Goal: Task Accomplishment & Management: Use online tool/utility

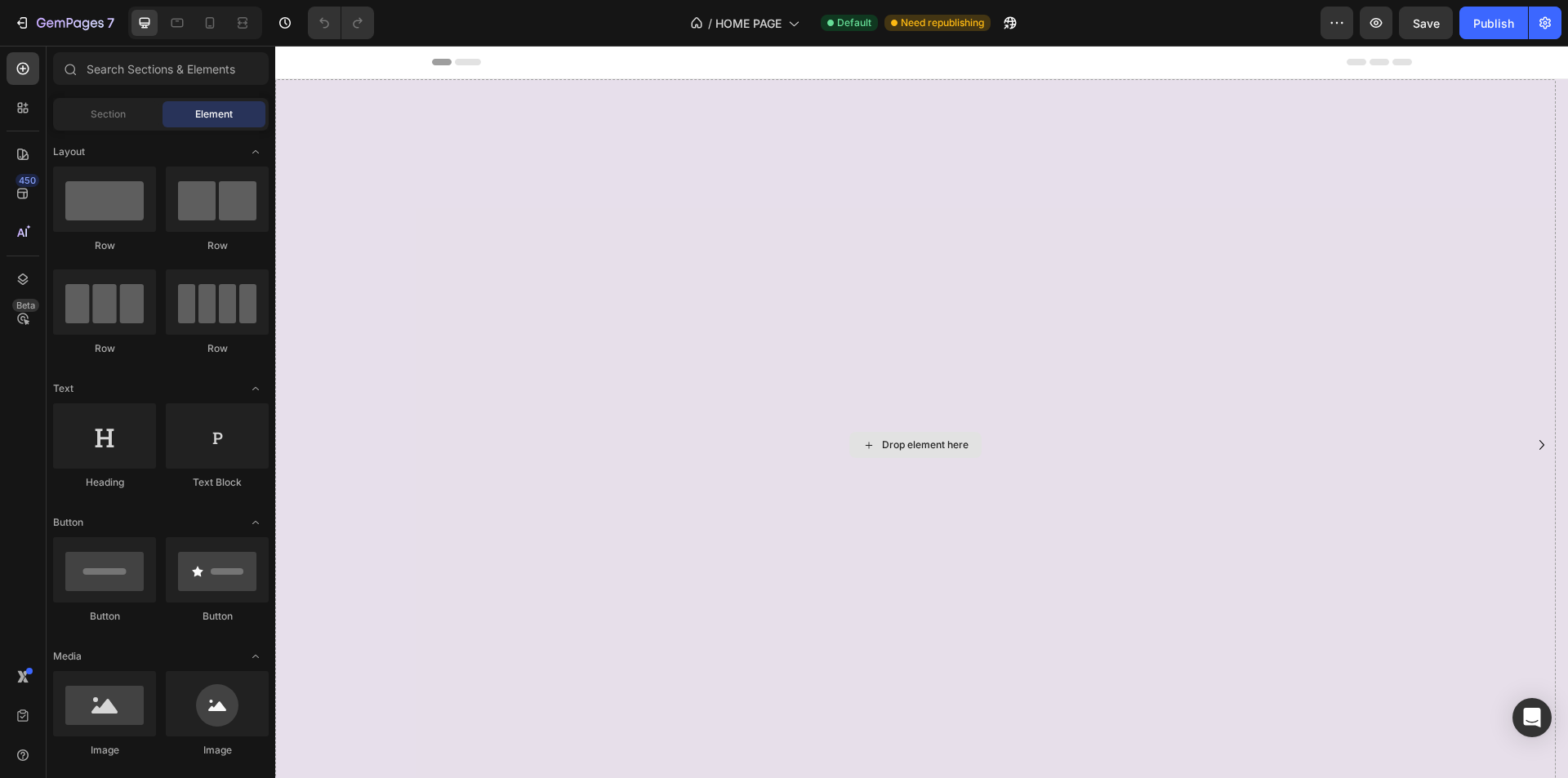
click at [384, 189] on div "Drop element here" at bounding box center [916, 445] width 1280 height 731
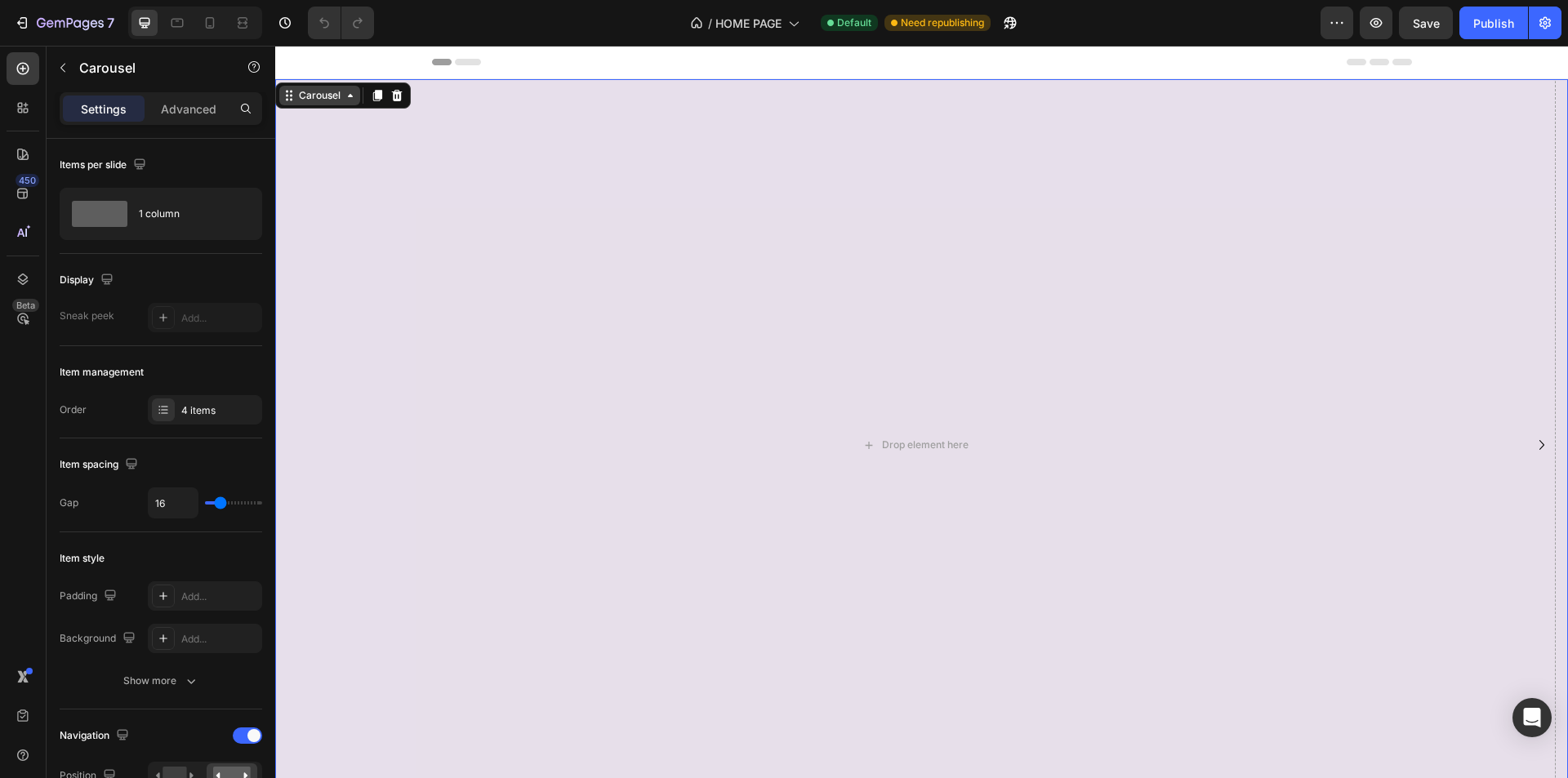
click at [308, 96] on div "Carousel" at bounding box center [320, 96] width 48 height 15
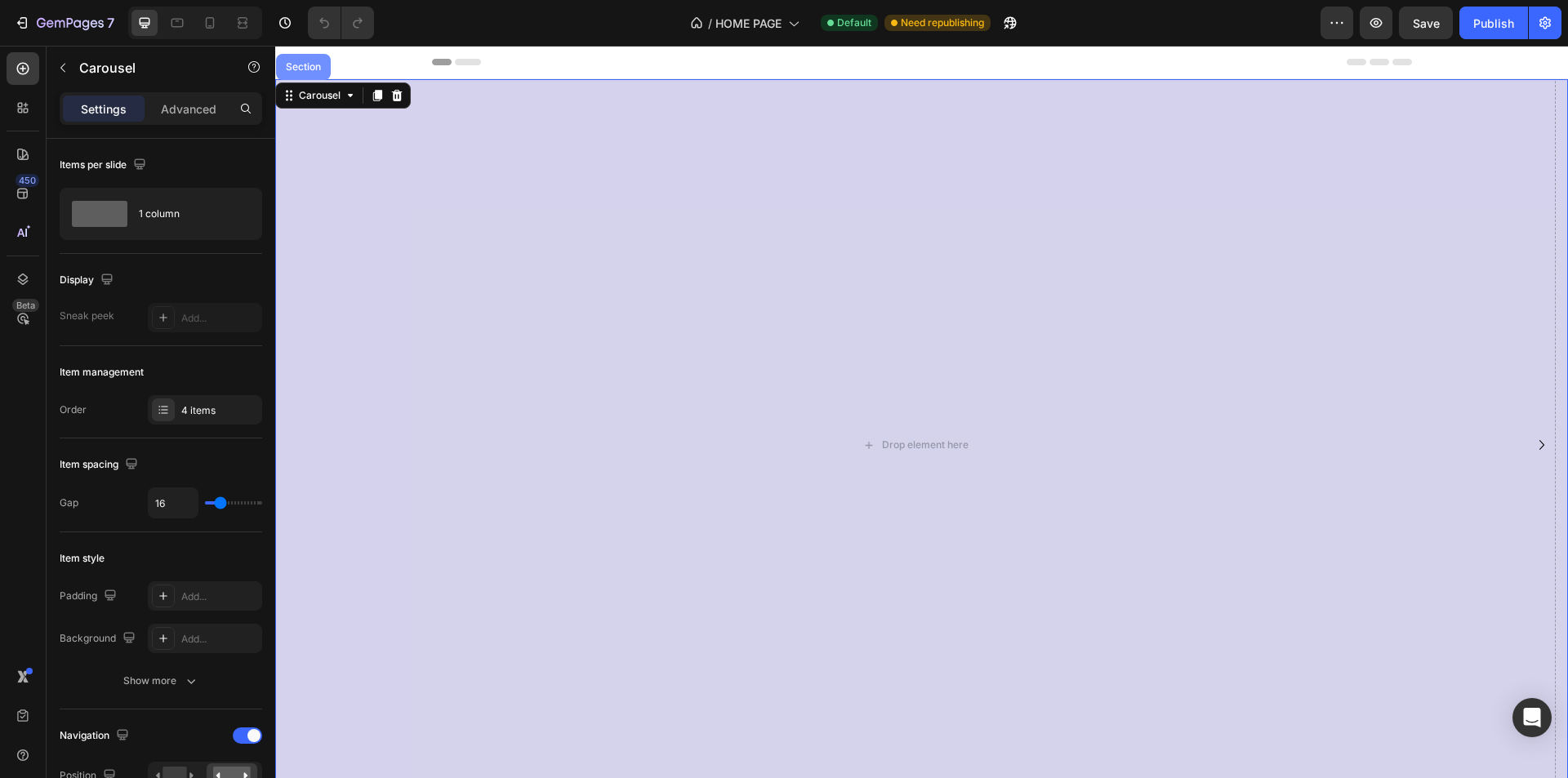
click at [302, 61] on div "Section" at bounding box center [303, 67] width 55 height 26
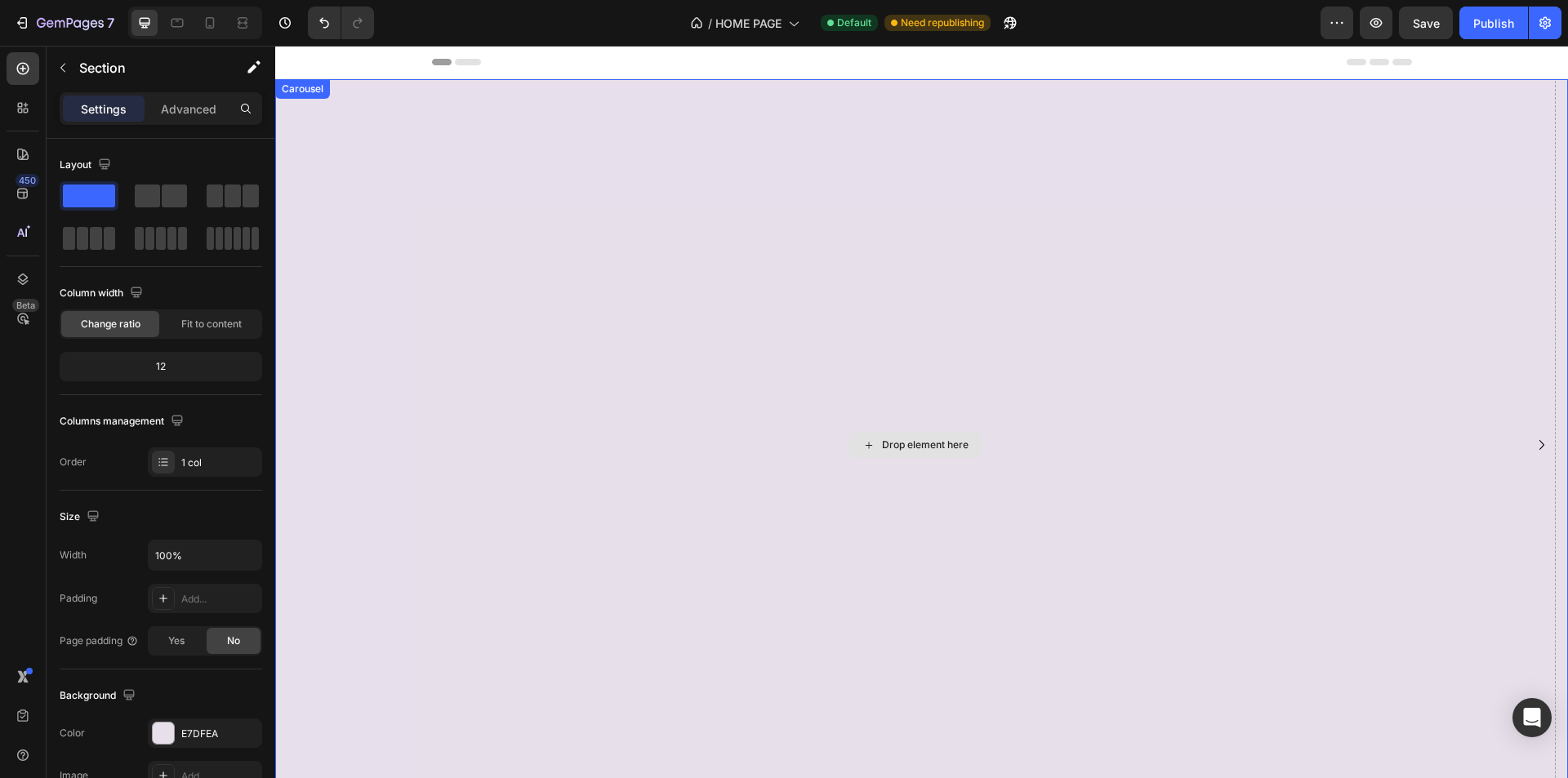
click at [404, 292] on div "Drop element here" at bounding box center [916, 445] width 1280 height 731
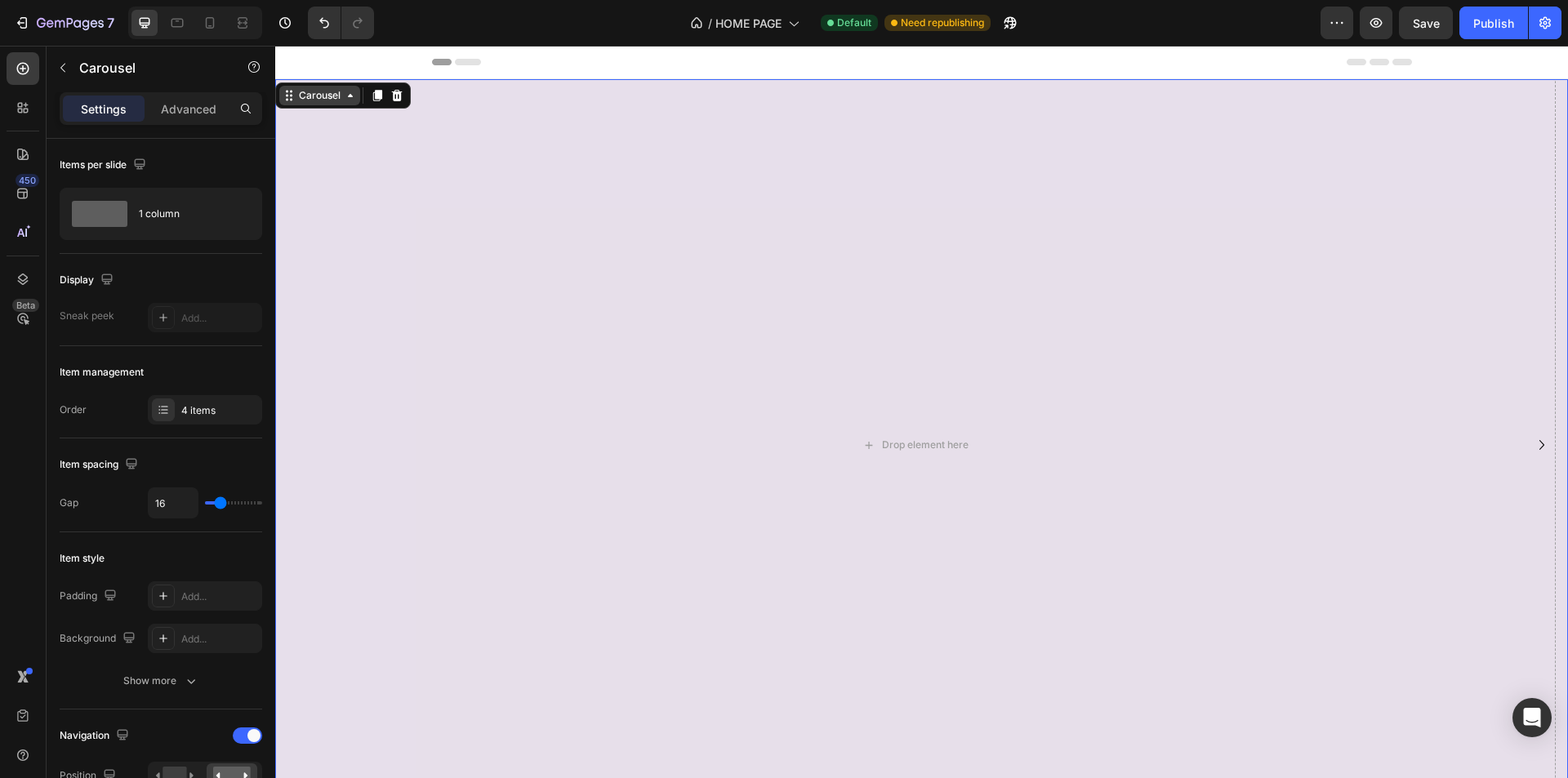
click at [331, 96] on div "Carousel" at bounding box center [320, 96] width 48 height 15
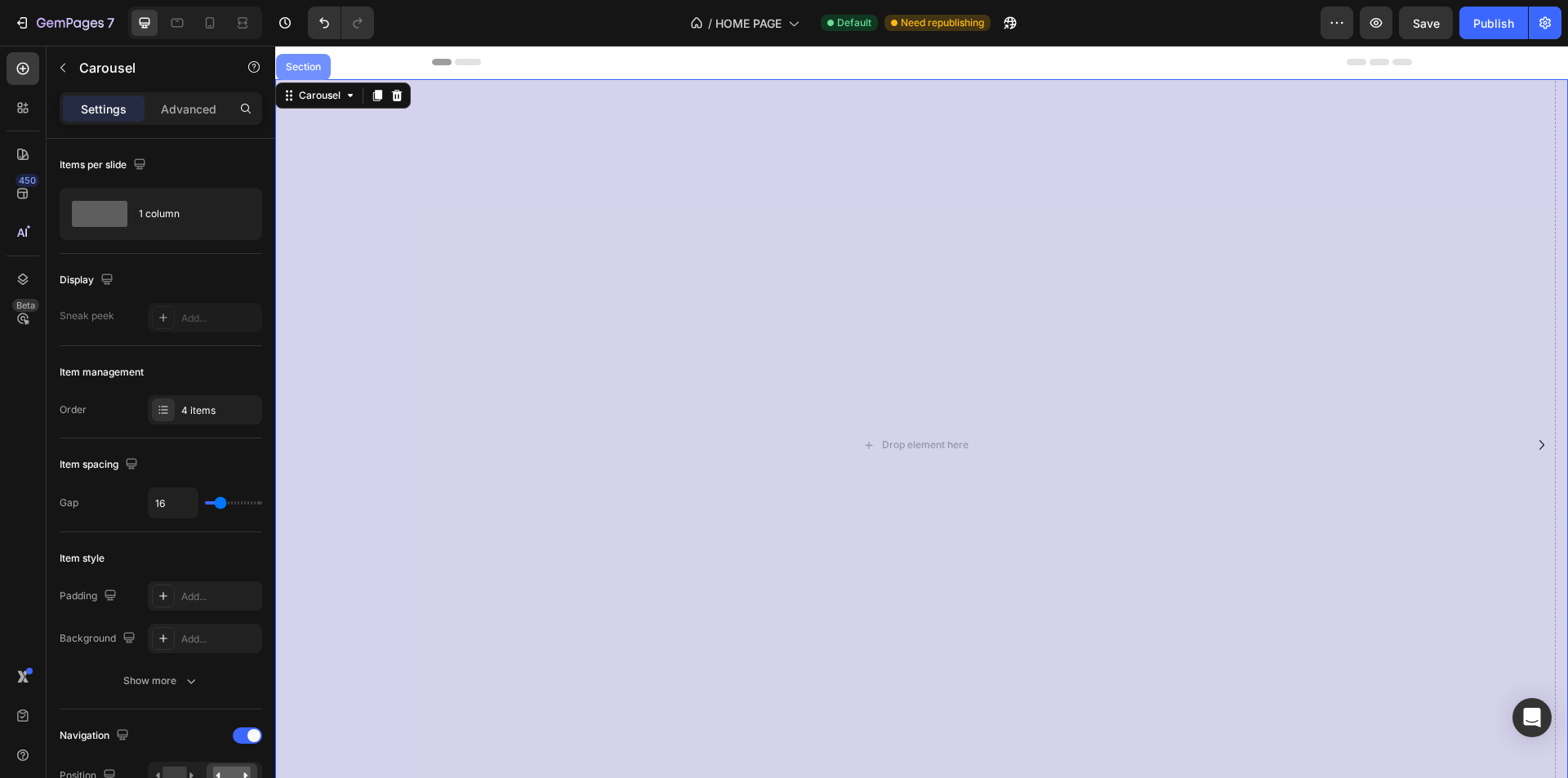
click at [322, 78] on div "Section" at bounding box center [303, 67] width 55 height 26
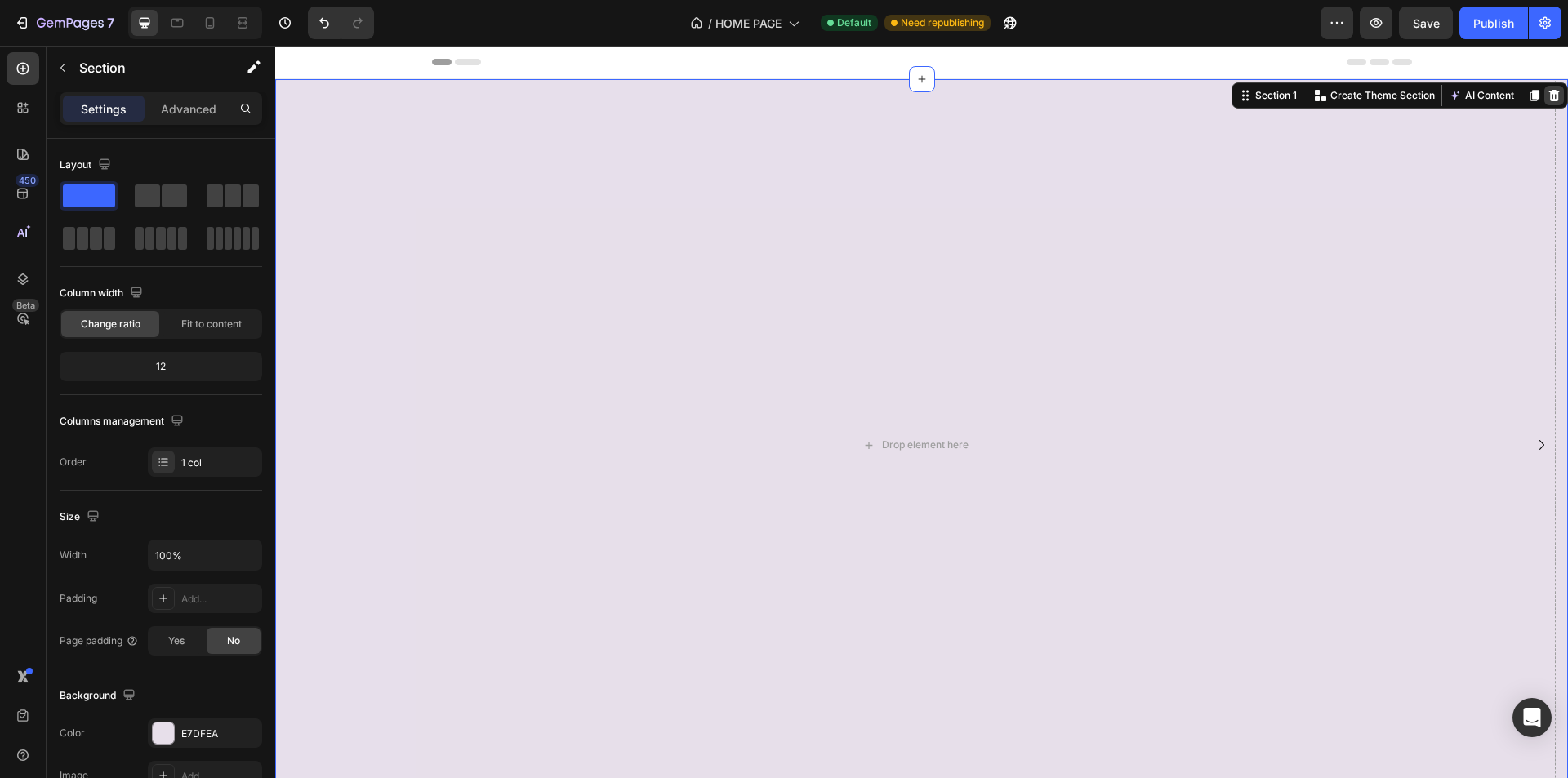
click at [1548, 90] on icon at bounding box center [1554, 96] width 13 height 13
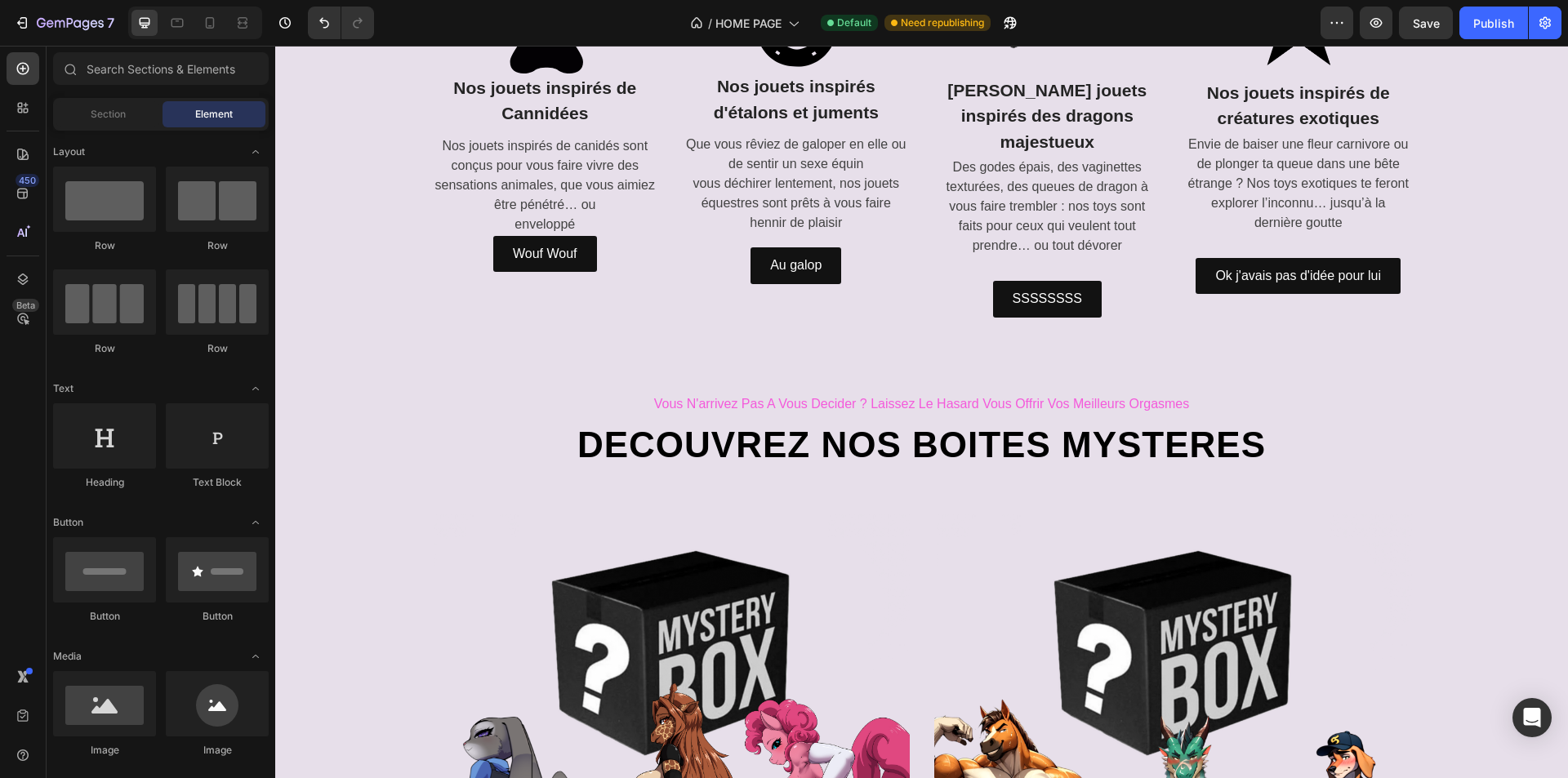
scroll to position [4846, 0]
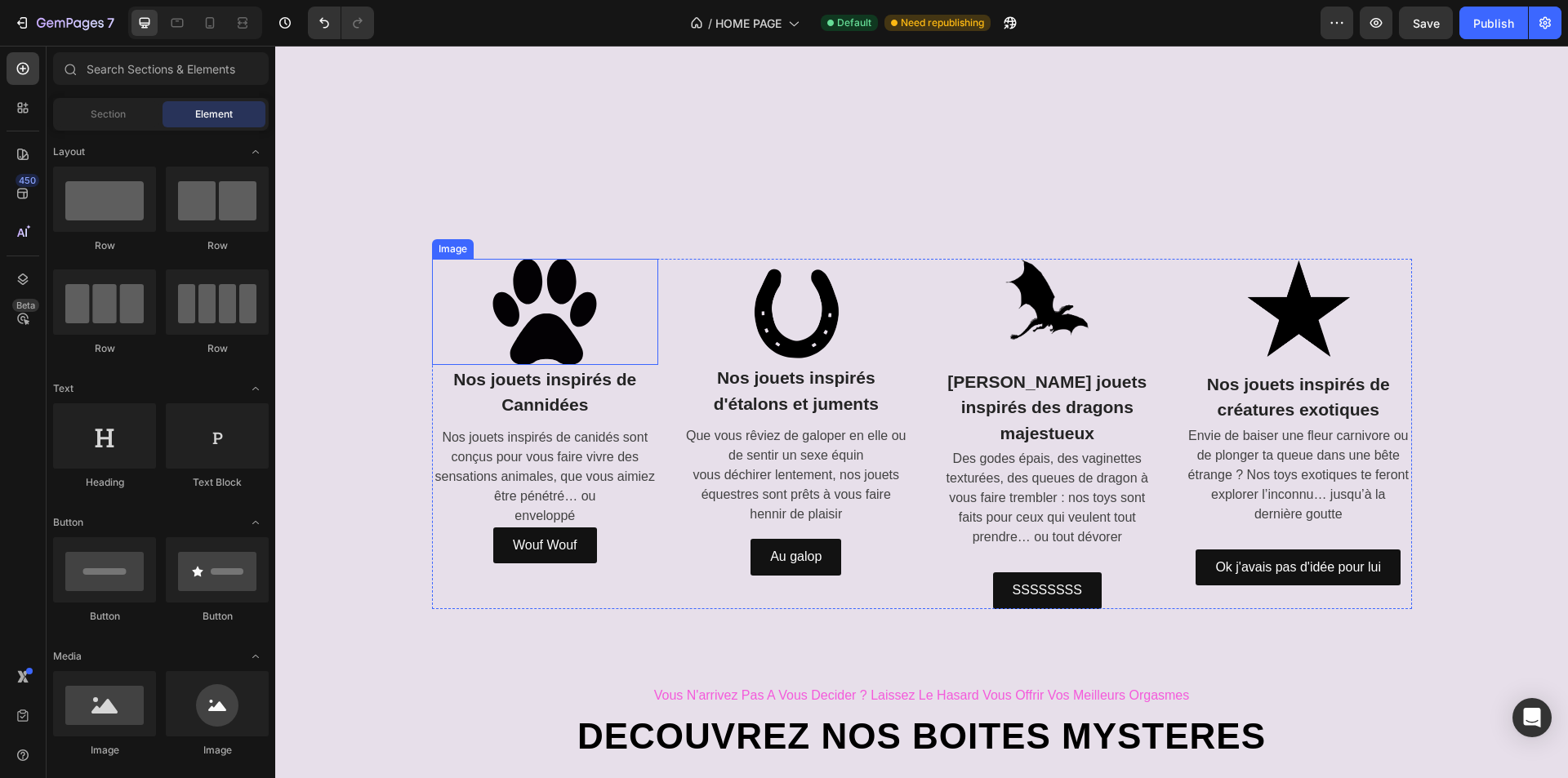
click at [548, 365] on img at bounding box center [544, 312] width 106 height 106
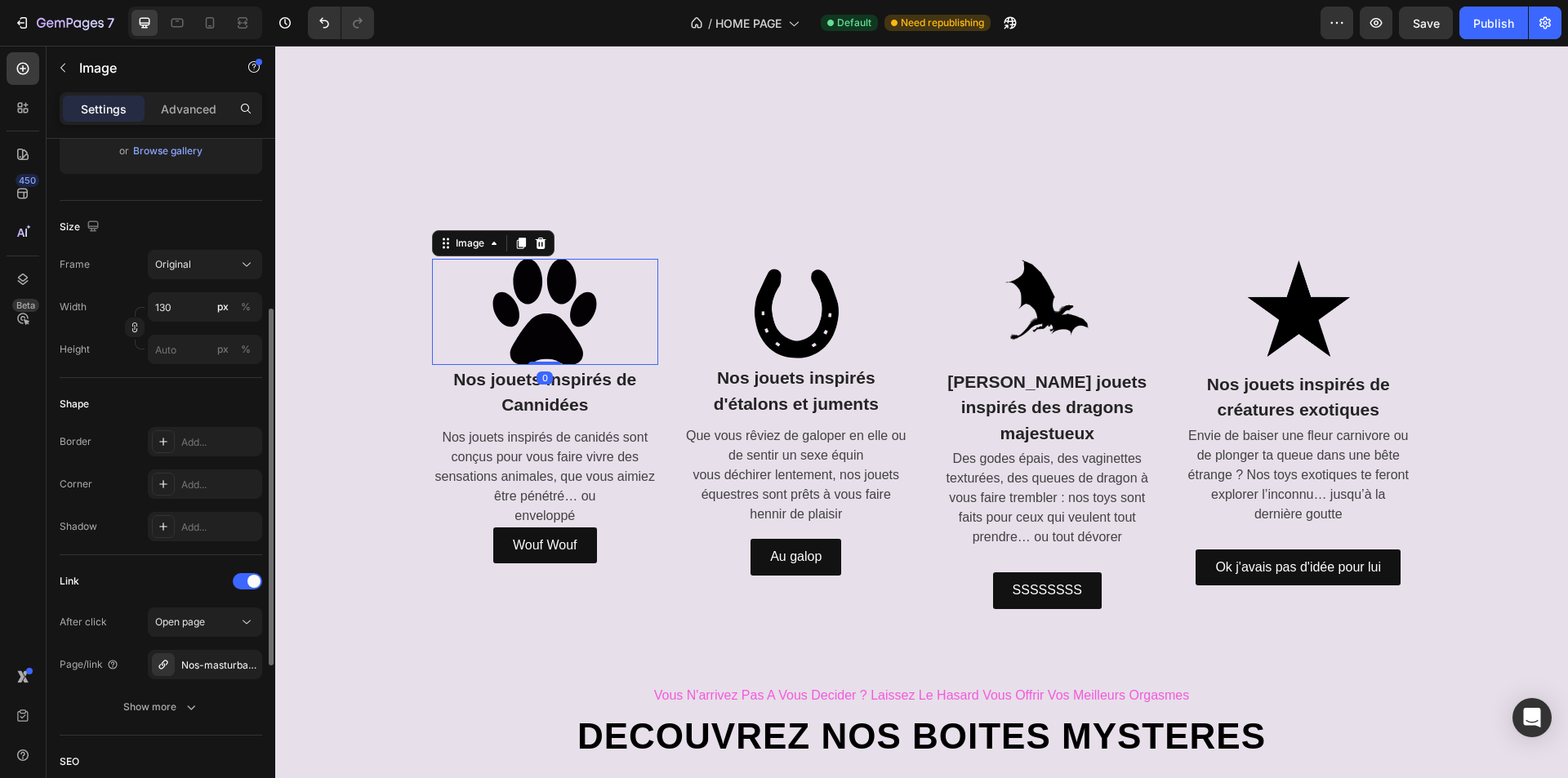
scroll to position [632, 0]
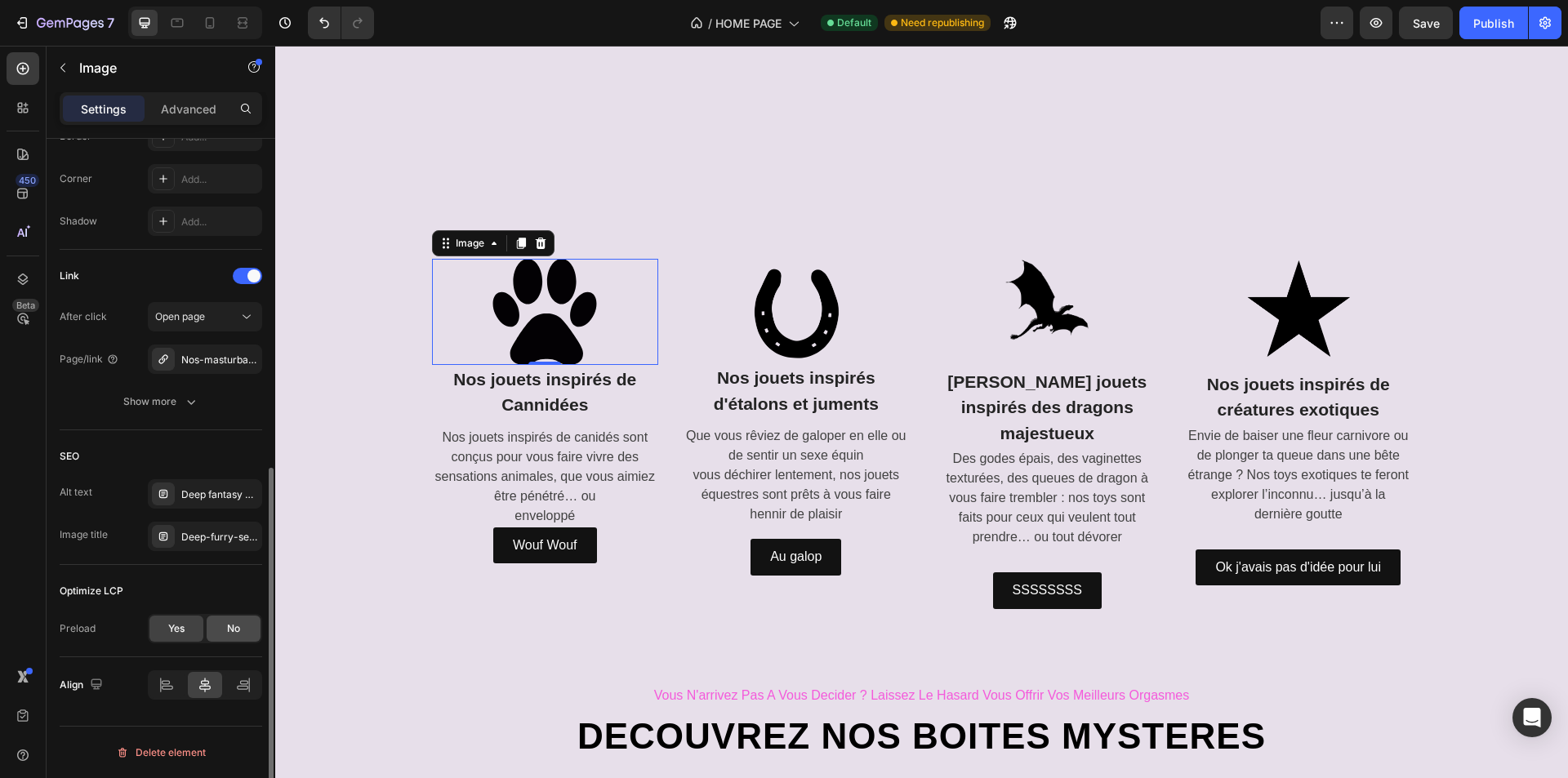
click at [247, 636] on div "No" at bounding box center [234, 629] width 54 height 26
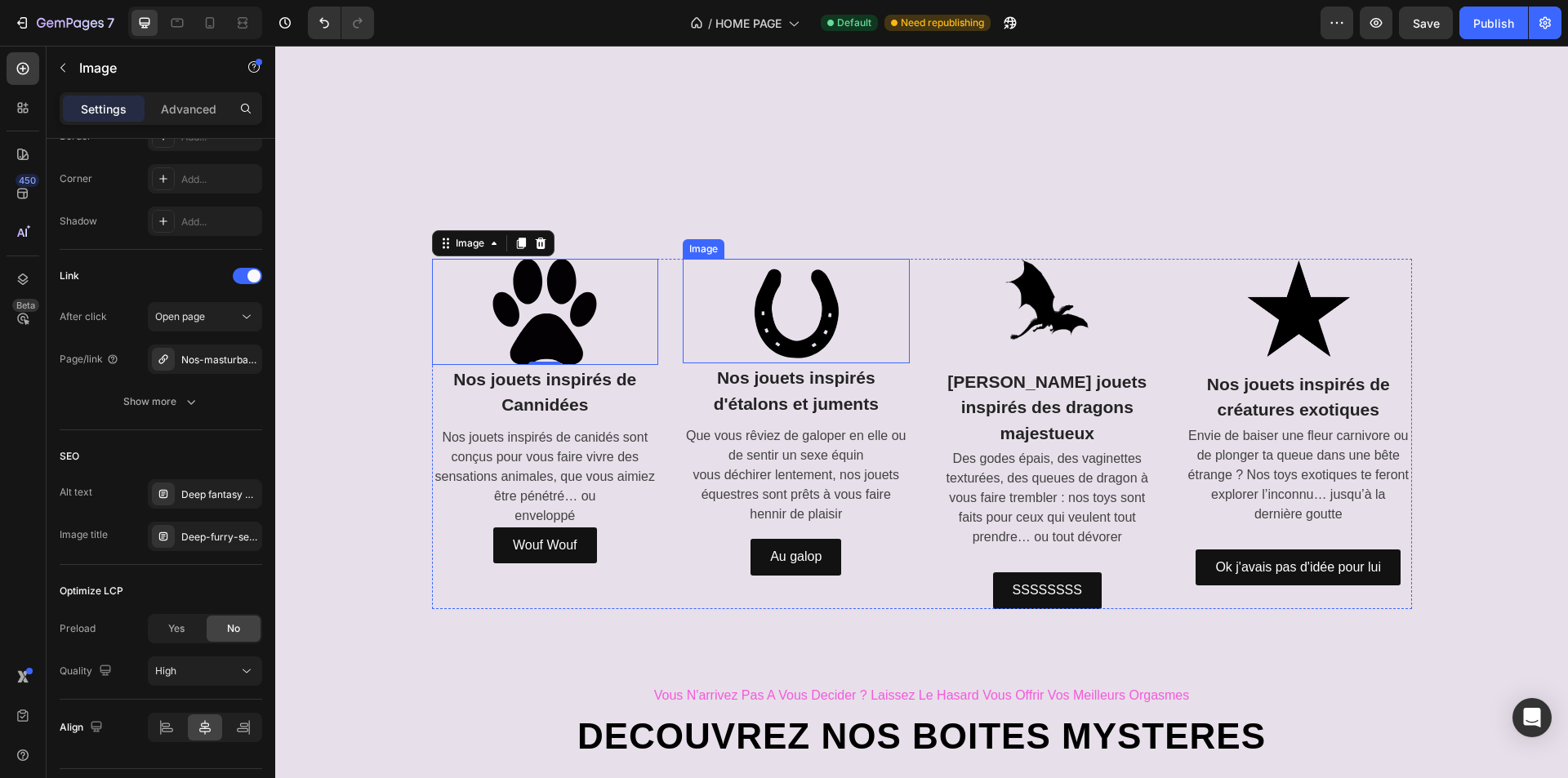
click at [756, 364] on img at bounding box center [797, 311] width 106 height 105
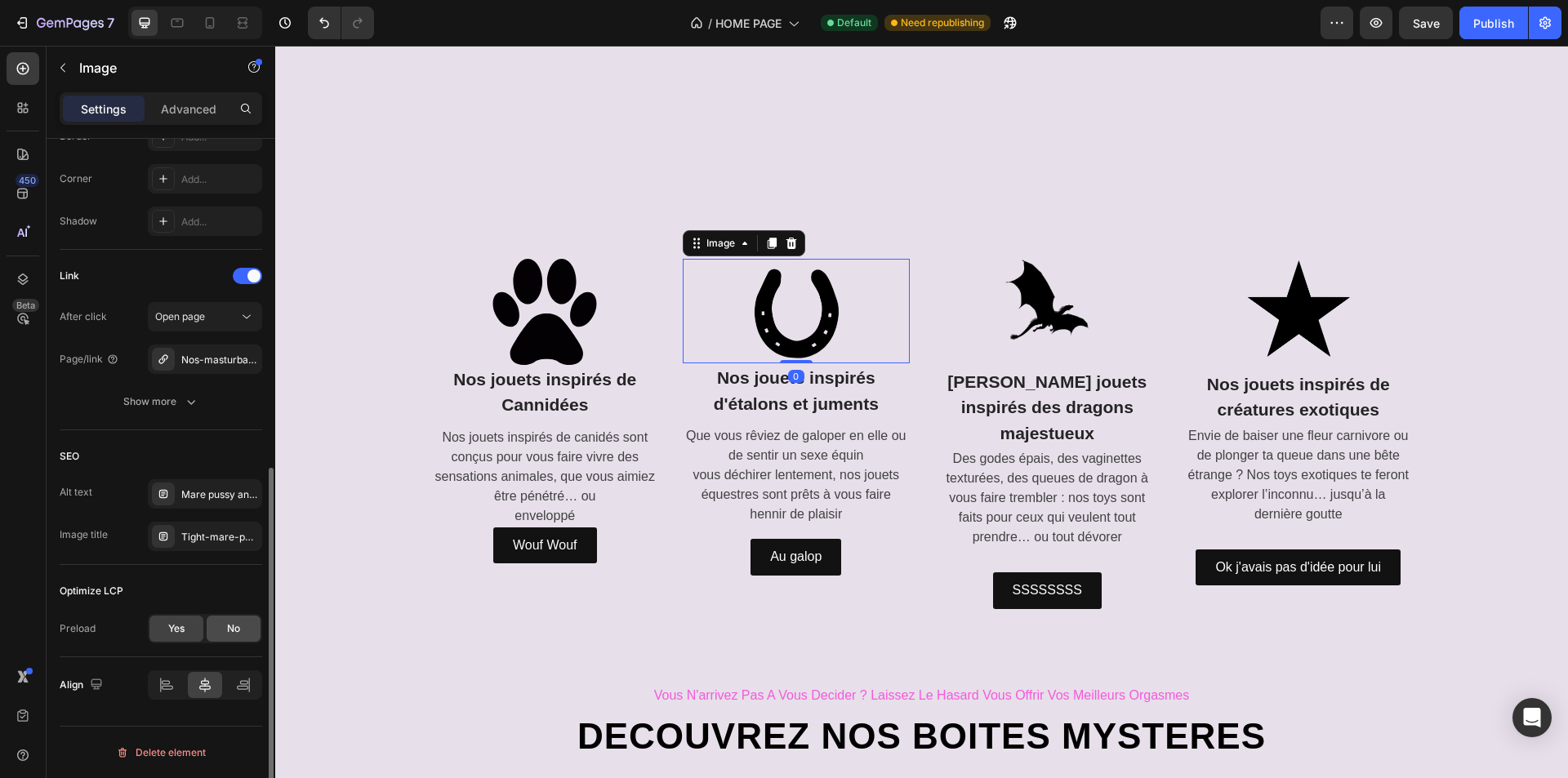
click at [244, 634] on div "No" at bounding box center [234, 629] width 54 height 26
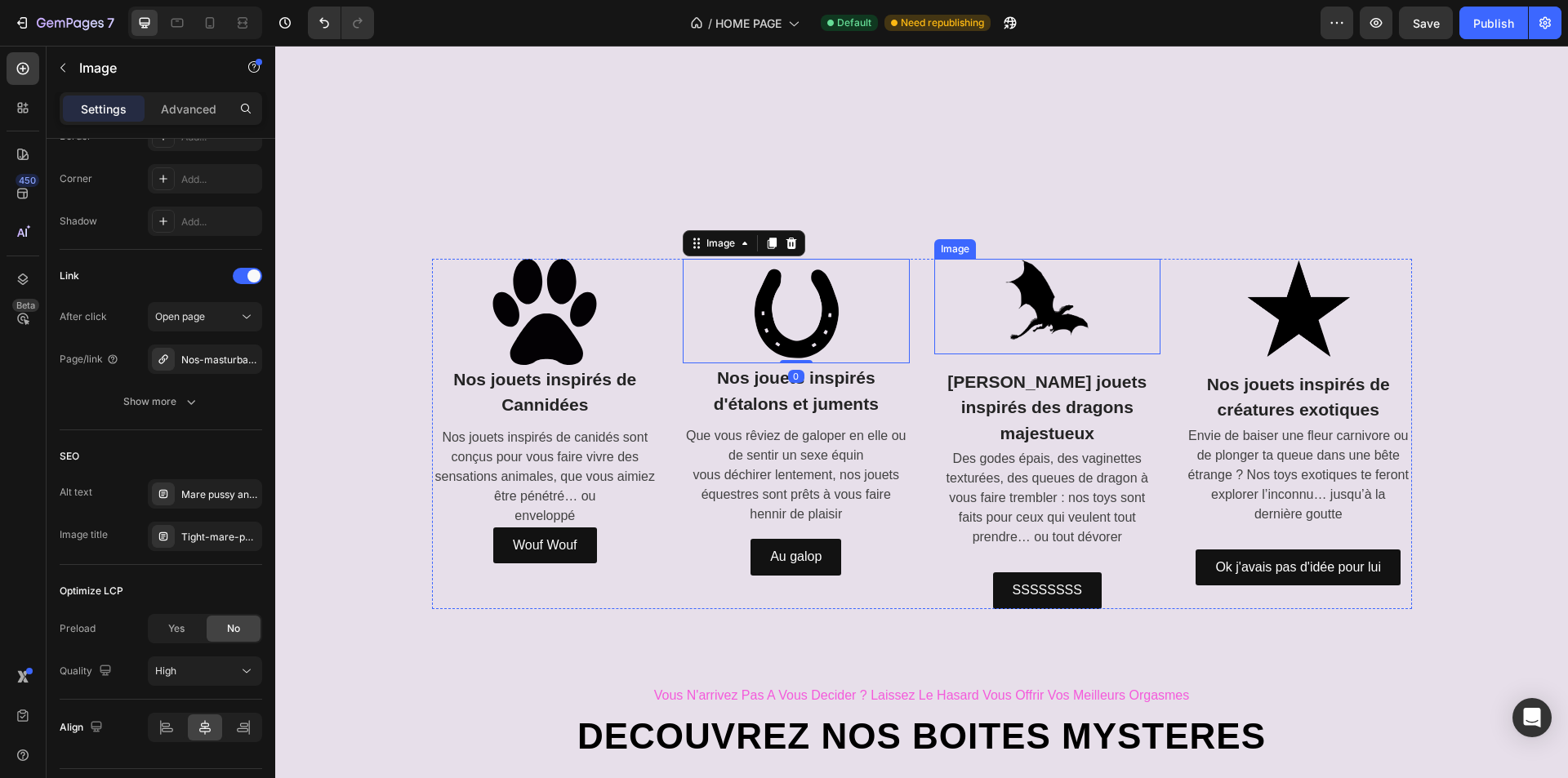
click at [1018, 342] on img at bounding box center [1047, 300] width 106 height 83
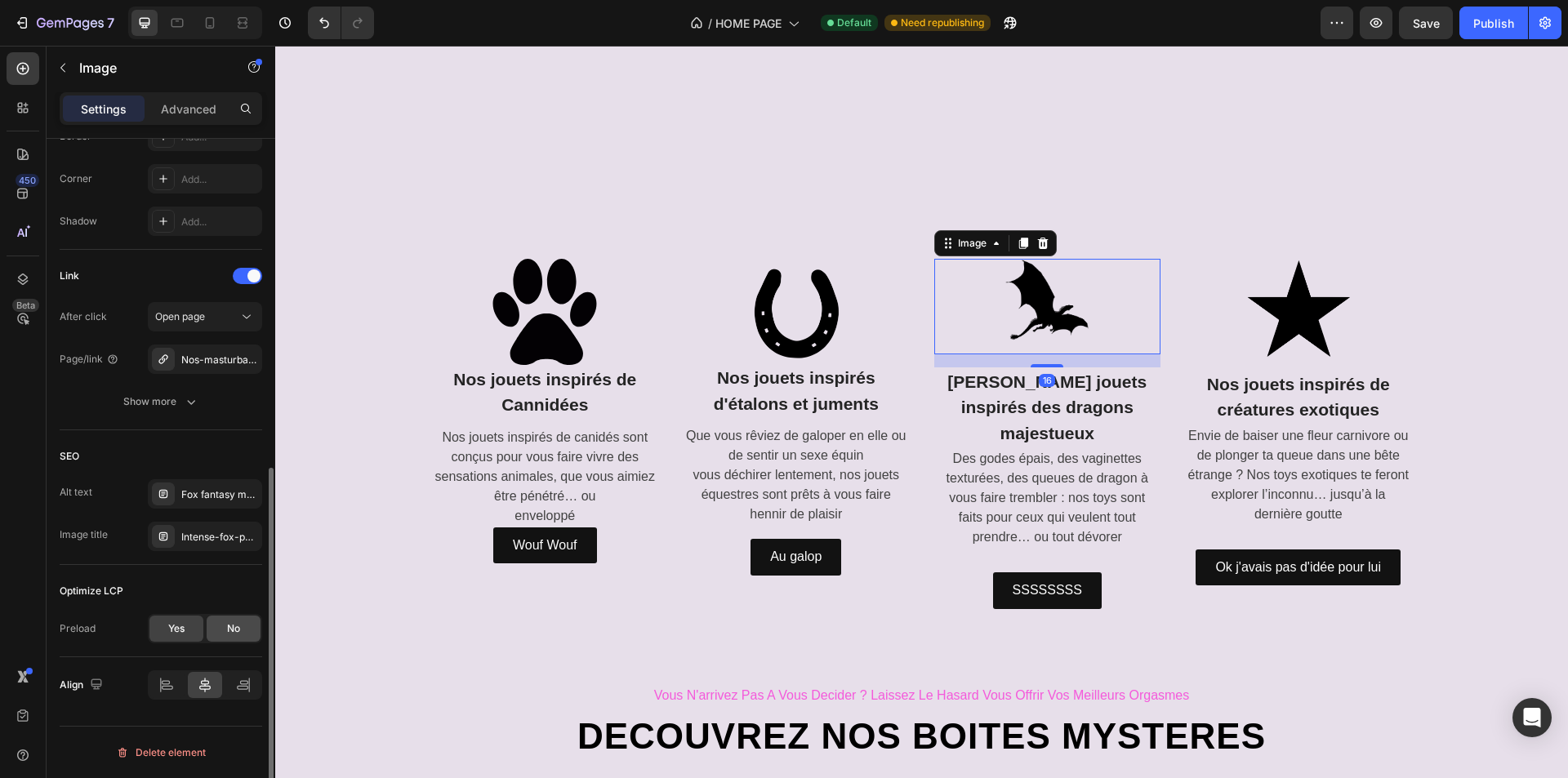
click at [236, 641] on div "No" at bounding box center [234, 629] width 54 height 26
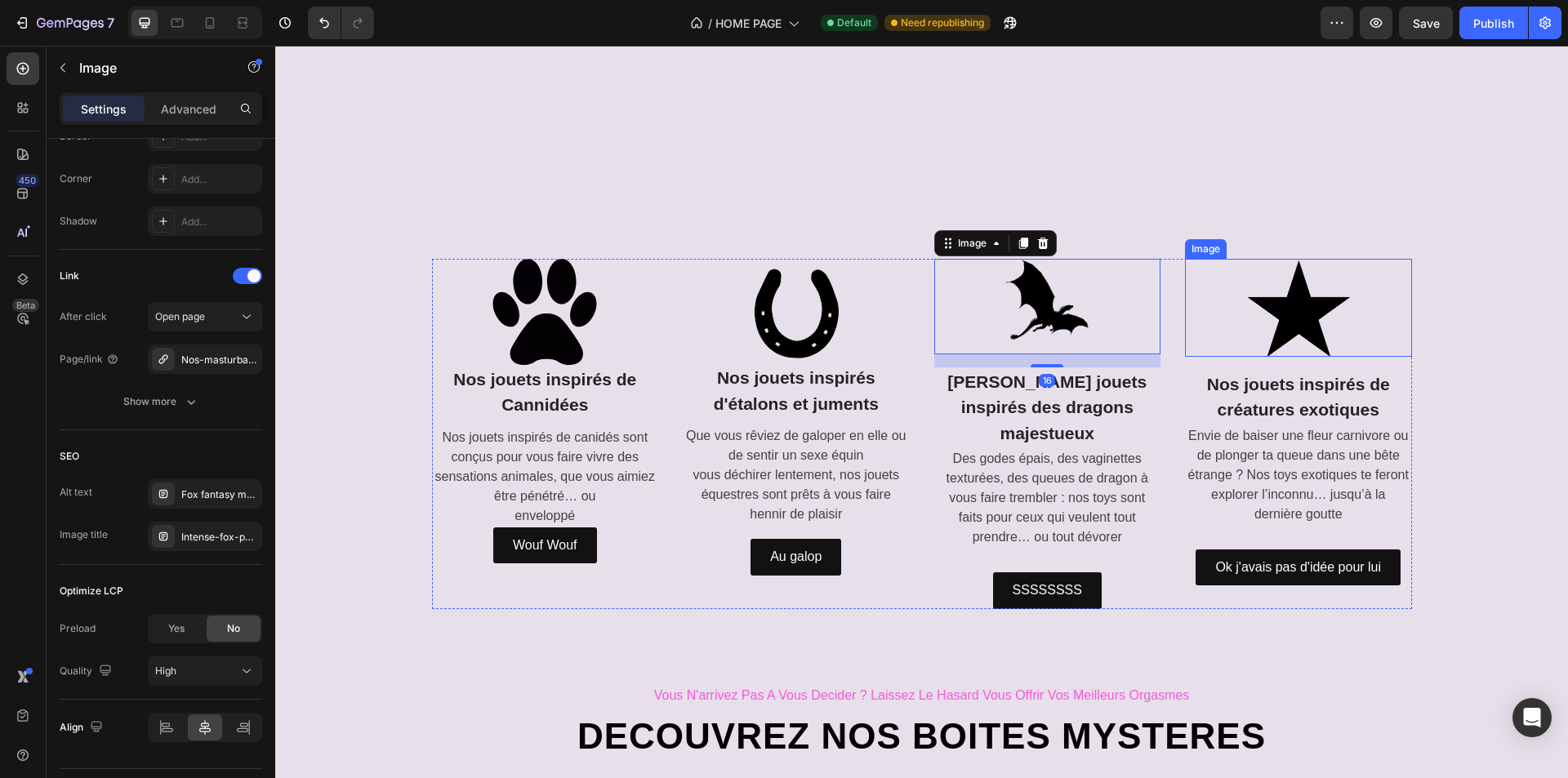
click at [1203, 357] on link at bounding box center [1298, 307] width 227 height 98
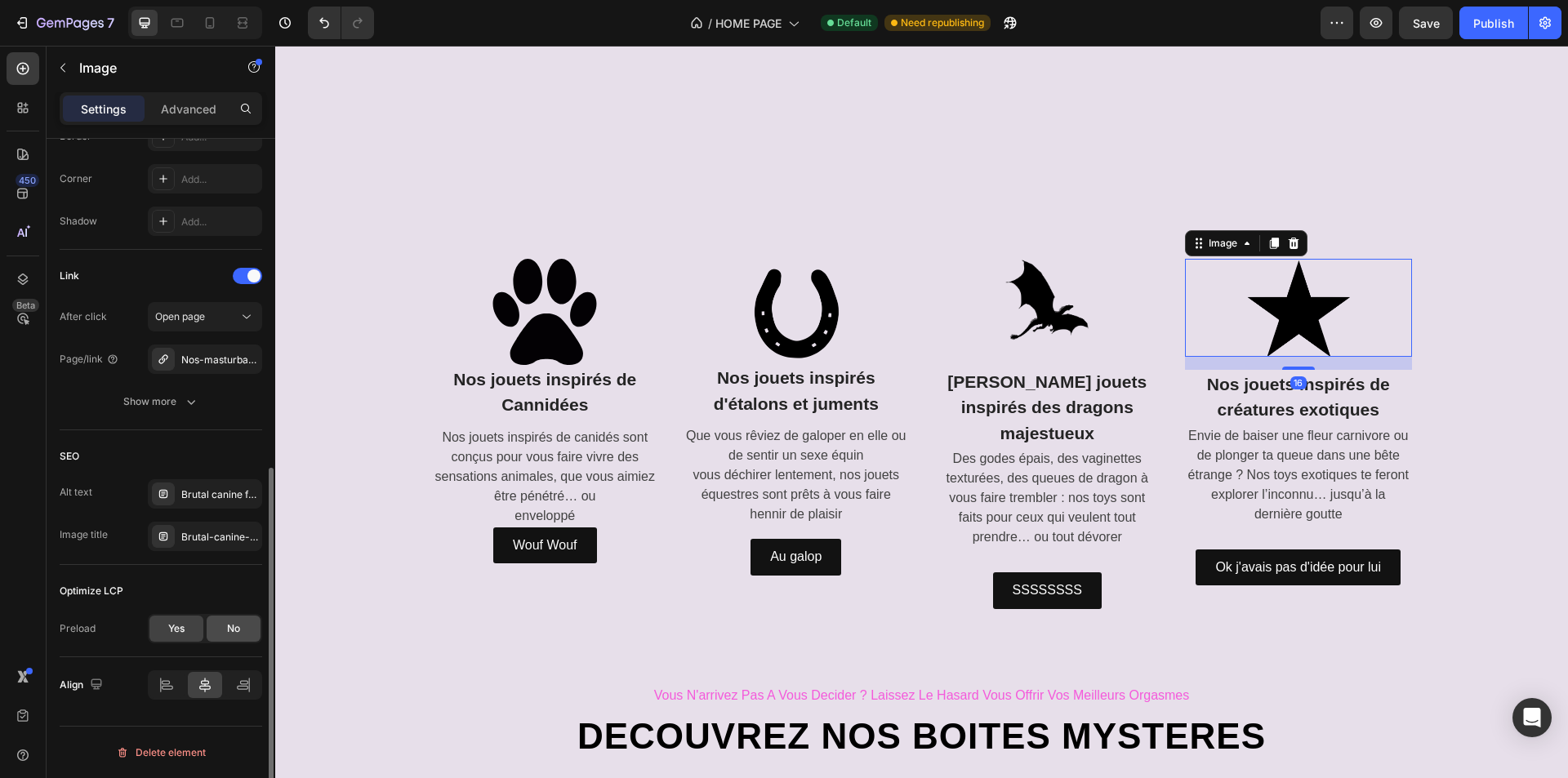
click at [234, 639] on div "No" at bounding box center [234, 629] width 54 height 26
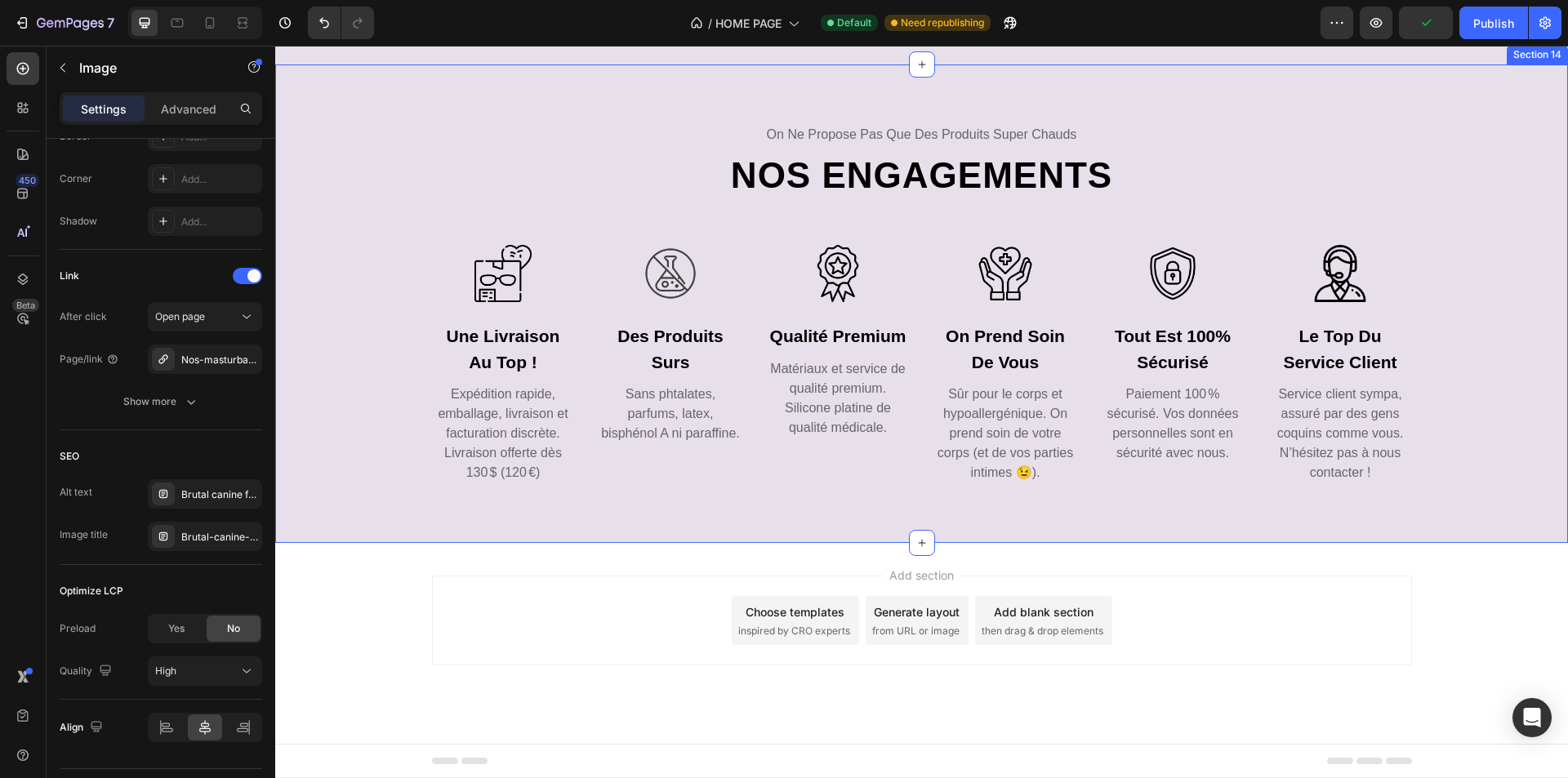
scroll to position [6921, 0]
click at [475, 302] on img at bounding box center [503, 273] width 57 height 57
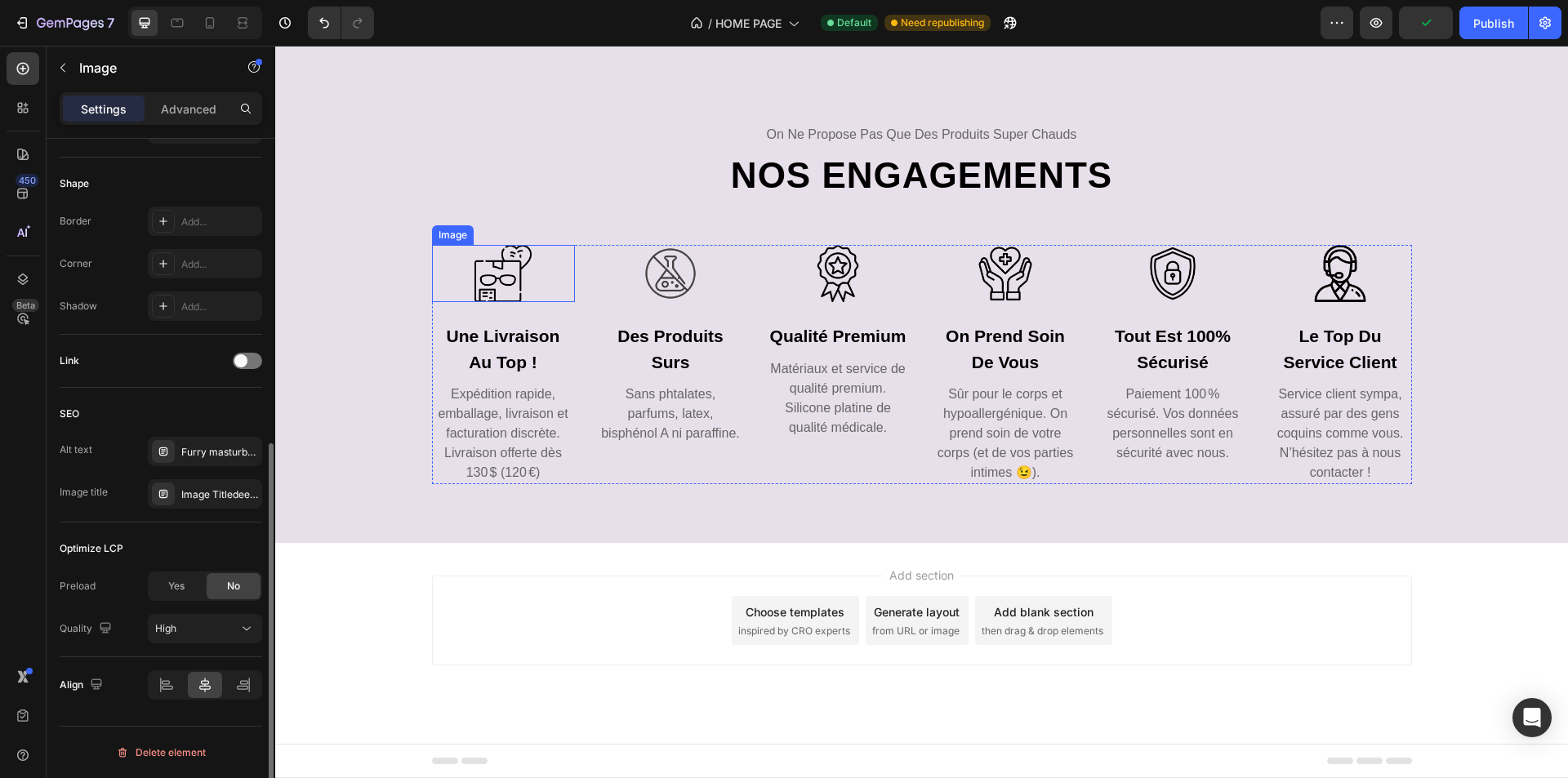
scroll to position [547, 0]
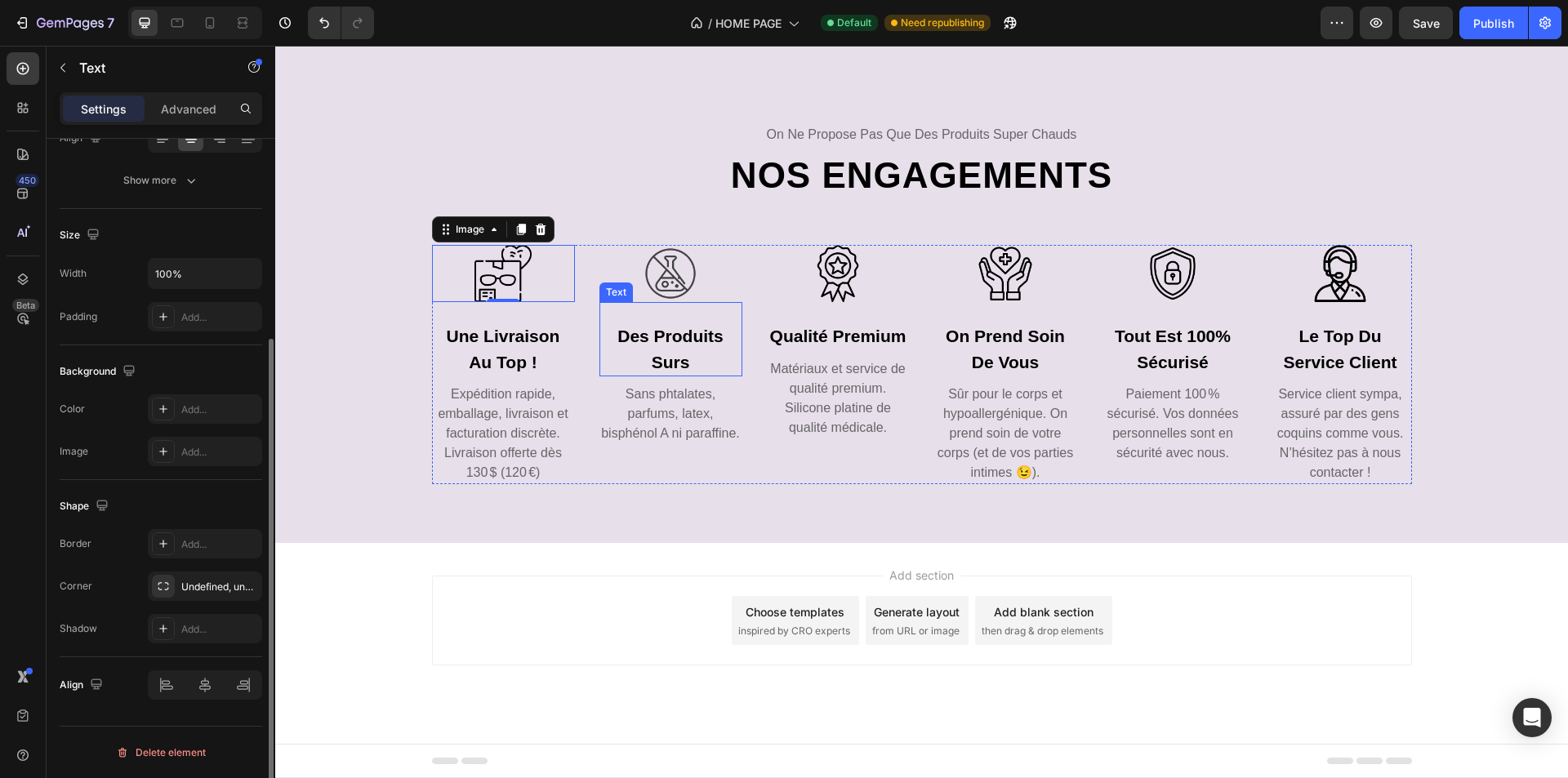
click at [627, 377] on div "des produits surs Text" at bounding box center [671, 340] width 143 height 74
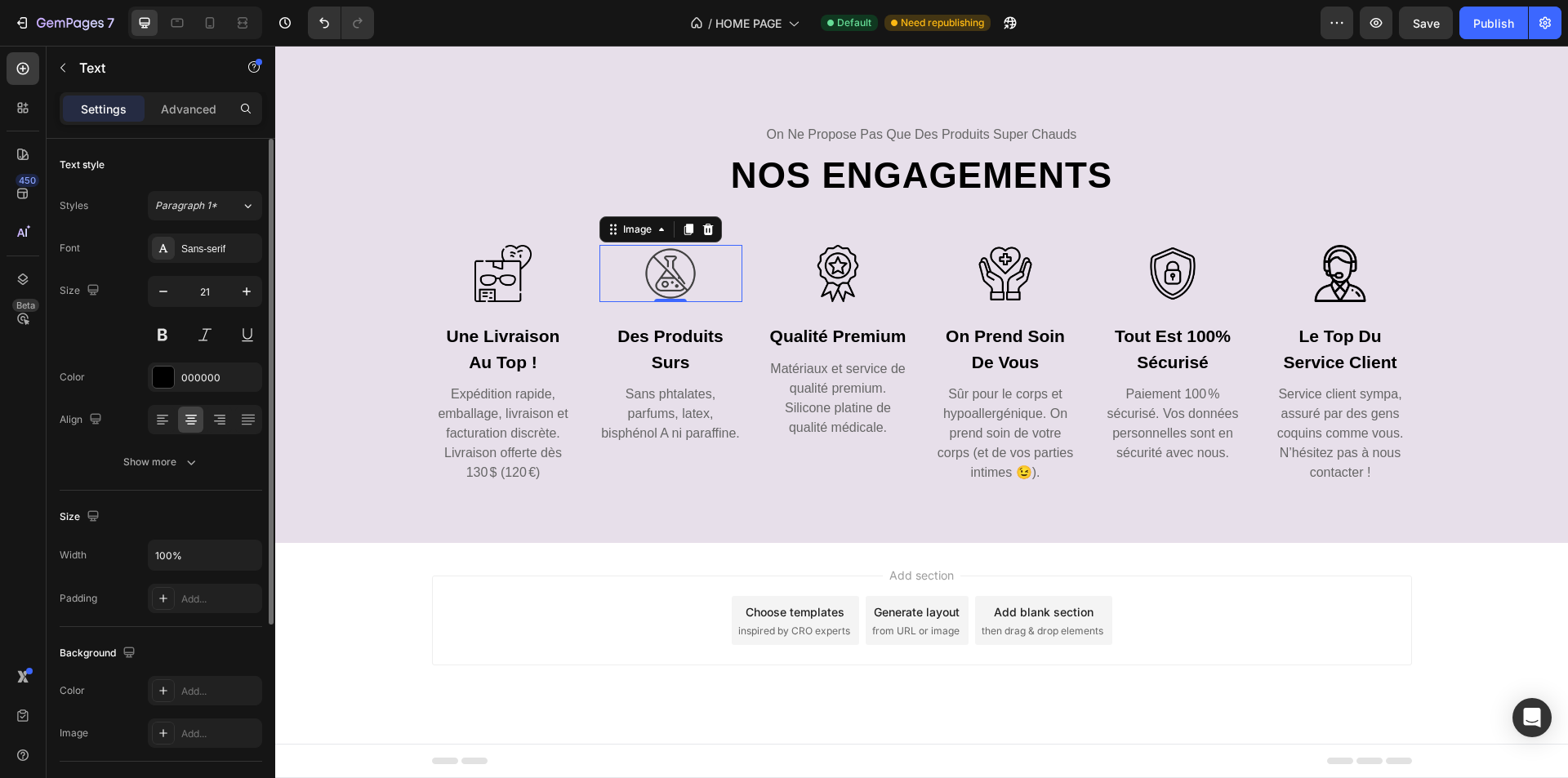
click at [735, 302] on div at bounding box center [671, 273] width 143 height 57
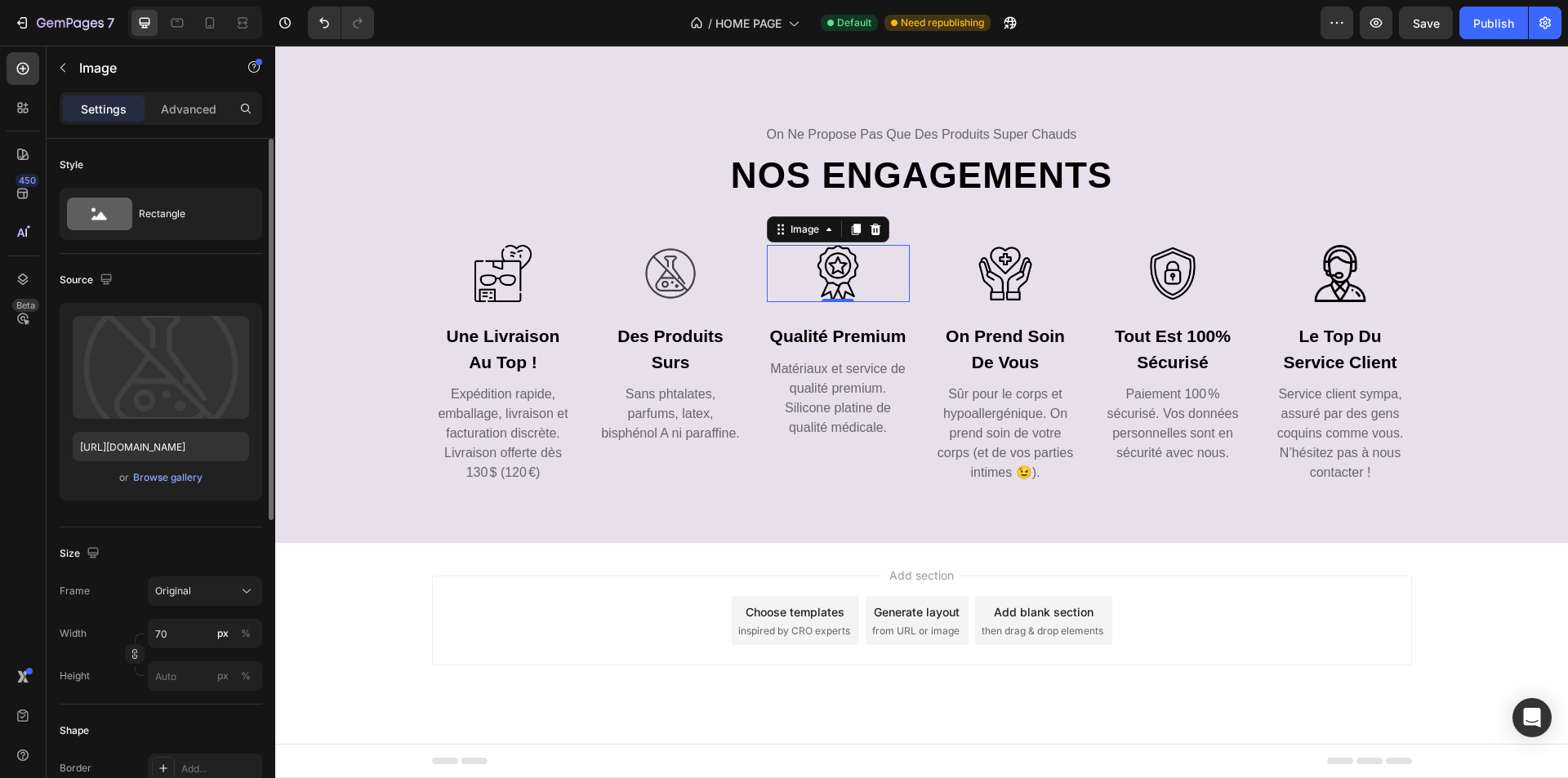
click at [813, 302] on img at bounding box center [838, 273] width 57 height 57
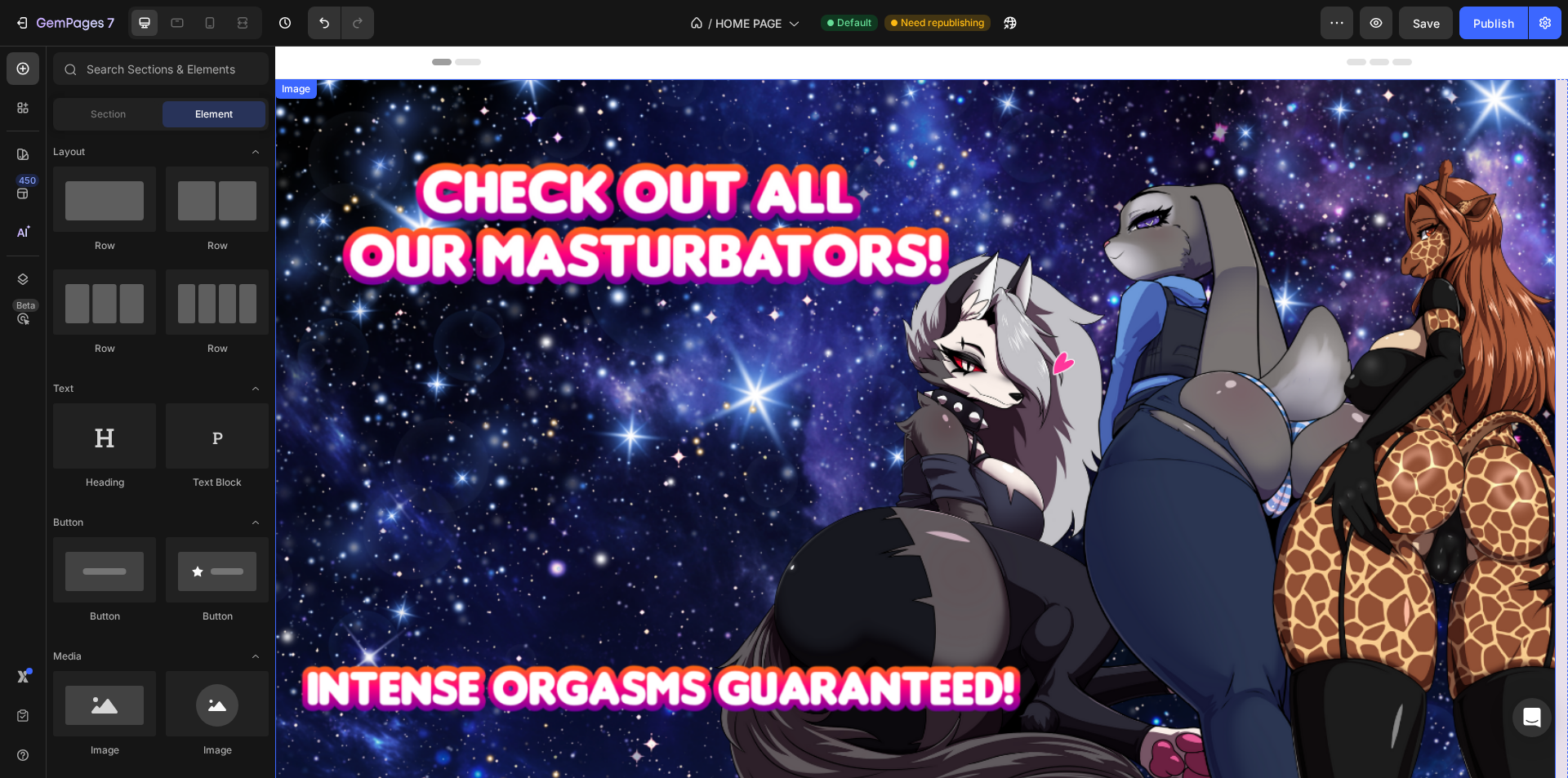
click at [294, 87] on div "Image" at bounding box center [296, 89] width 35 height 15
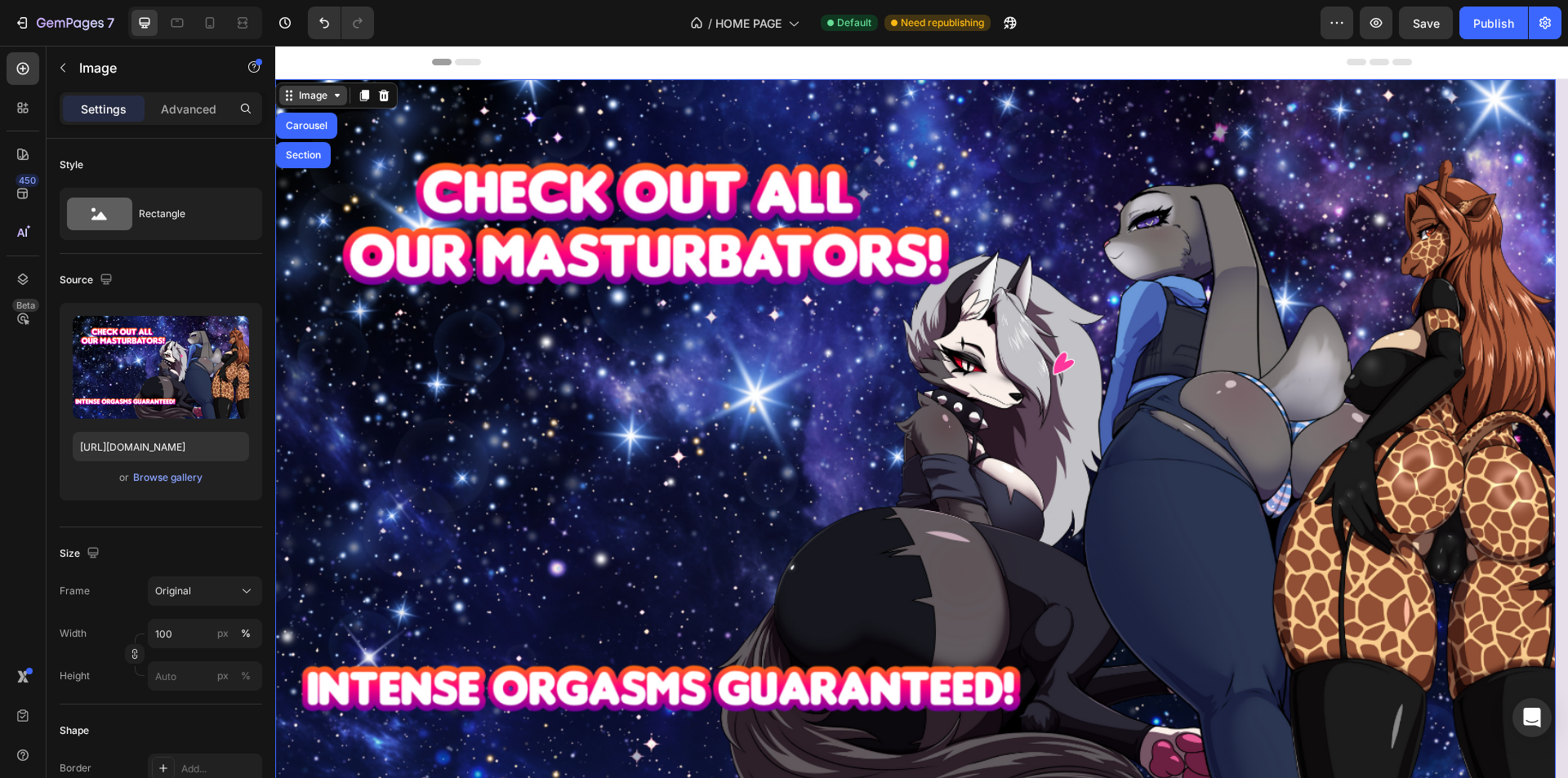
drag, startPoint x: 293, startPoint y: 93, endPoint x: 295, endPoint y: 104, distance: 11.2
click at [293, 94] on icon at bounding box center [289, 96] width 13 height 13
click at [290, 95] on icon at bounding box center [289, 96] width 13 height 13
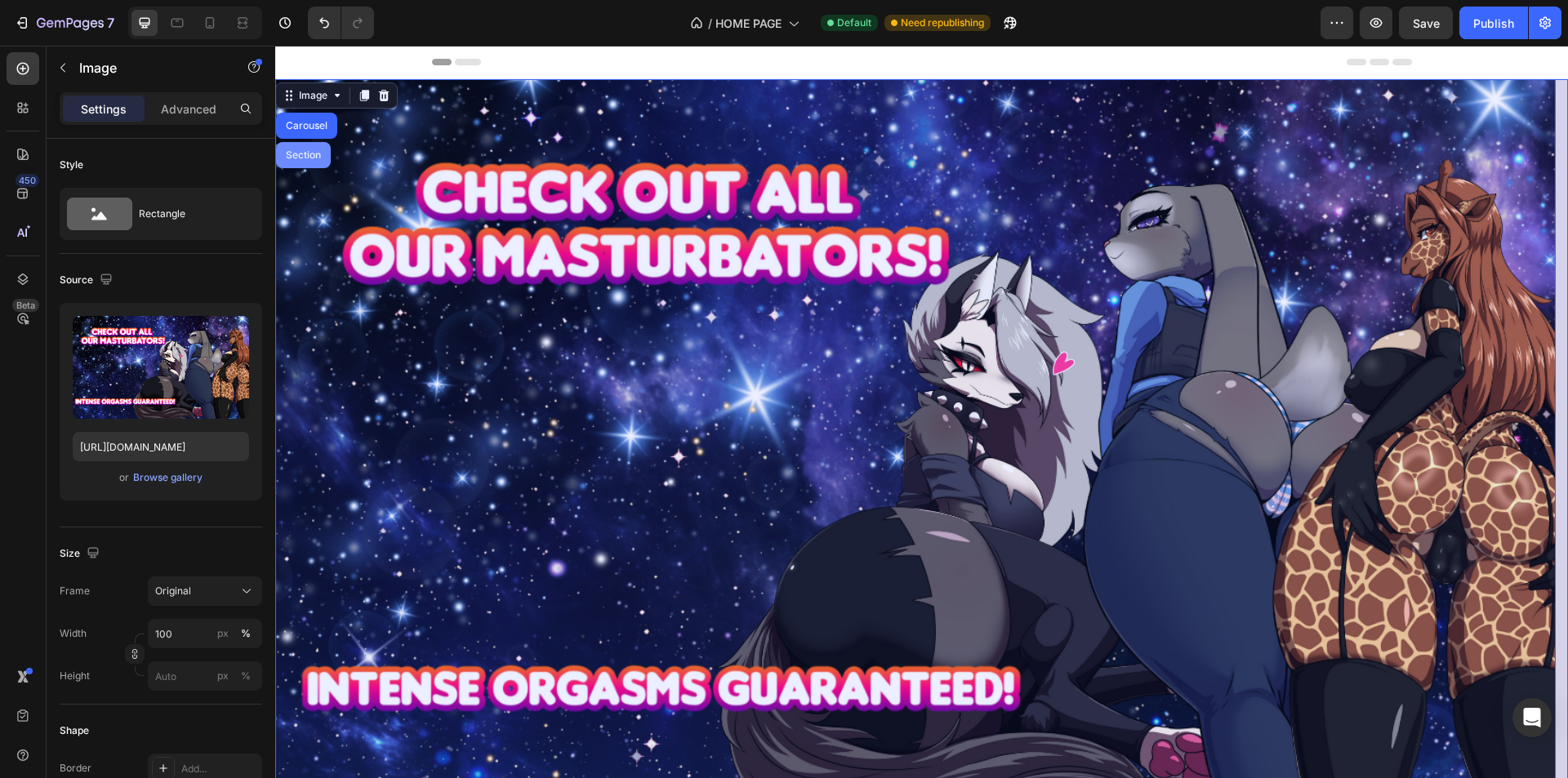
click at [302, 148] on div "Section" at bounding box center [303, 155] width 55 height 26
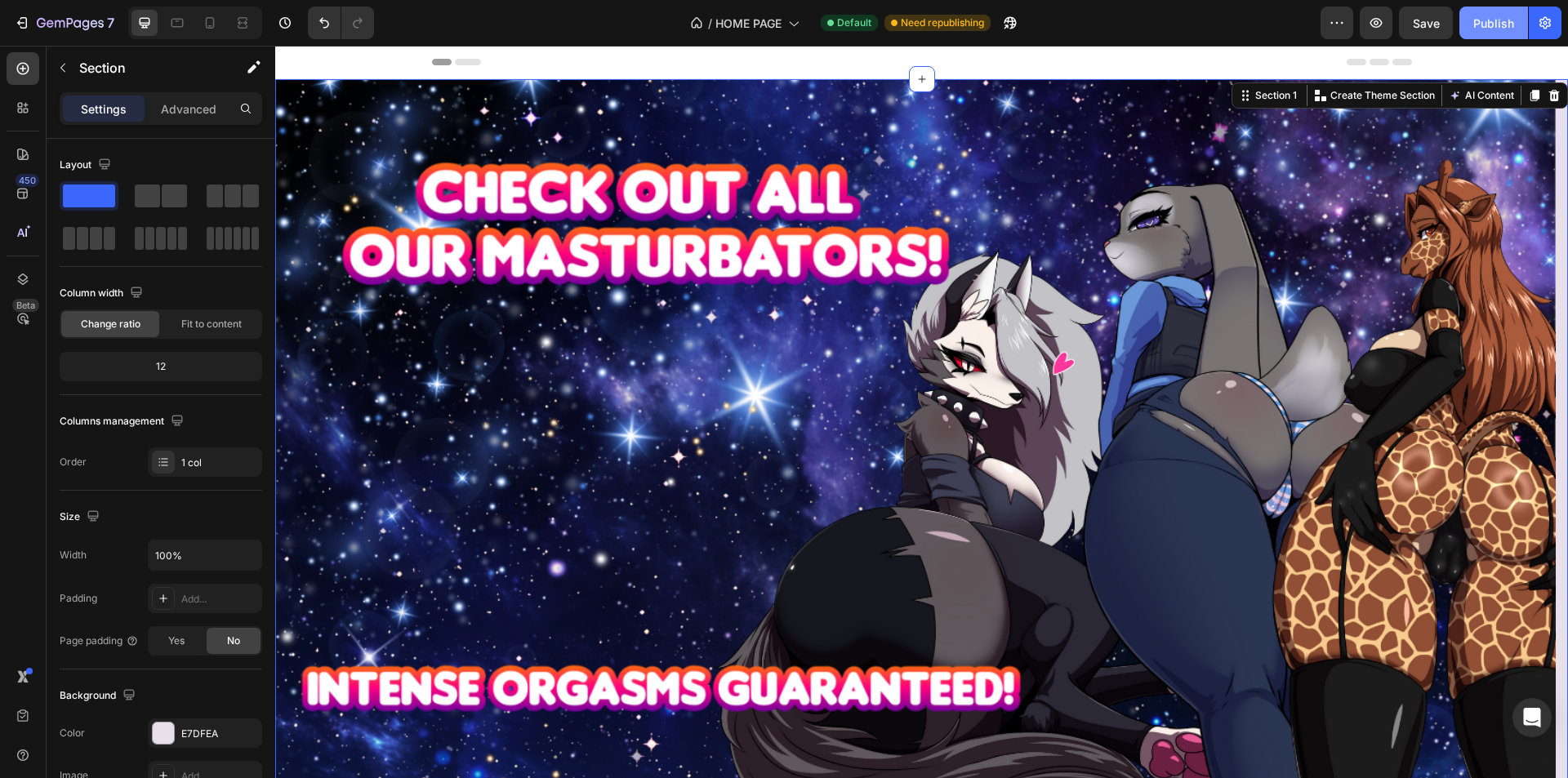
click at [1473, 16] on div "Publish" at bounding box center [1494, 23] width 41 height 17
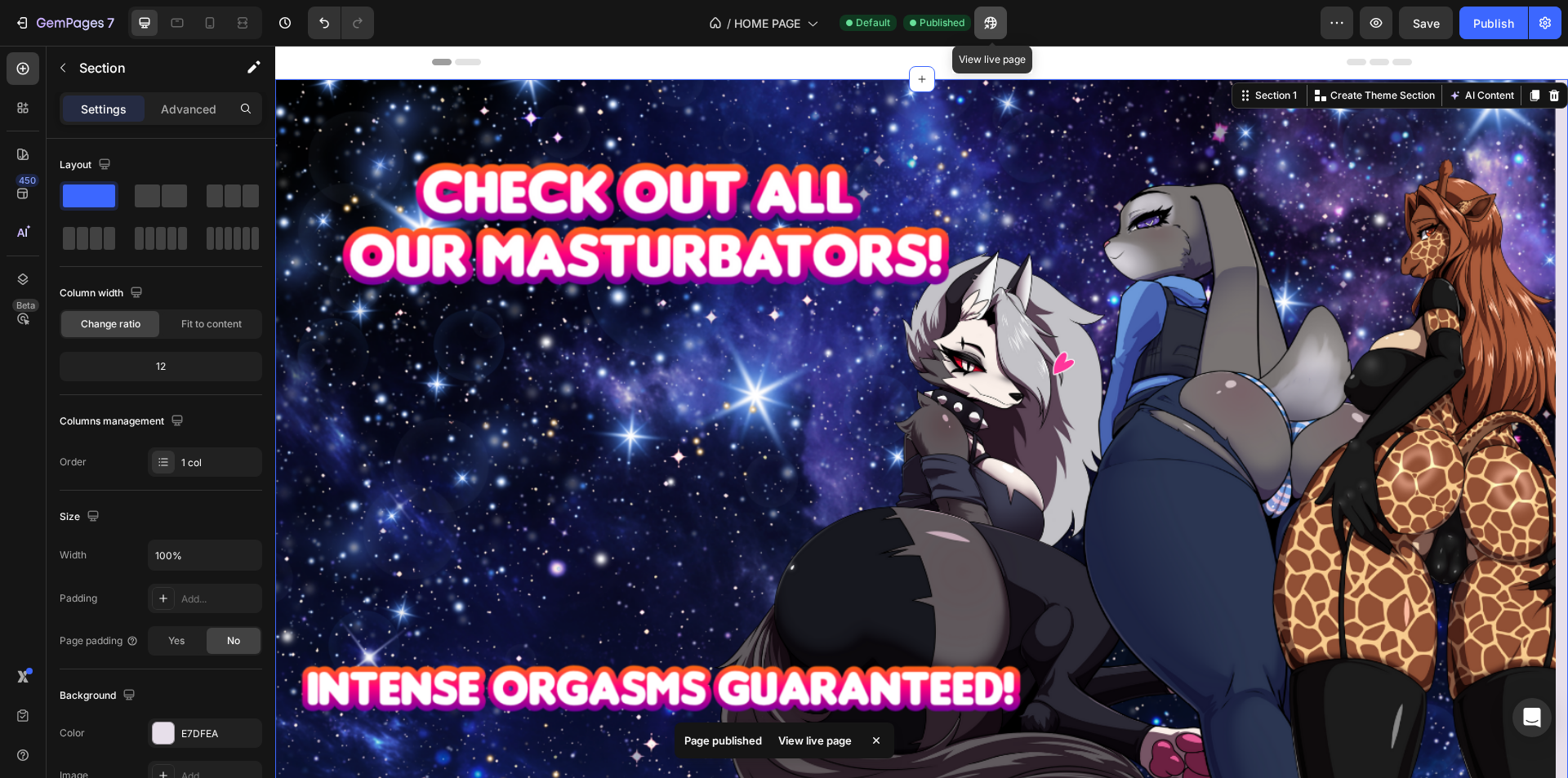
click at [989, 28] on icon "button" at bounding box center [986, 26] width 4 height 4
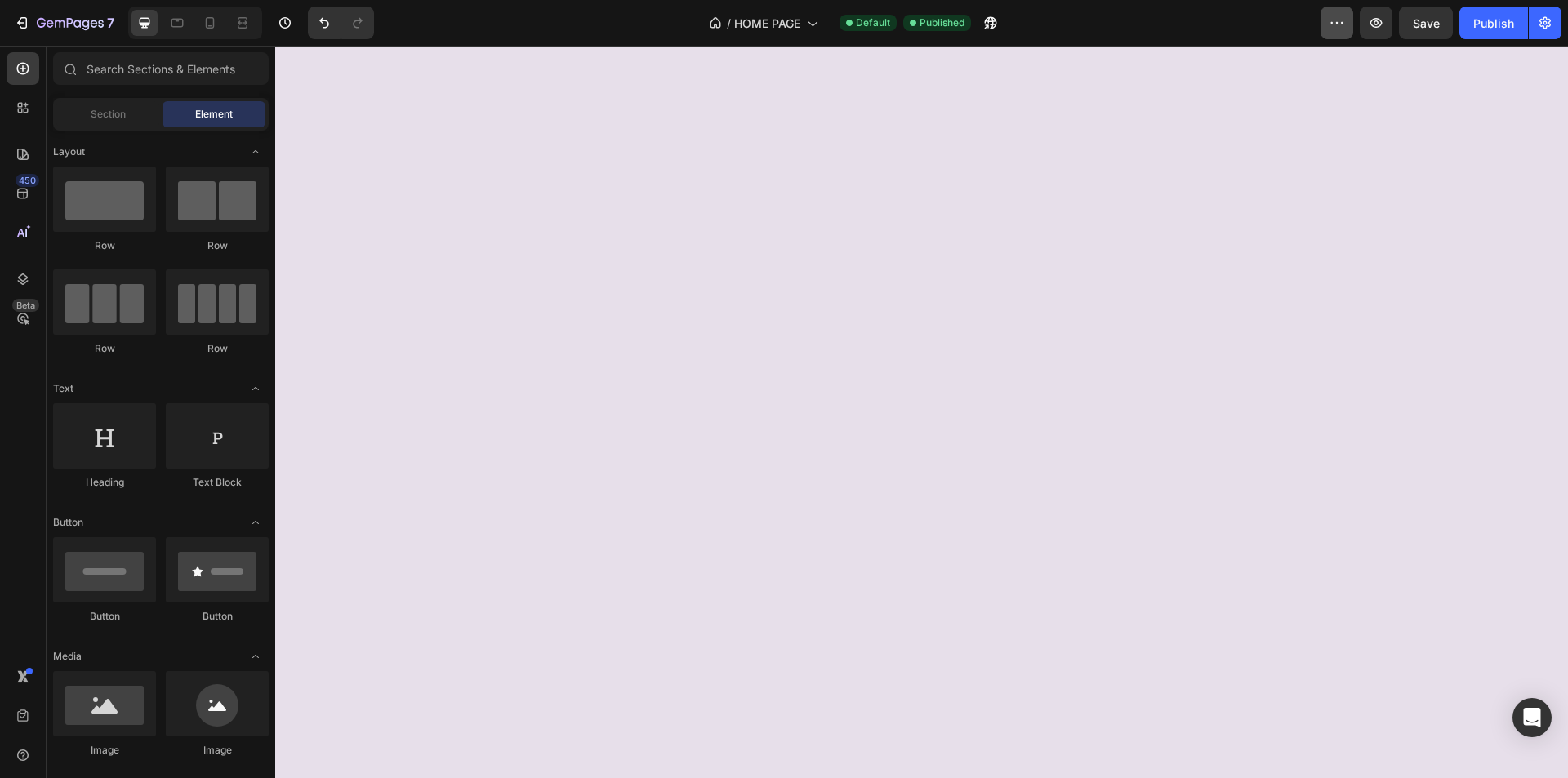
scroll to position [207, 0]
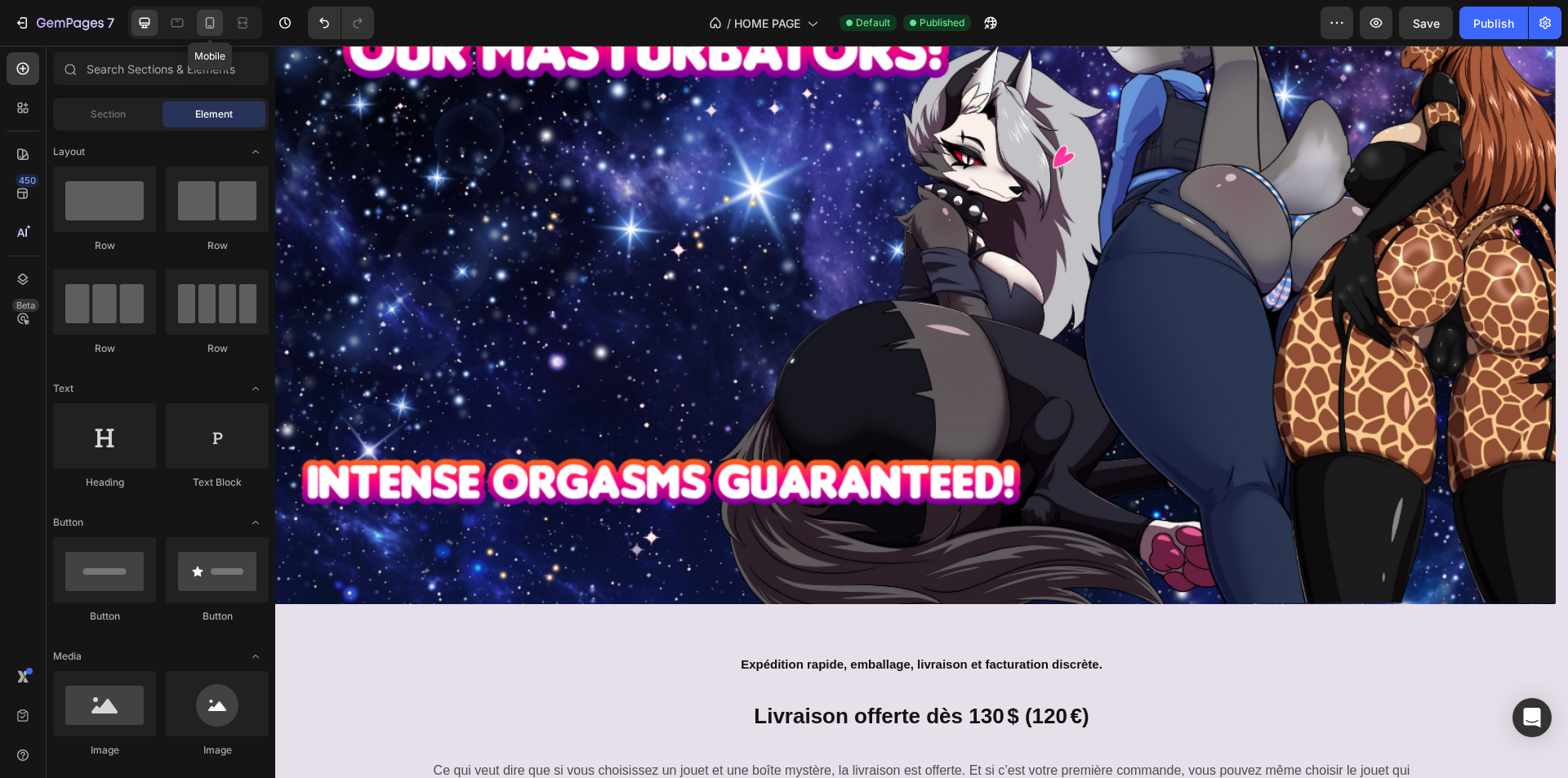
click at [212, 15] on icon at bounding box center [210, 23] width 17 height 17
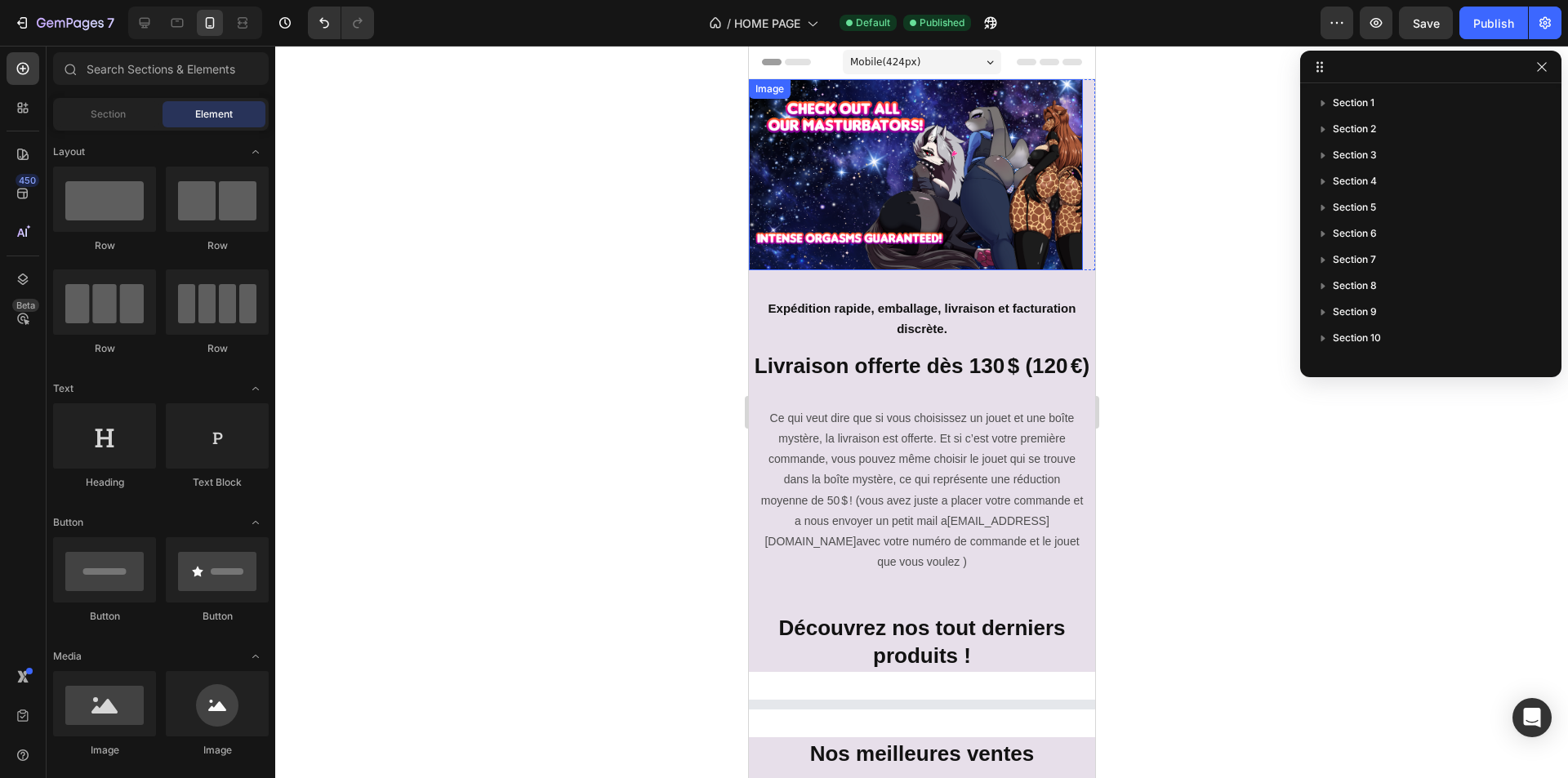
click at [783, 109] on img at bounding box center [915, 174] width 334 height 191
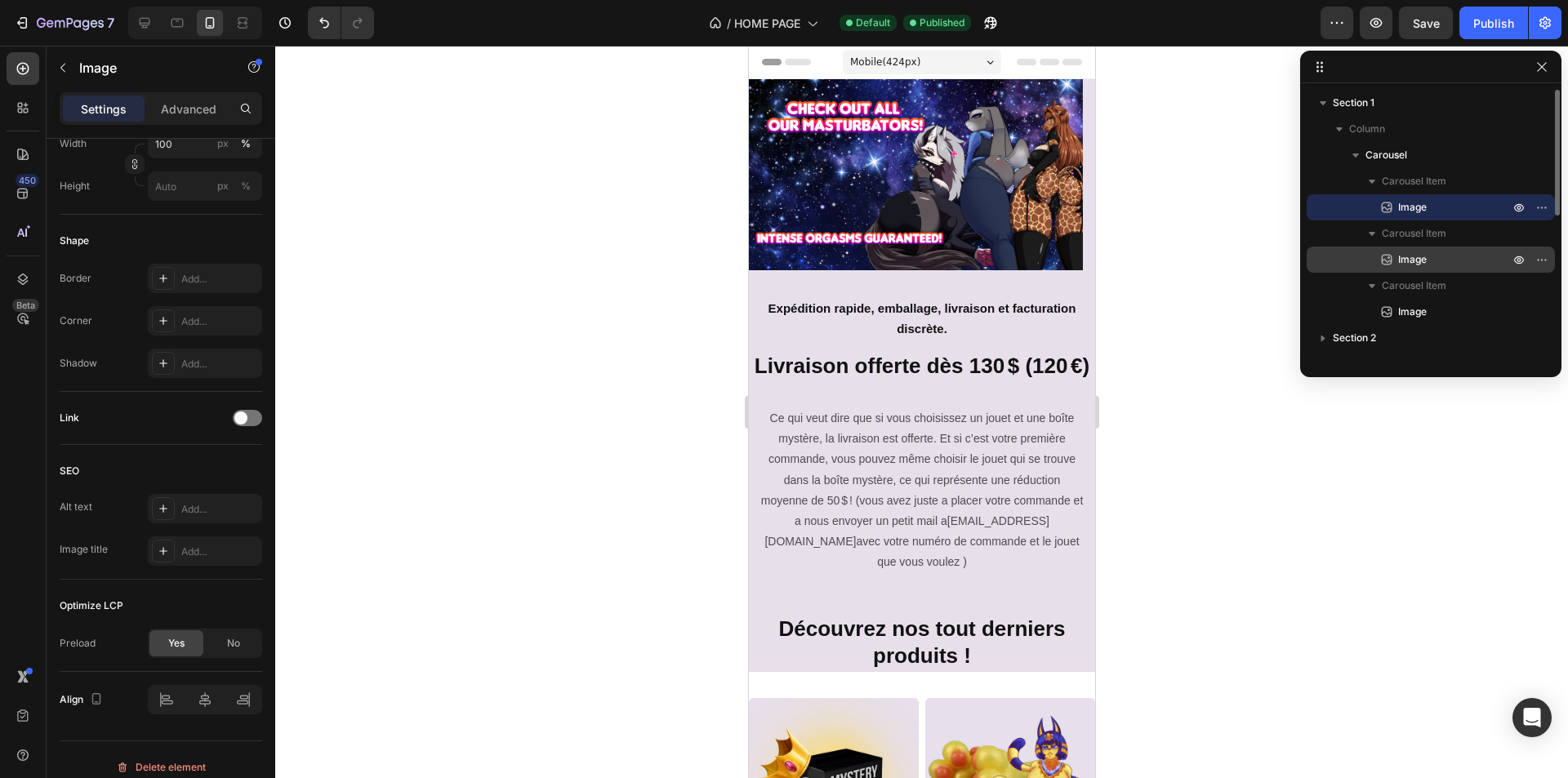
click at [1417, 253] on span "Image" at bounding box center [1412, 260] width 29 height 17
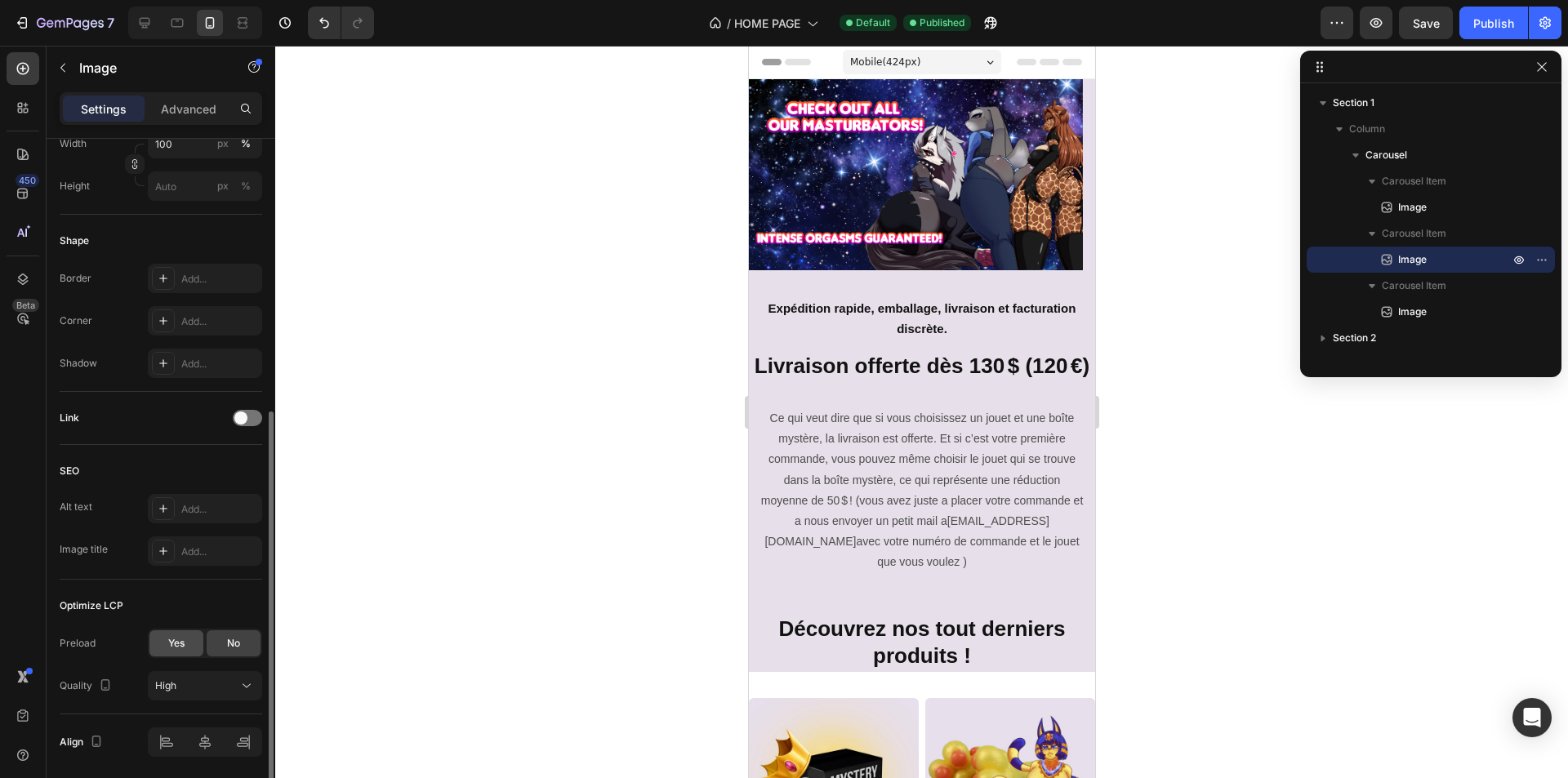
click at [160, 652] on div "Yes" at bounding box center [177, 644] width 54 height 26
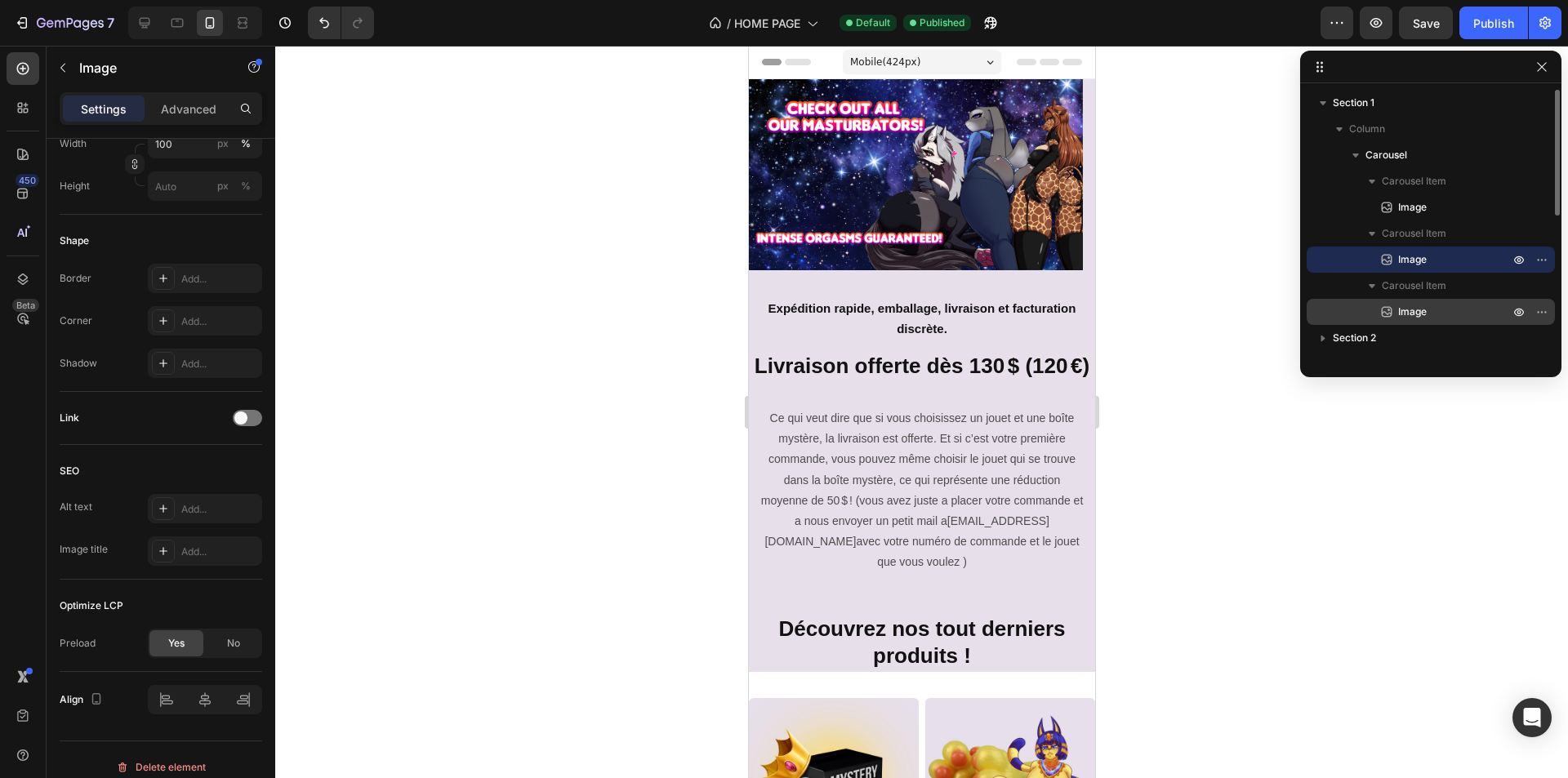
click at [1414, 316] on span "Image" at bounding box center [1412, 312] width 29 height 17
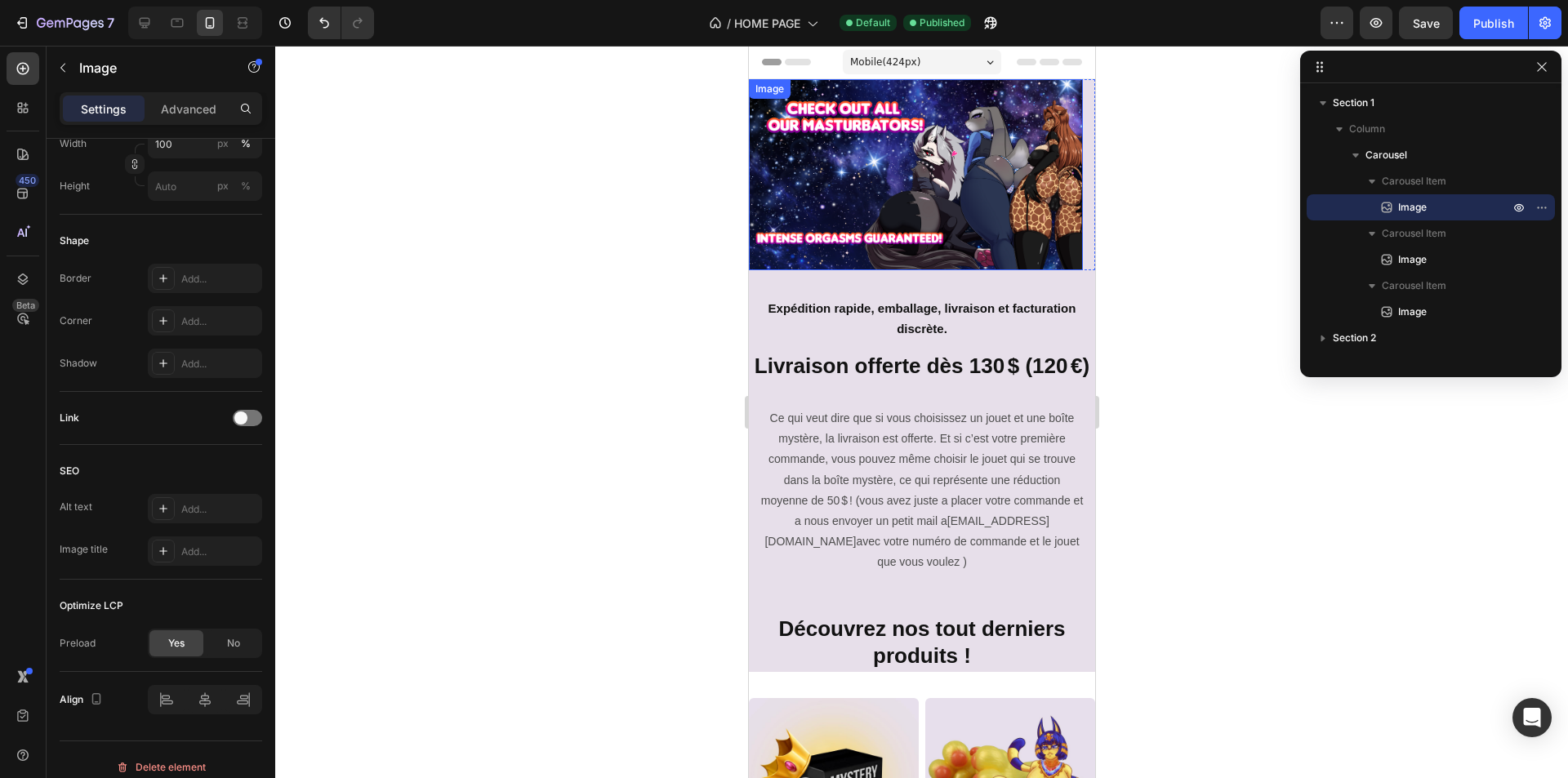
click at [800, 185] on img at bounding box center [915, 174] width 334 height 191
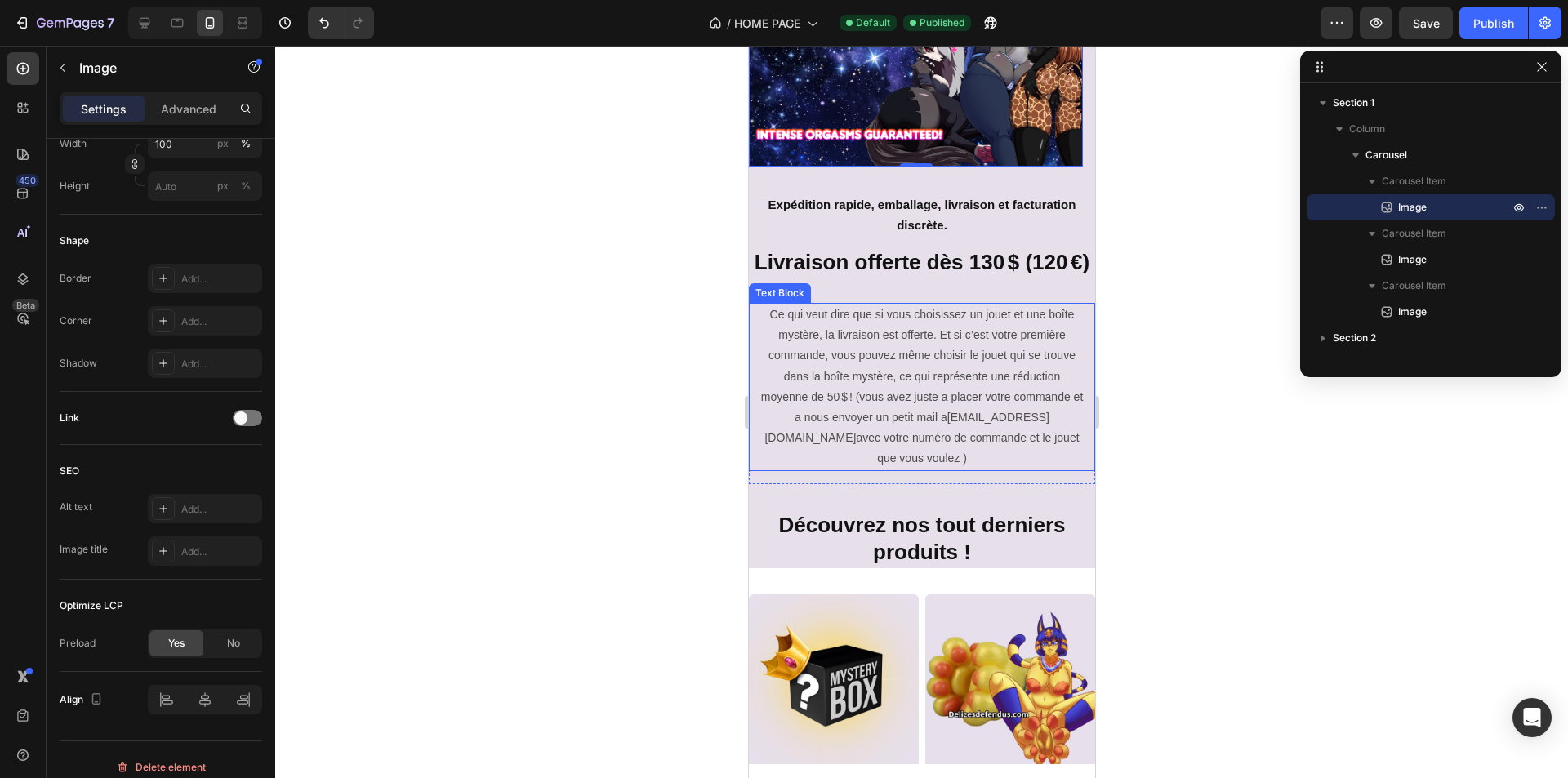
scroll to position [164, 0]
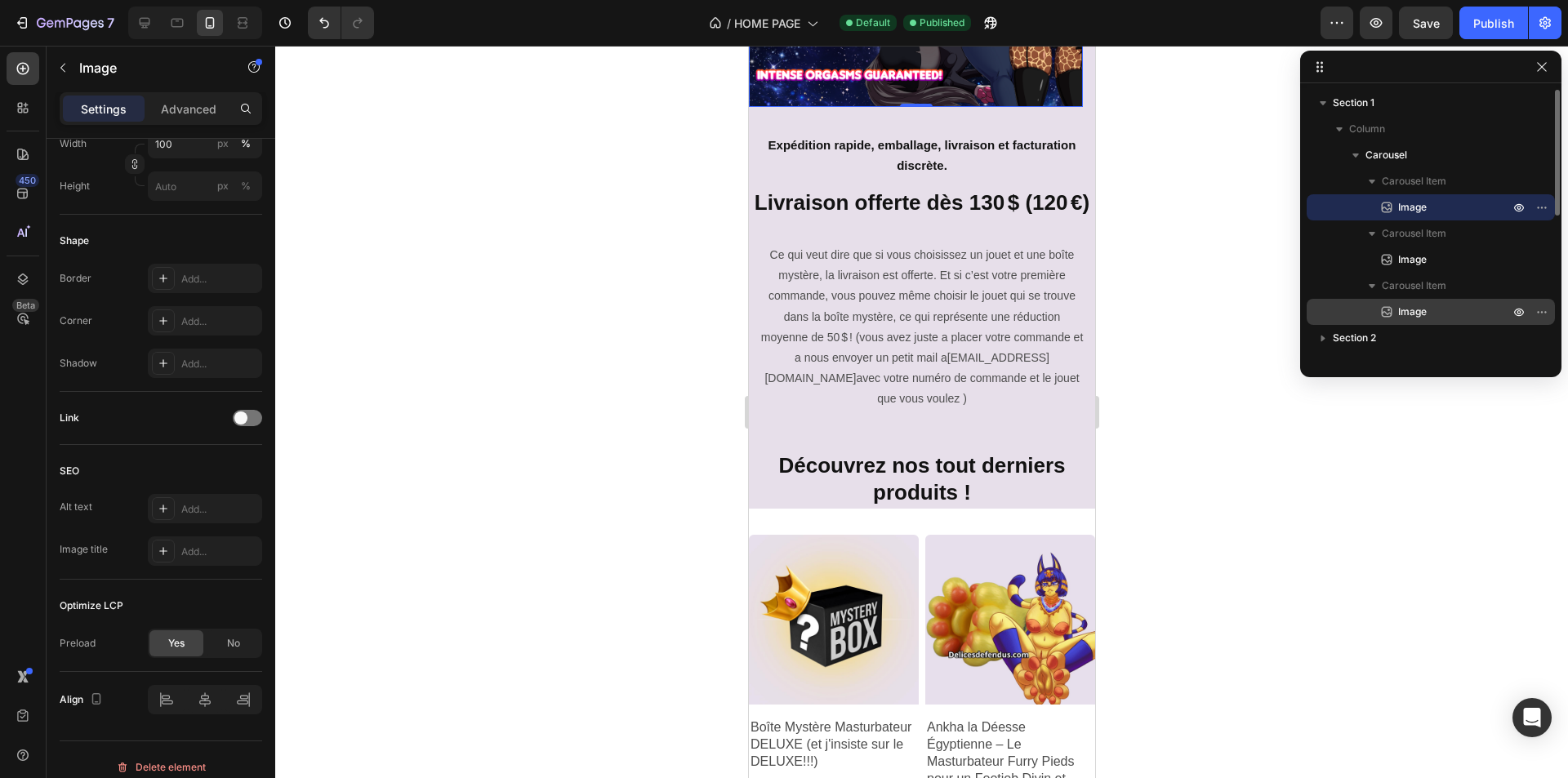
click at [1425, 313] on span "Image" at bounding box center [1412, 312] width 29 height 17
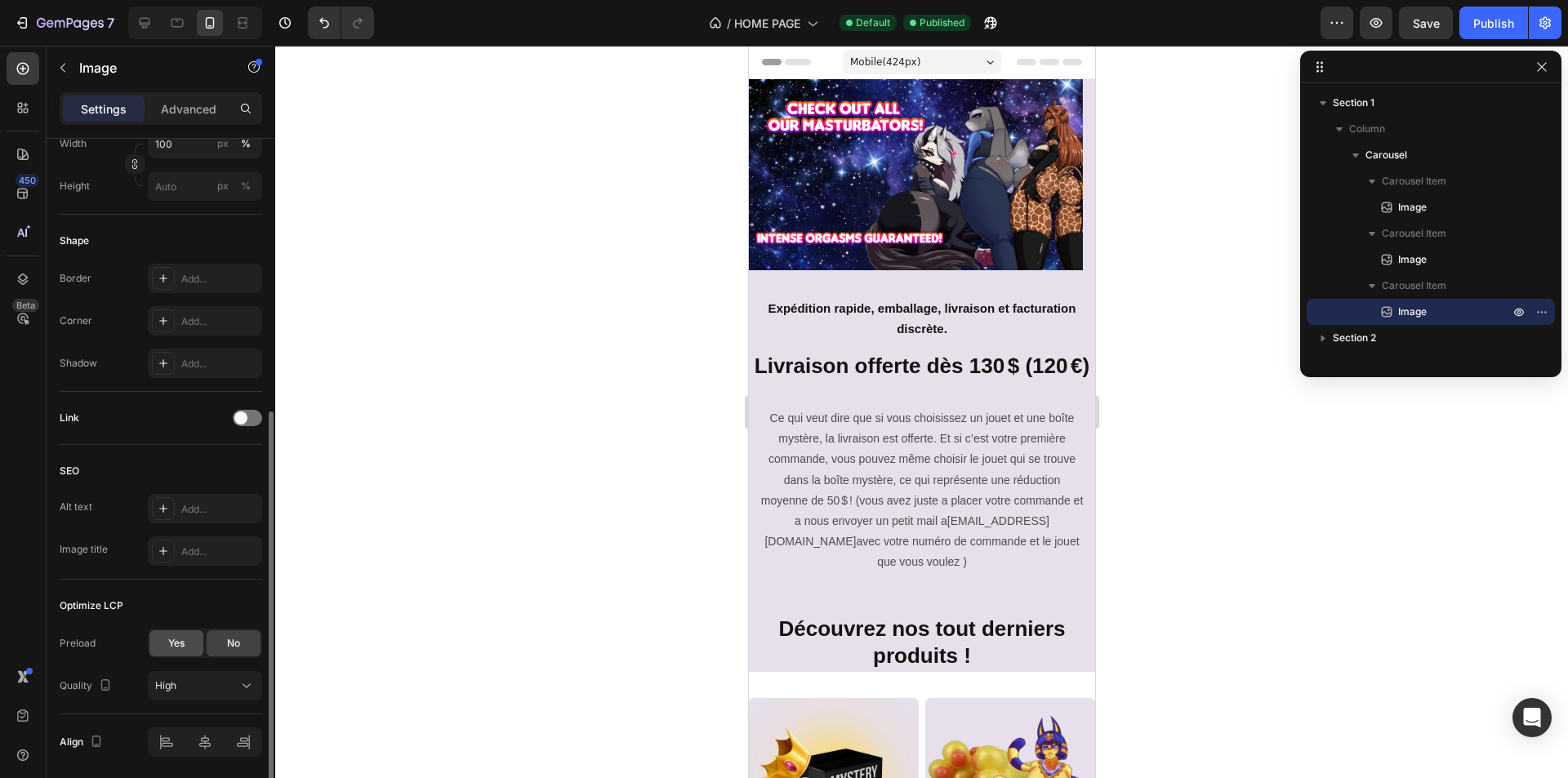
click at [183, 648] on span "Yes" at bounding box center [177, 644] width 17 height 15
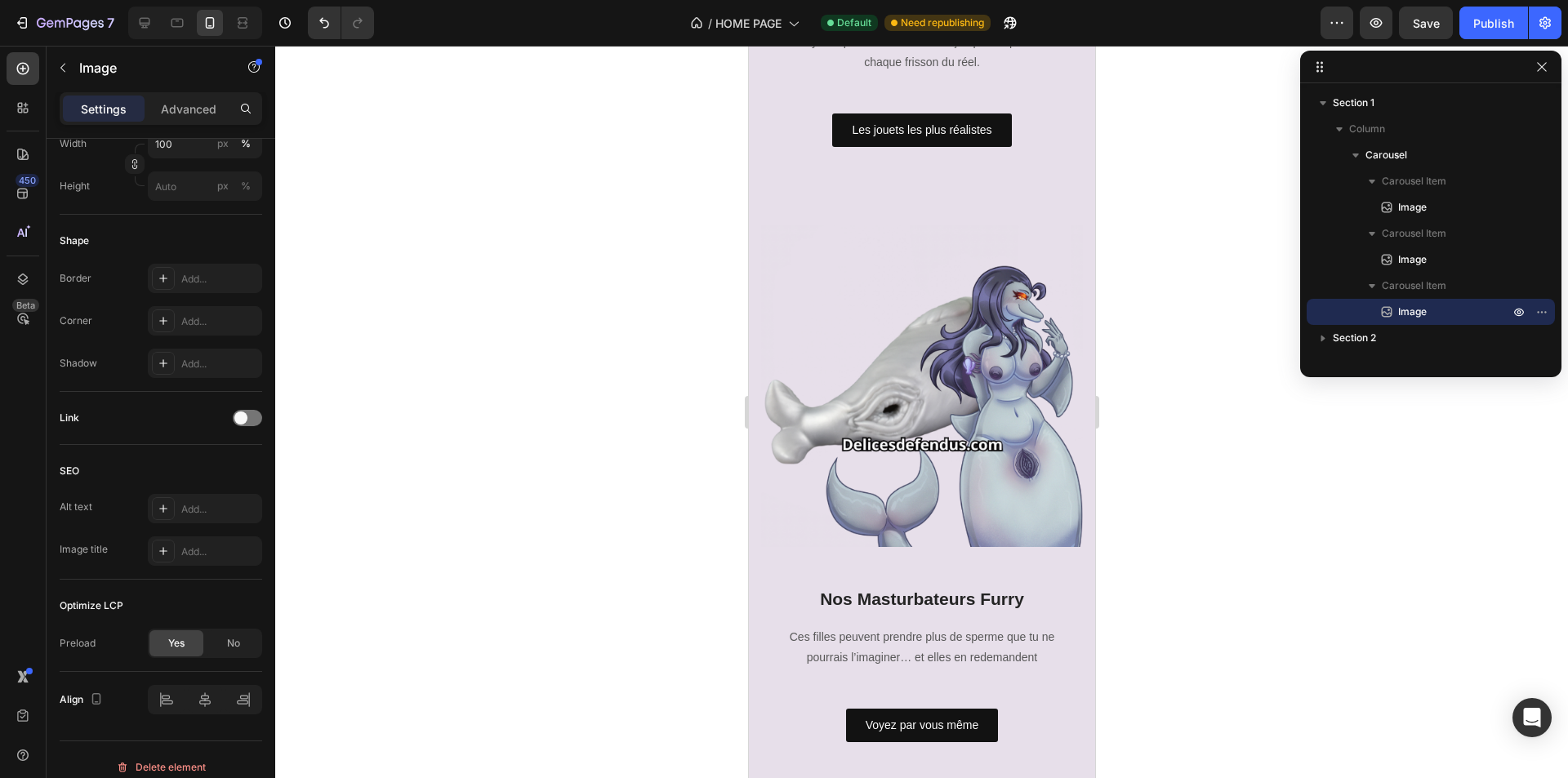
scroll to position [3348, 0]
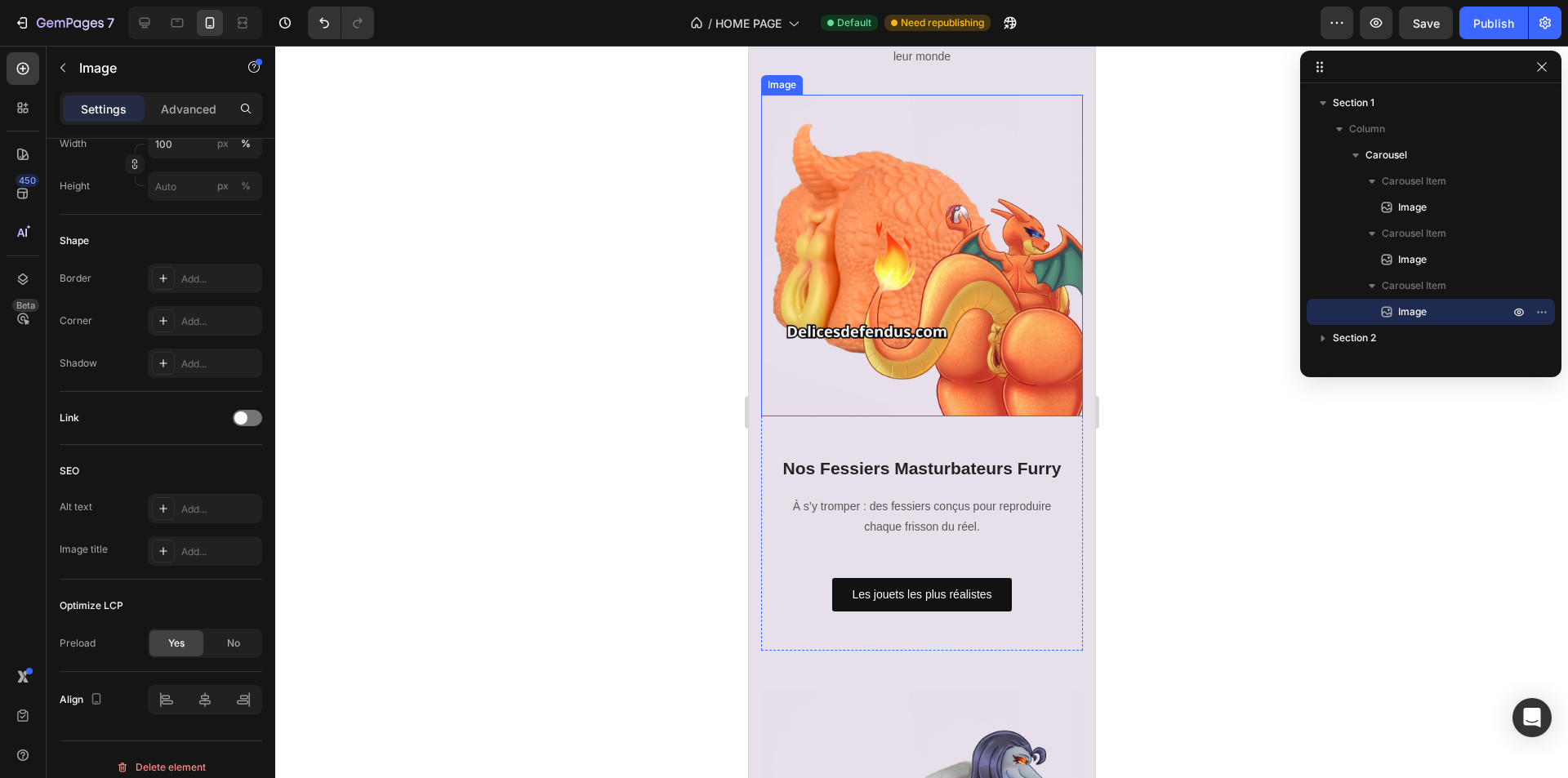
click at [911, 271] on img at bounding box center [921, 256] width 322 height 322
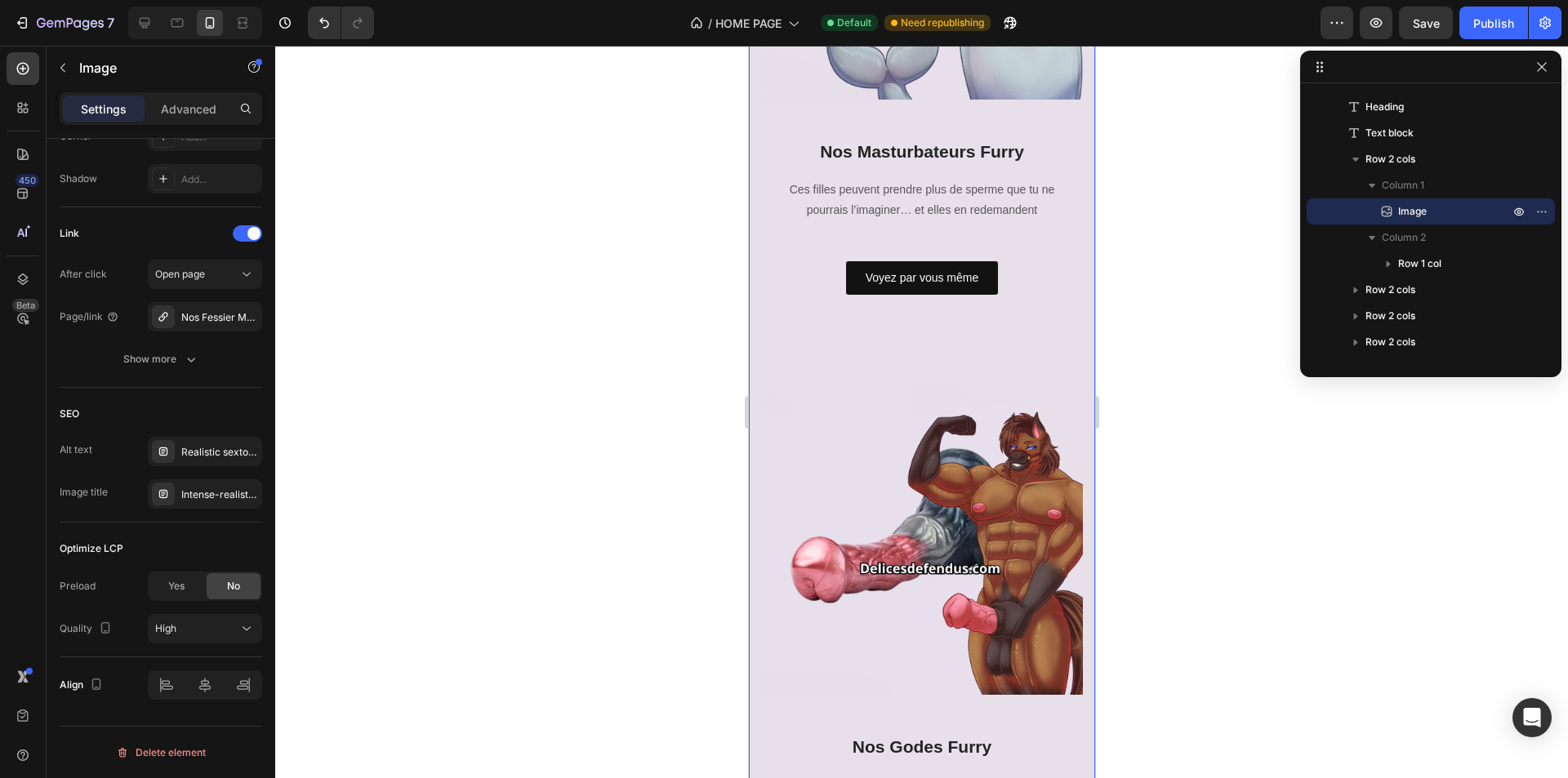
scroll to position [4410, 0]
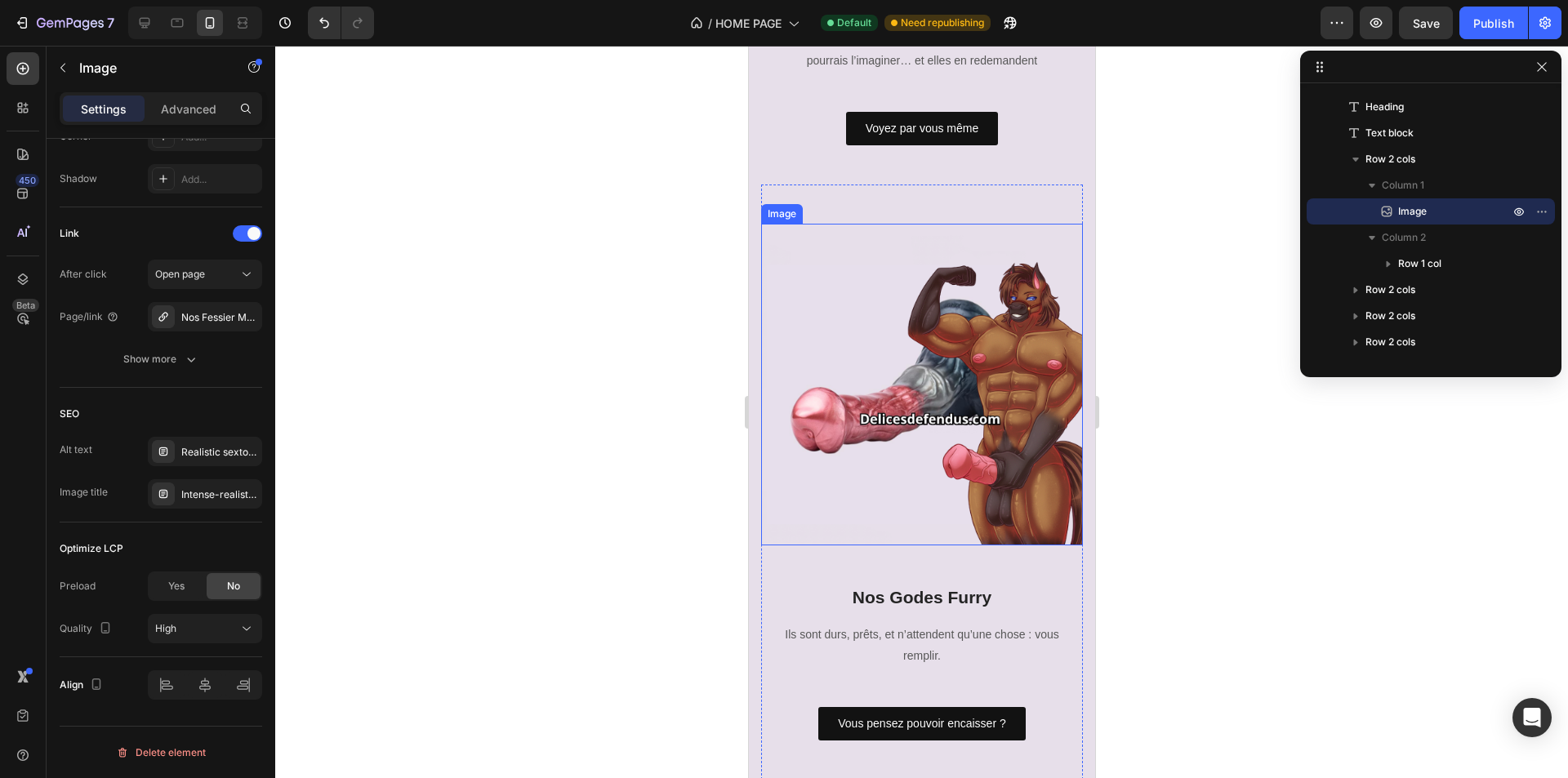
click at [897, 410] on img at bounding box center [921, 384] width 322 height 322
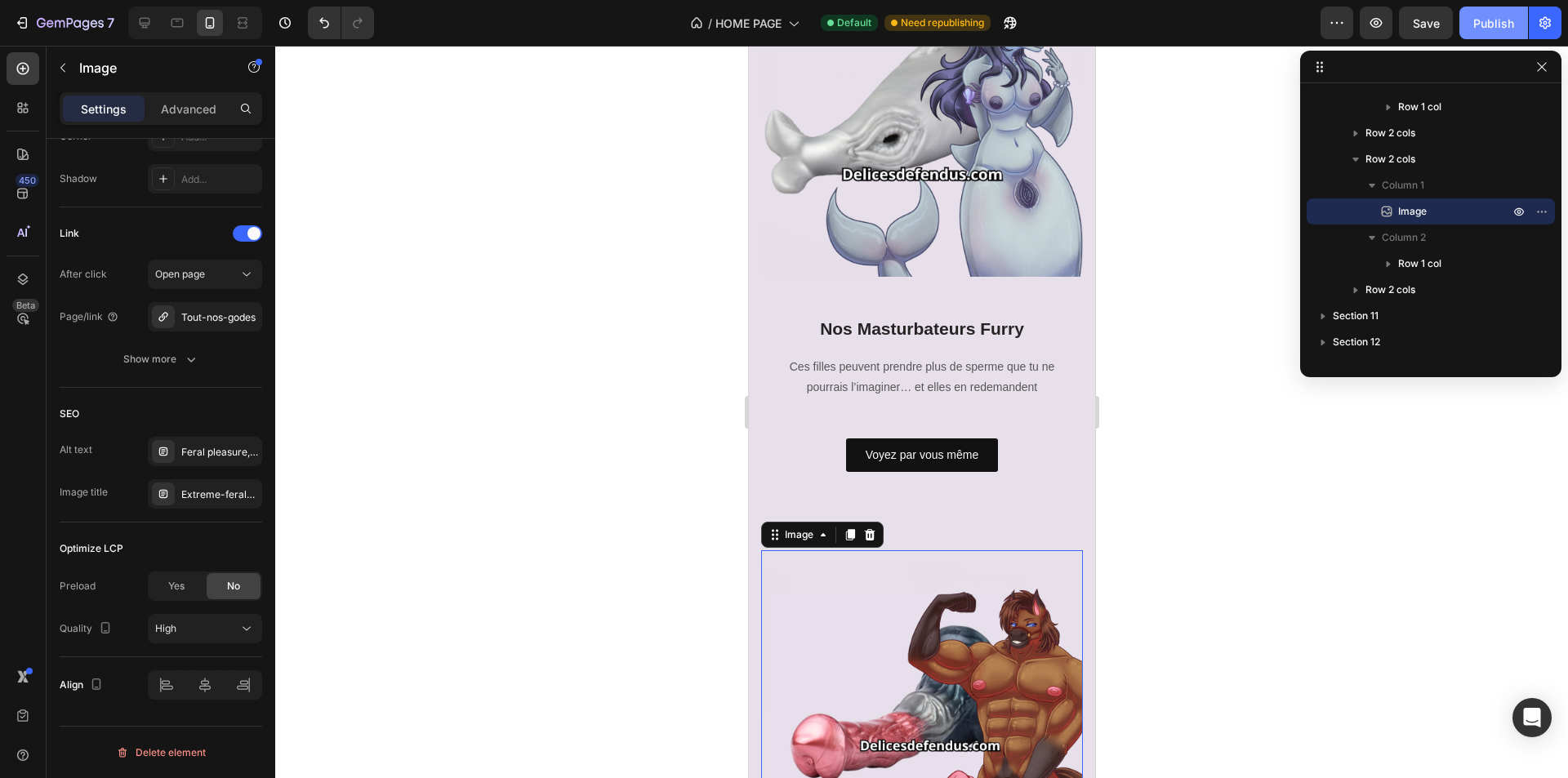
click at [1484, 23] on div "Publish" at bounding box center [1494, 23] width 41 height 17
click at [280, 25] on icon "button" at bounding box center [285, 22] width 11 height 11
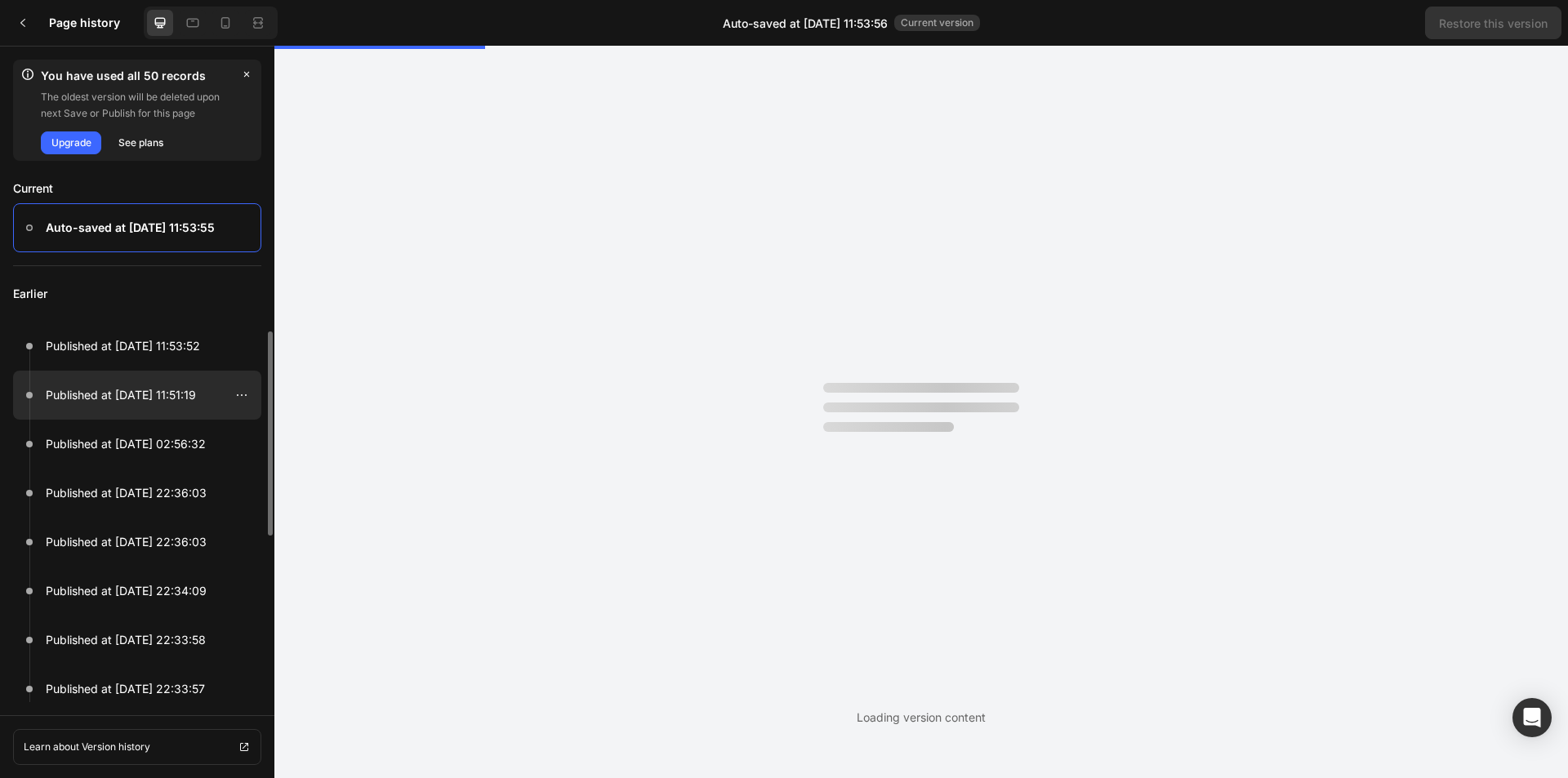
scroll to position [0, 0]
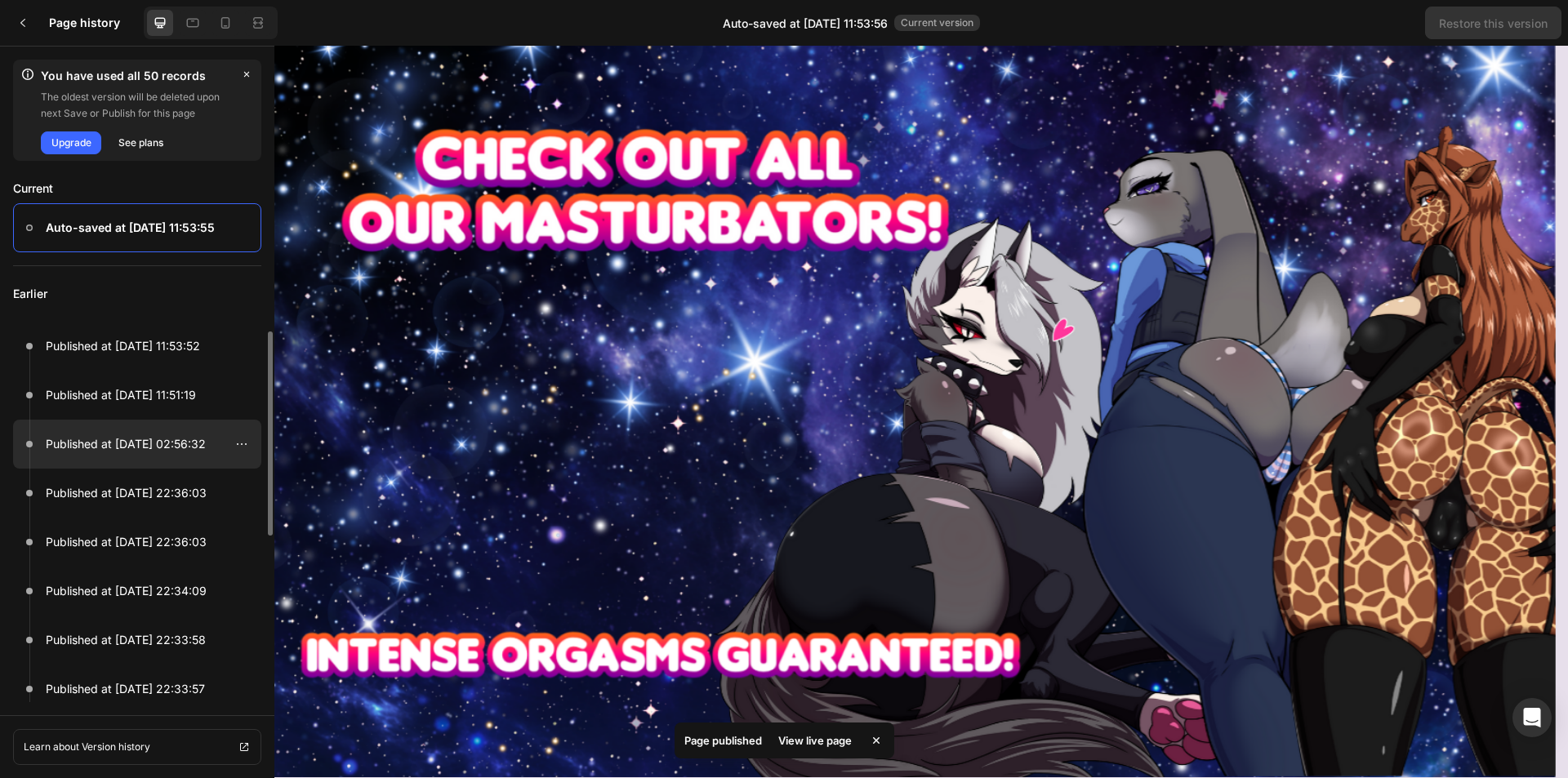
click at [183, 452] on p "Published at [DATE] 02:56:32" at bounding box center [126, 444] width 160 height 20
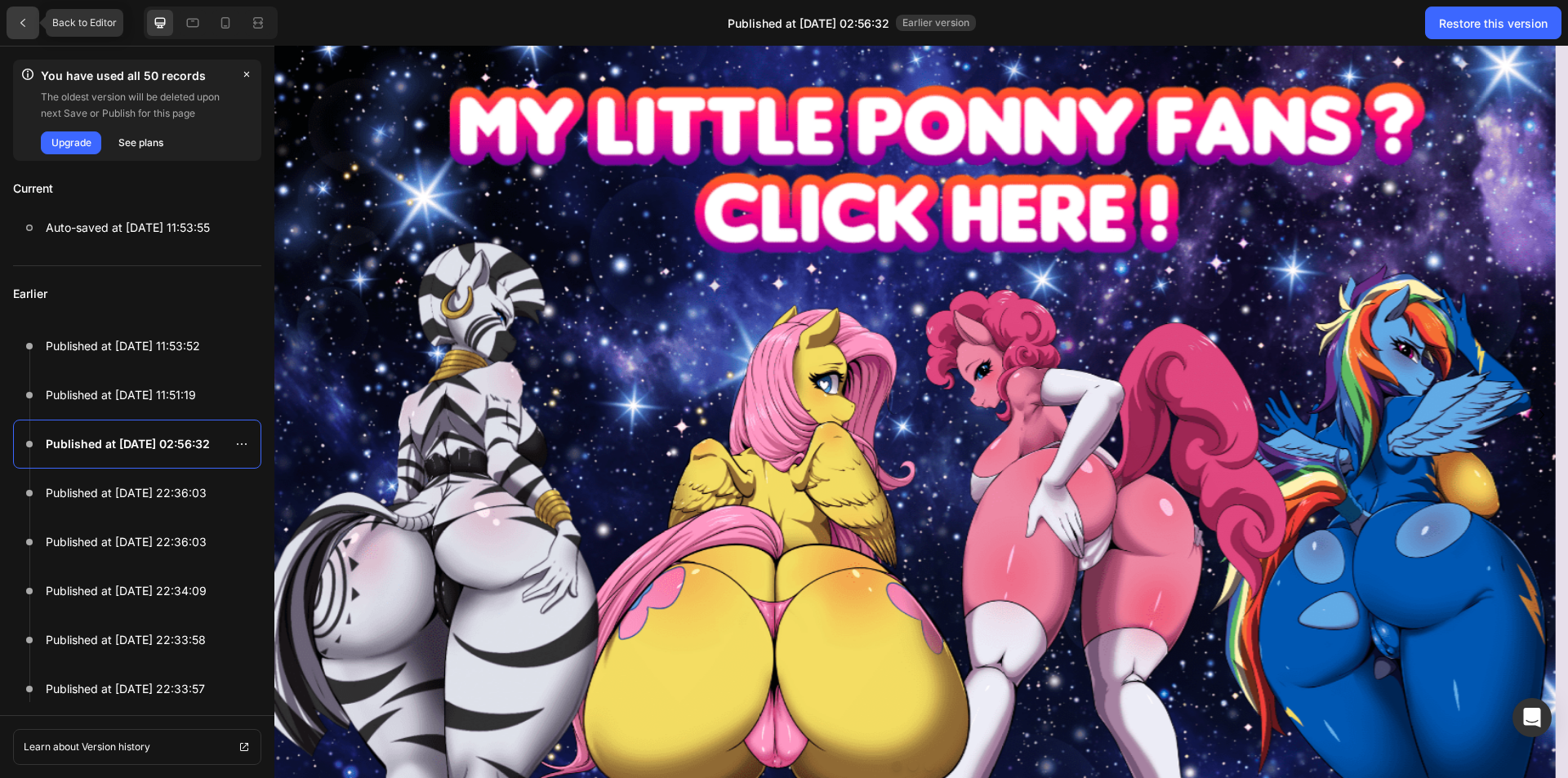
click at [26, 22] on icon at bounding box center [23, 23] width 13 height 13
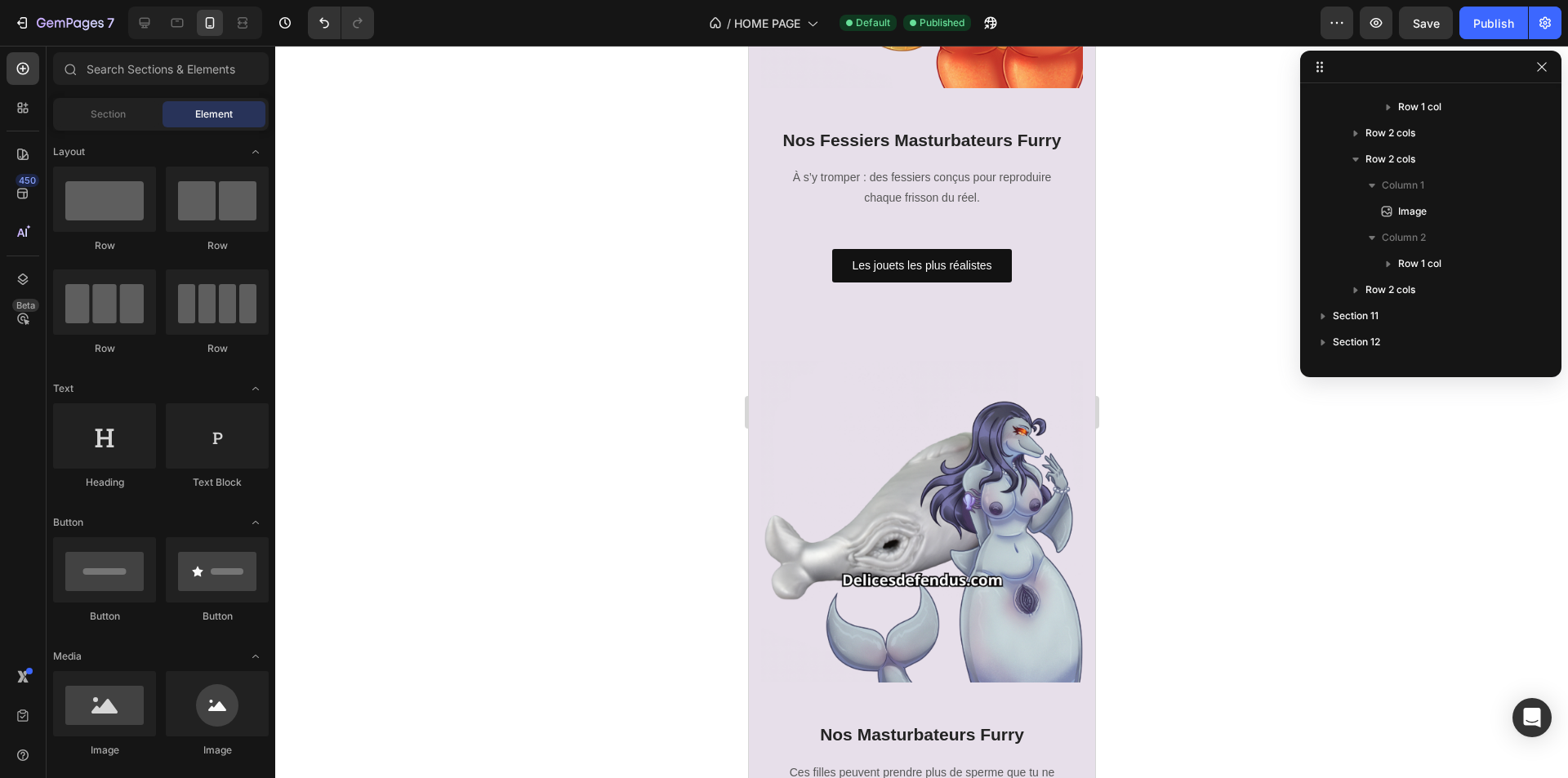
scroll to position [1683, 0]
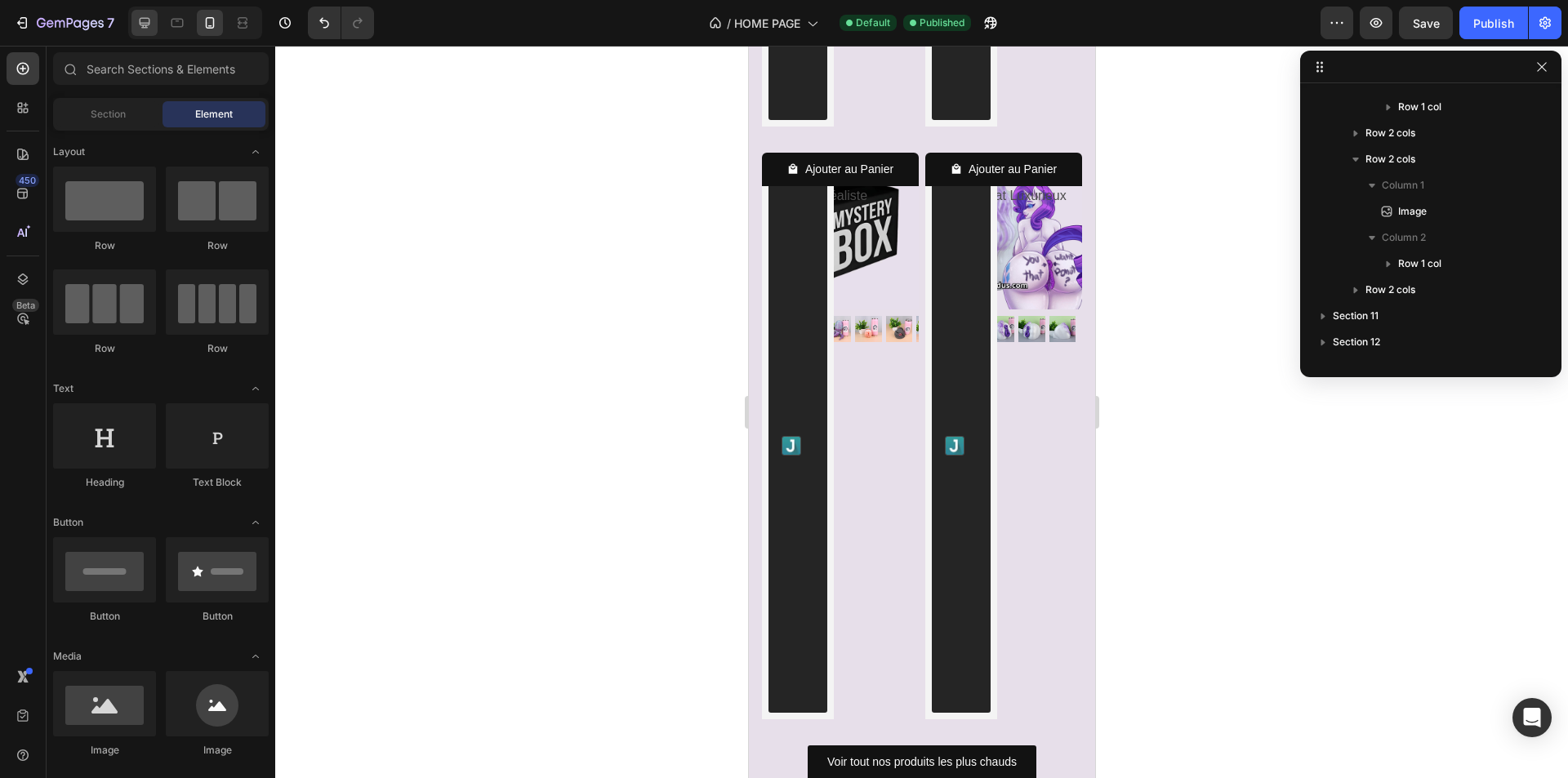
click at [149, 29] on icon at bounding box center [145, 23] width 17 height 17
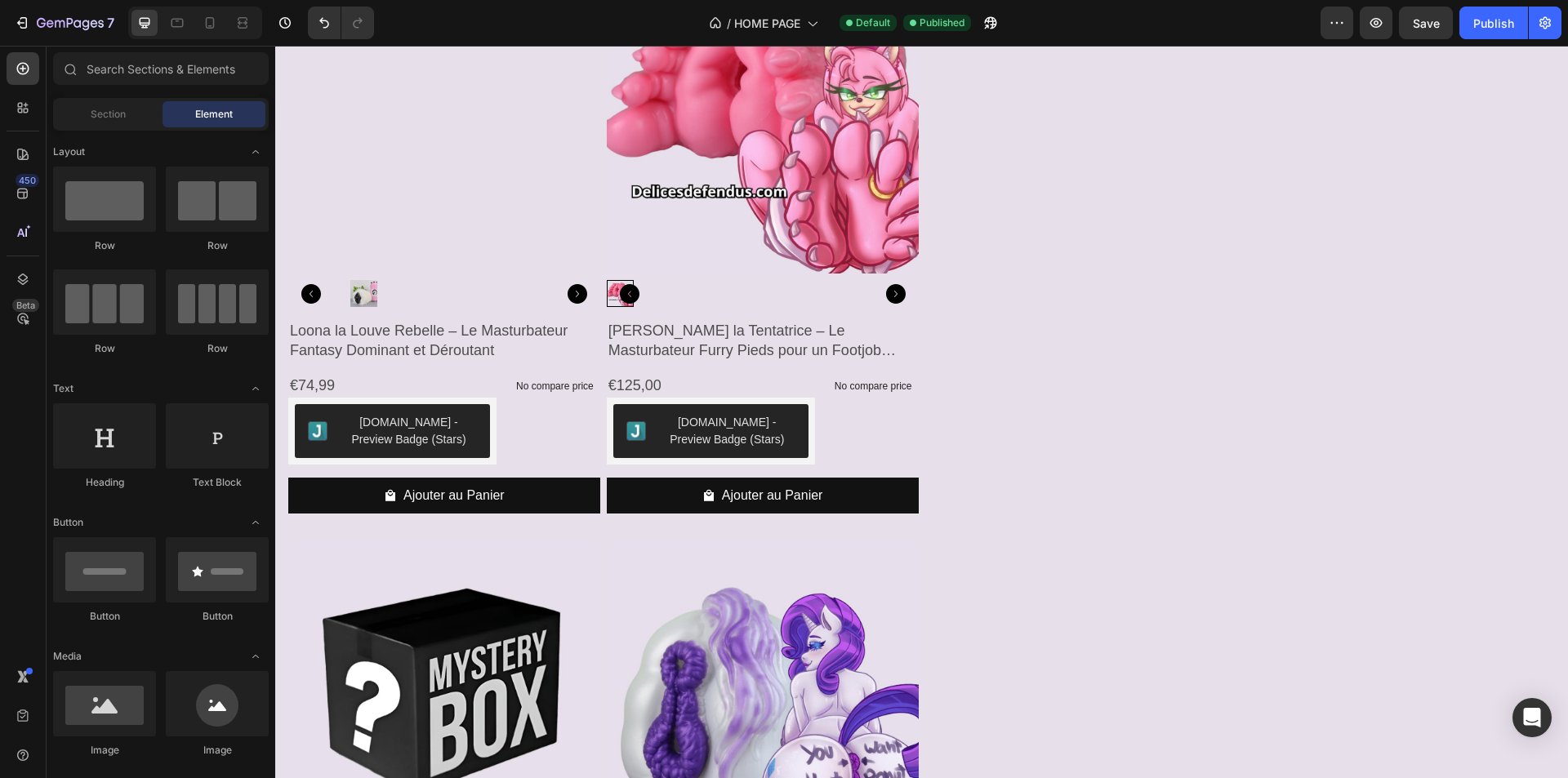
click at [143, 26] on icon at bounding box center [144, 22] width 10 height 10
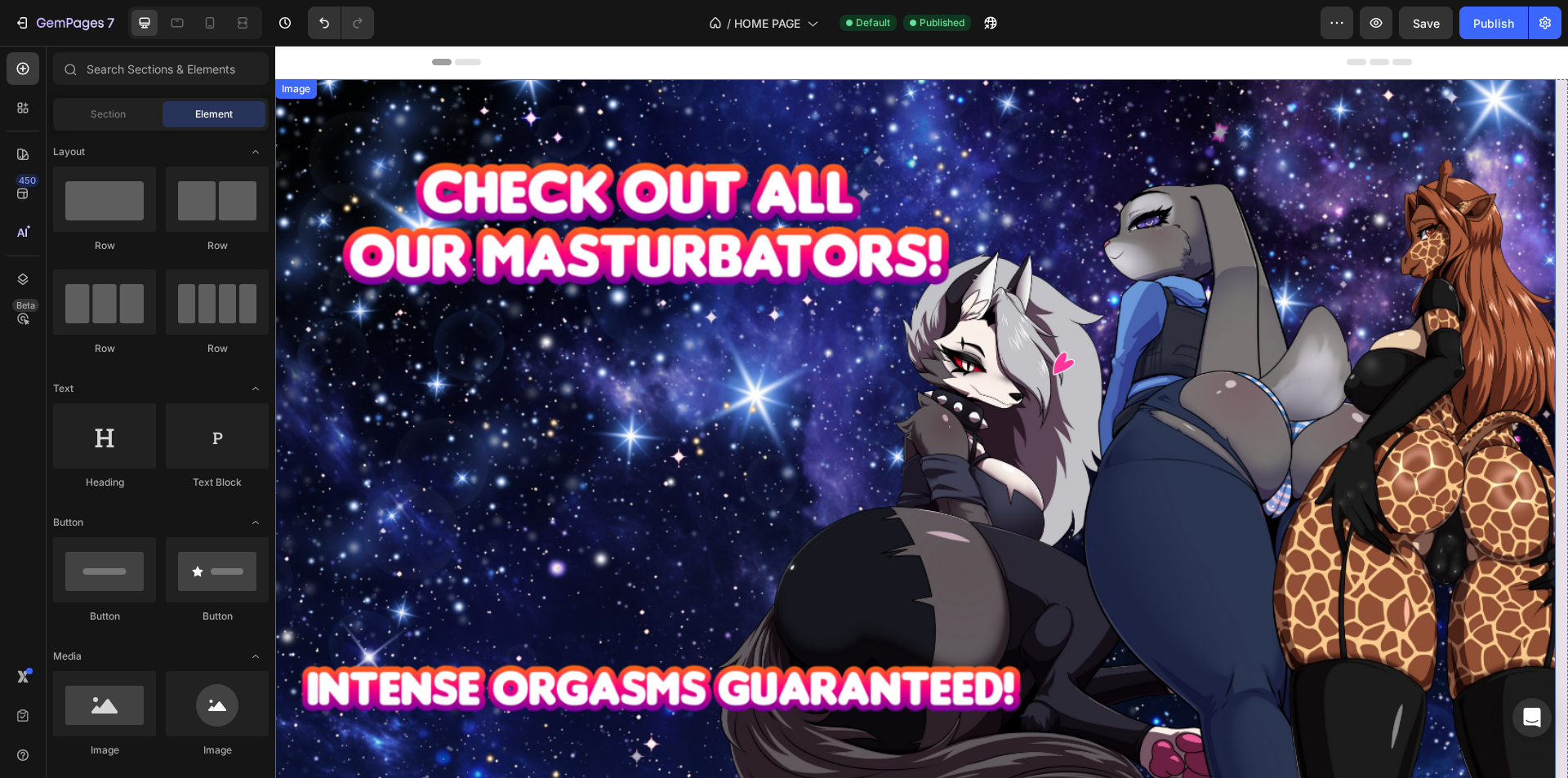
click at [583, 432] on img at bounding box center [916, 445] width 1280 height 731
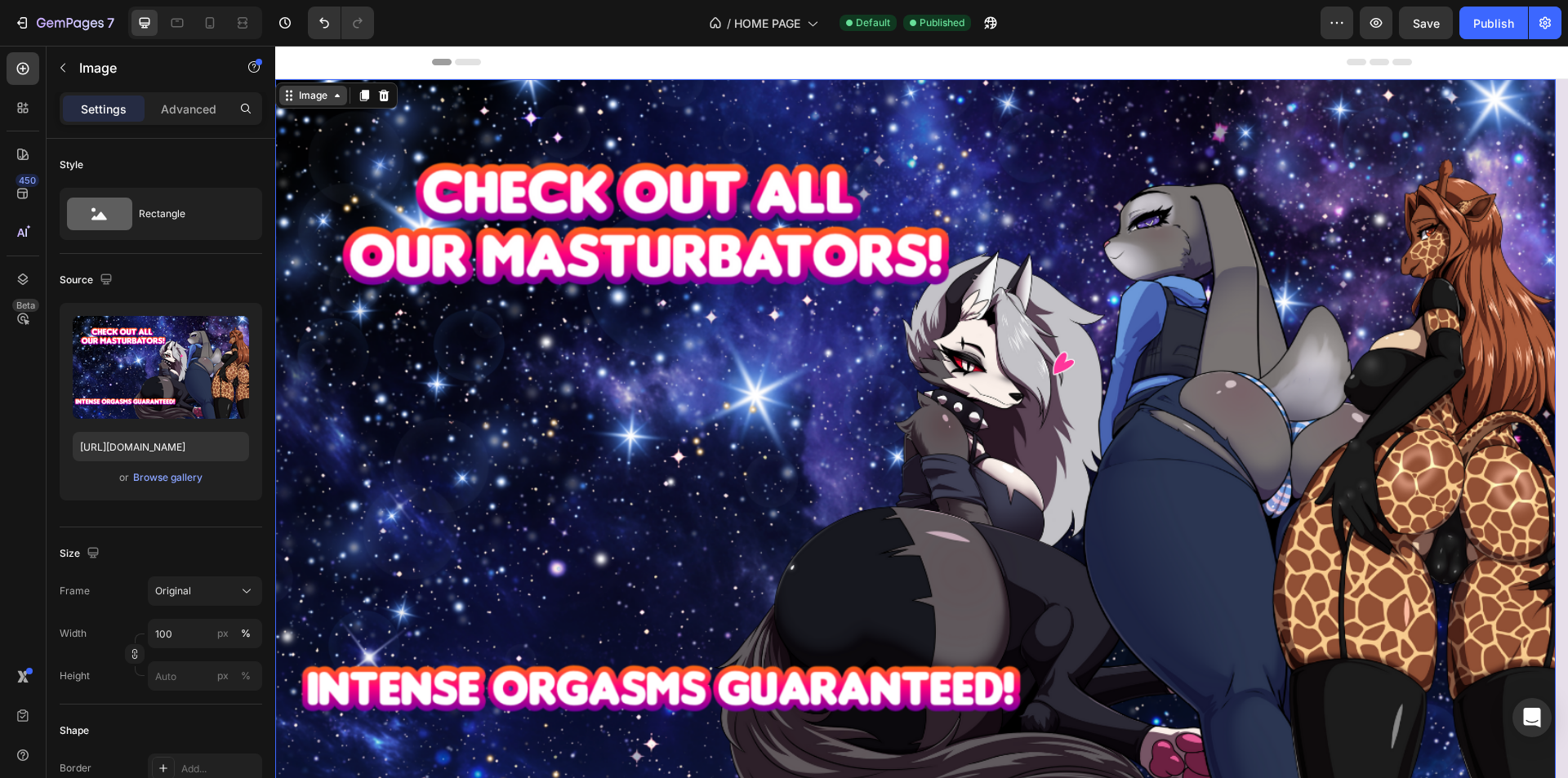
click at [317, 93] on div "Image" at bounding box center [314, 96] width 35 height 15
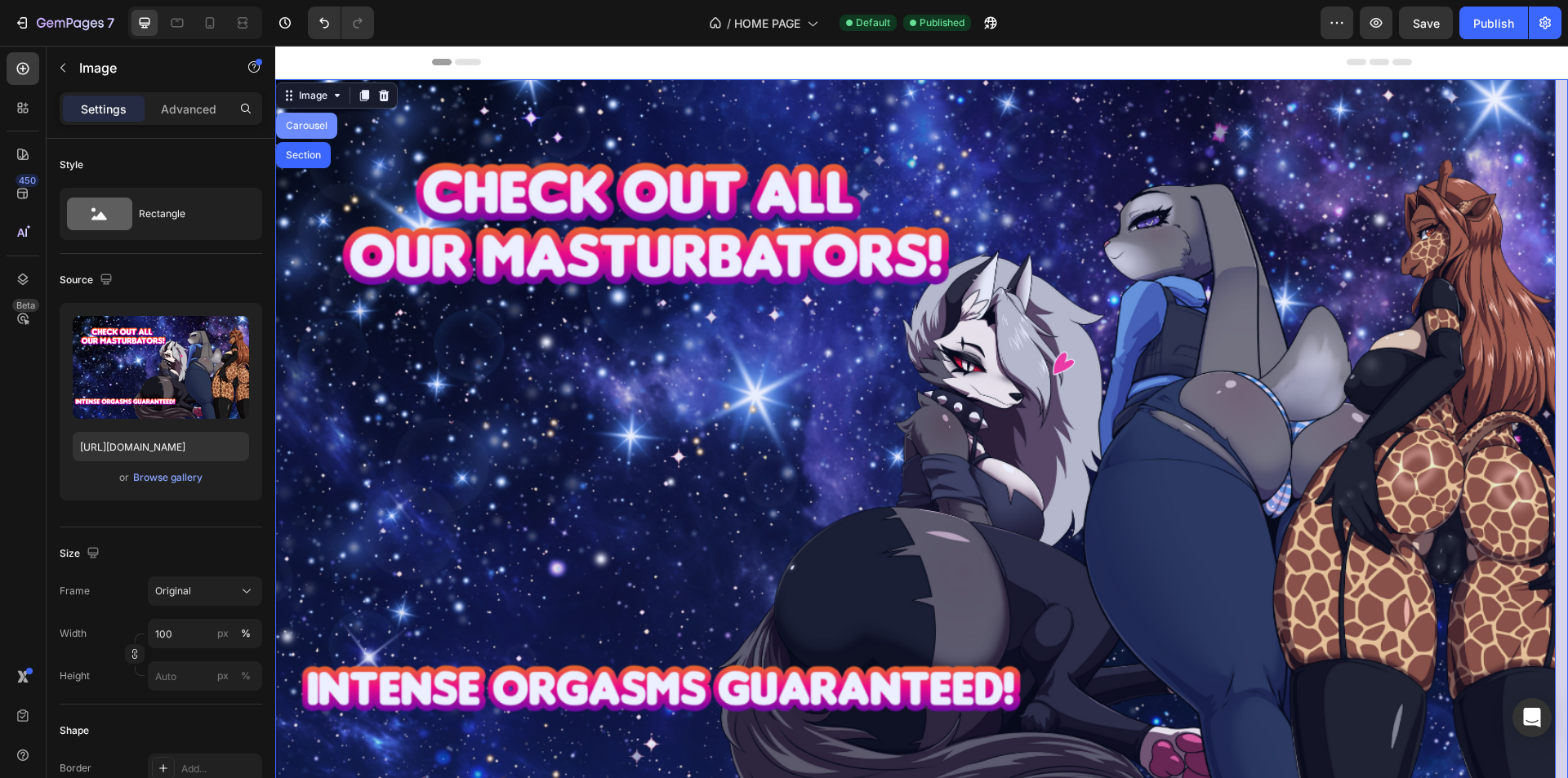
click at [314, 128] on div "Carousel" at bounding box center [307, 126] width 48 height 10
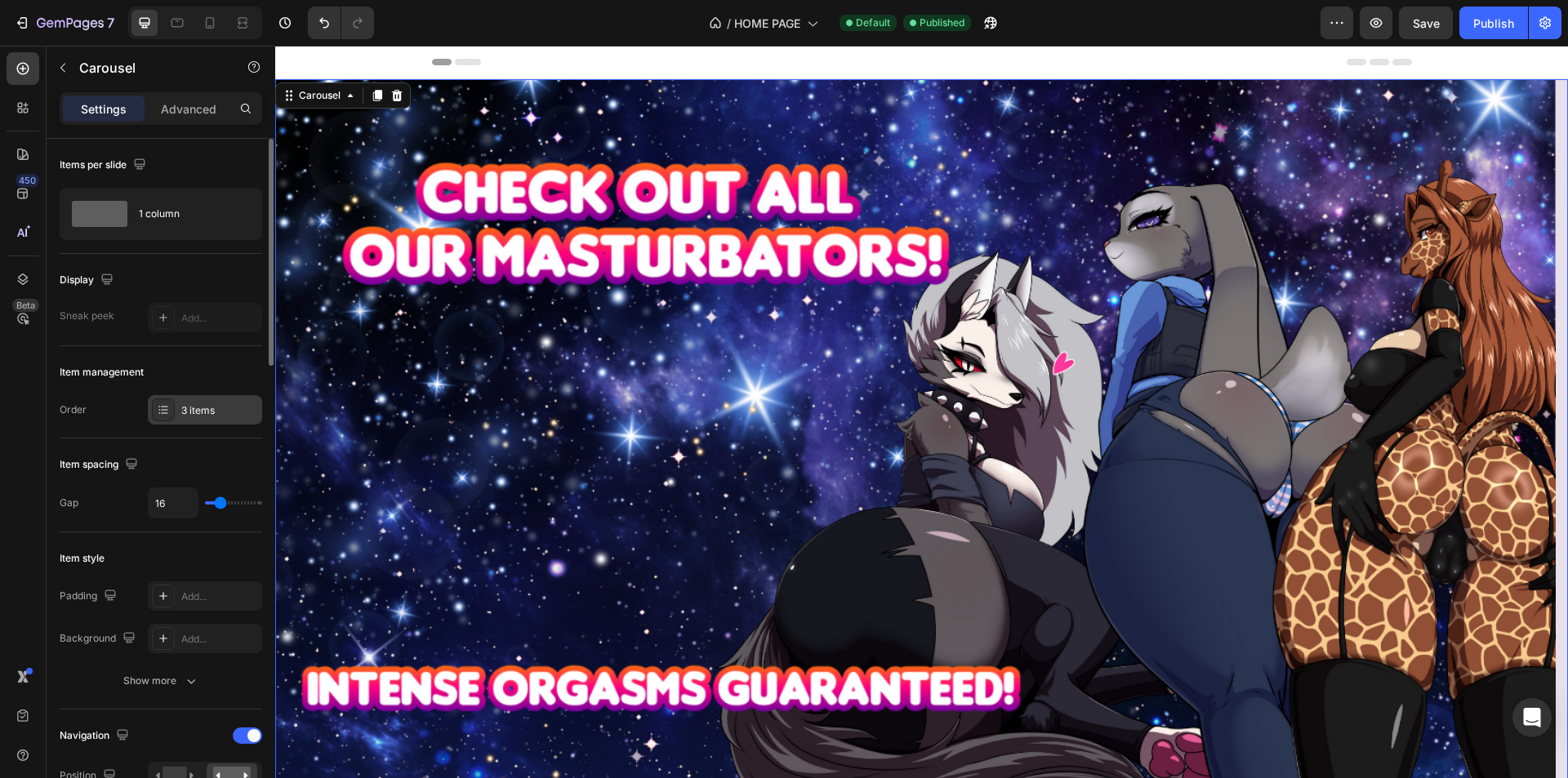
click at [194, 411] on div "3 items" at bounding box center [220, 411] width 76 height 15
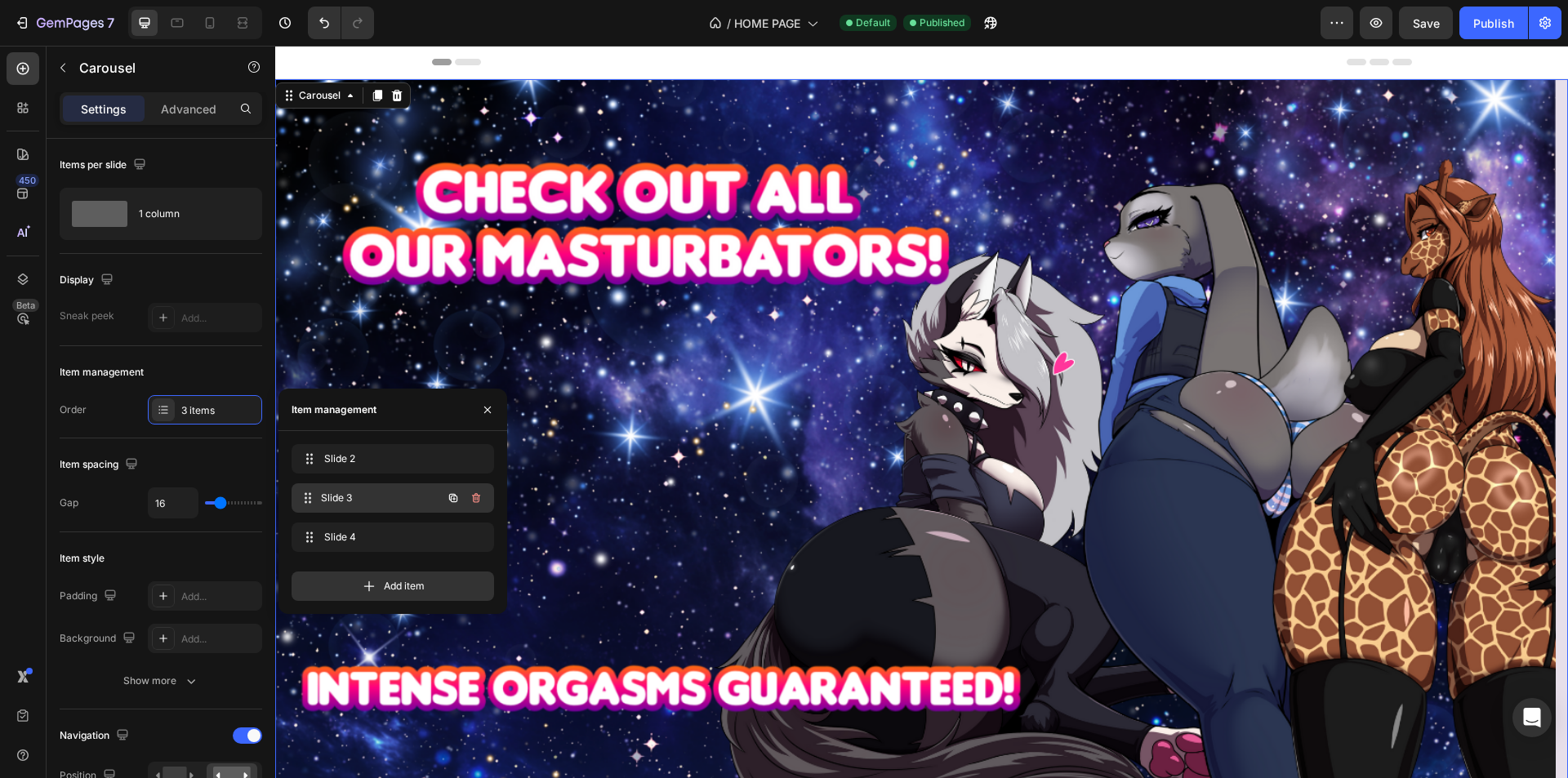
click at [377, 504] on span "Slide 3" at bounding box center [382, 498] width 121 height 15
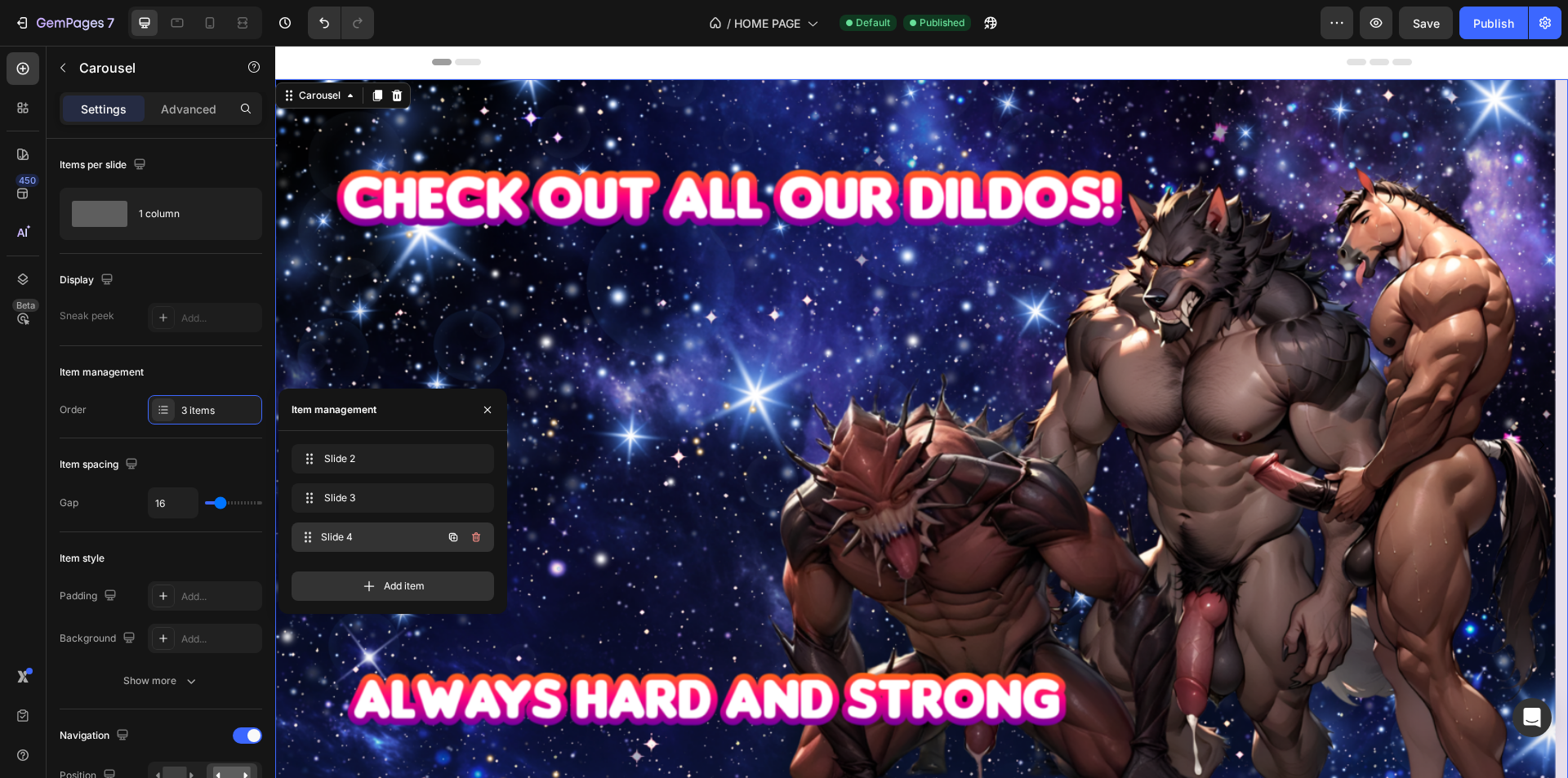
click at [378, 538] on span "Slide 4" at bounding box center [382, 538] width 121 height 15
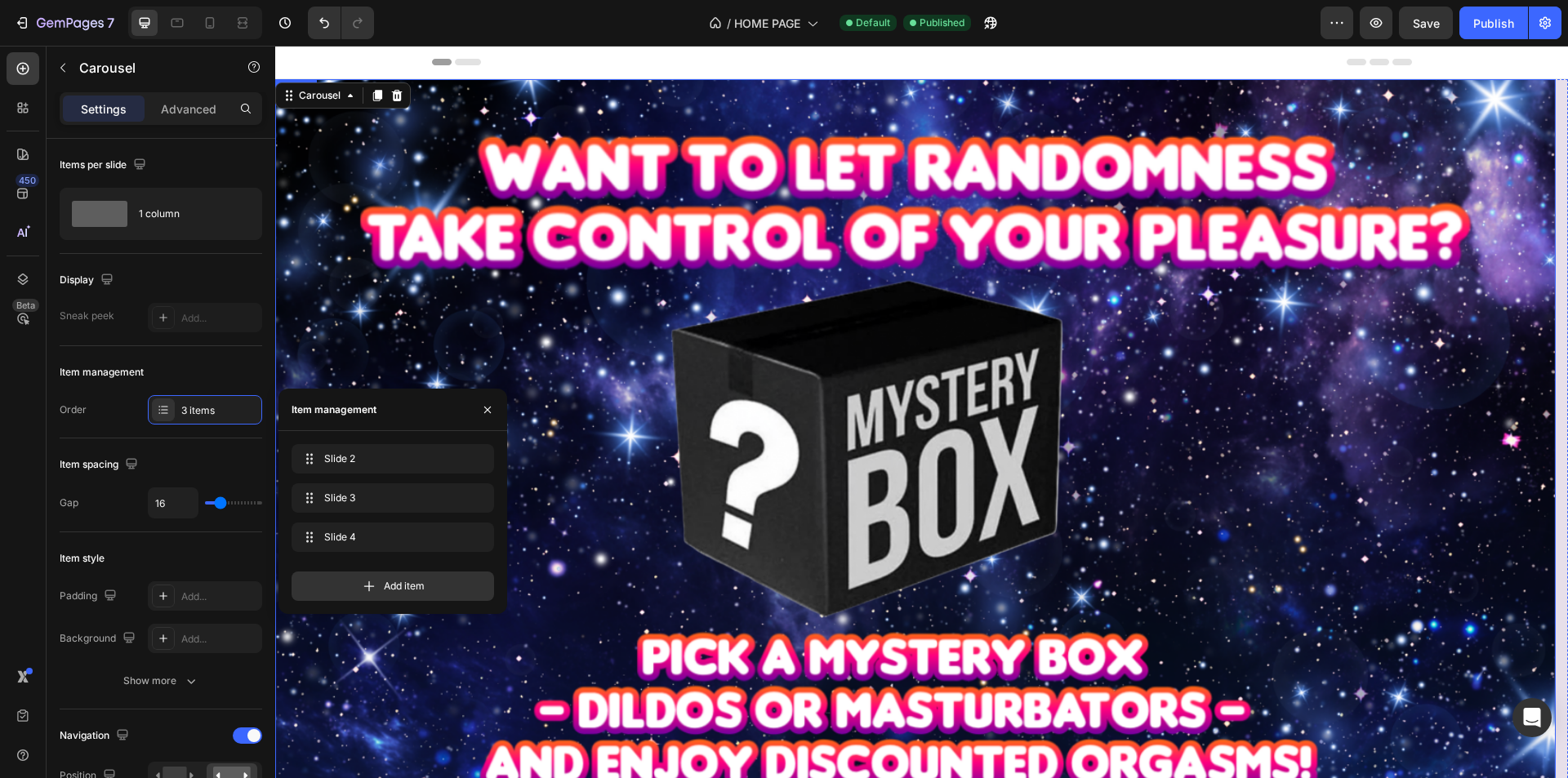
click at [1087, 450] on img at bounding box center [916, 445] width 1280 height 731
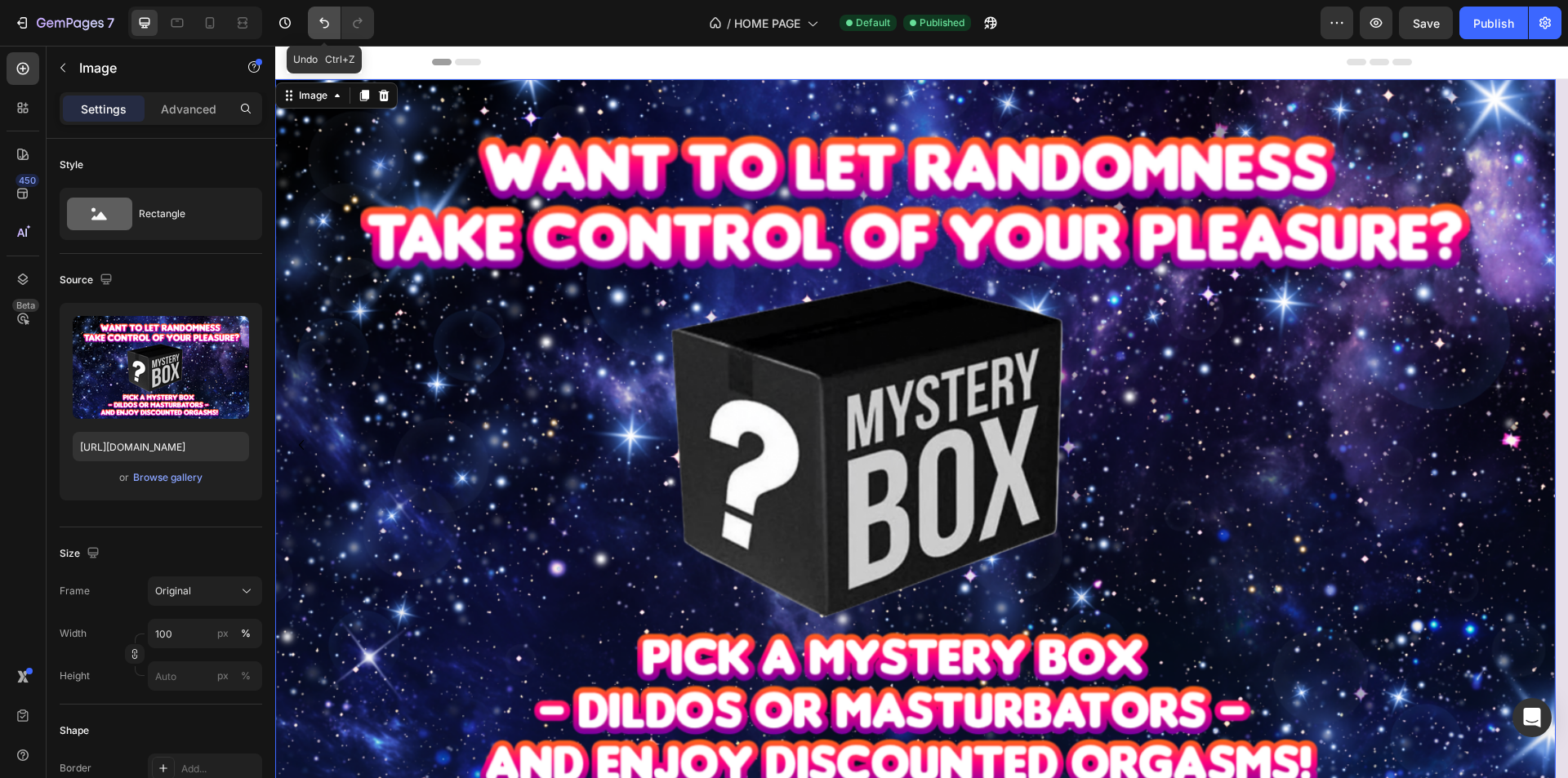
click at [328, 19] on icon "Undo/Redo" at bounding box center [325, 23] width 17 height 17
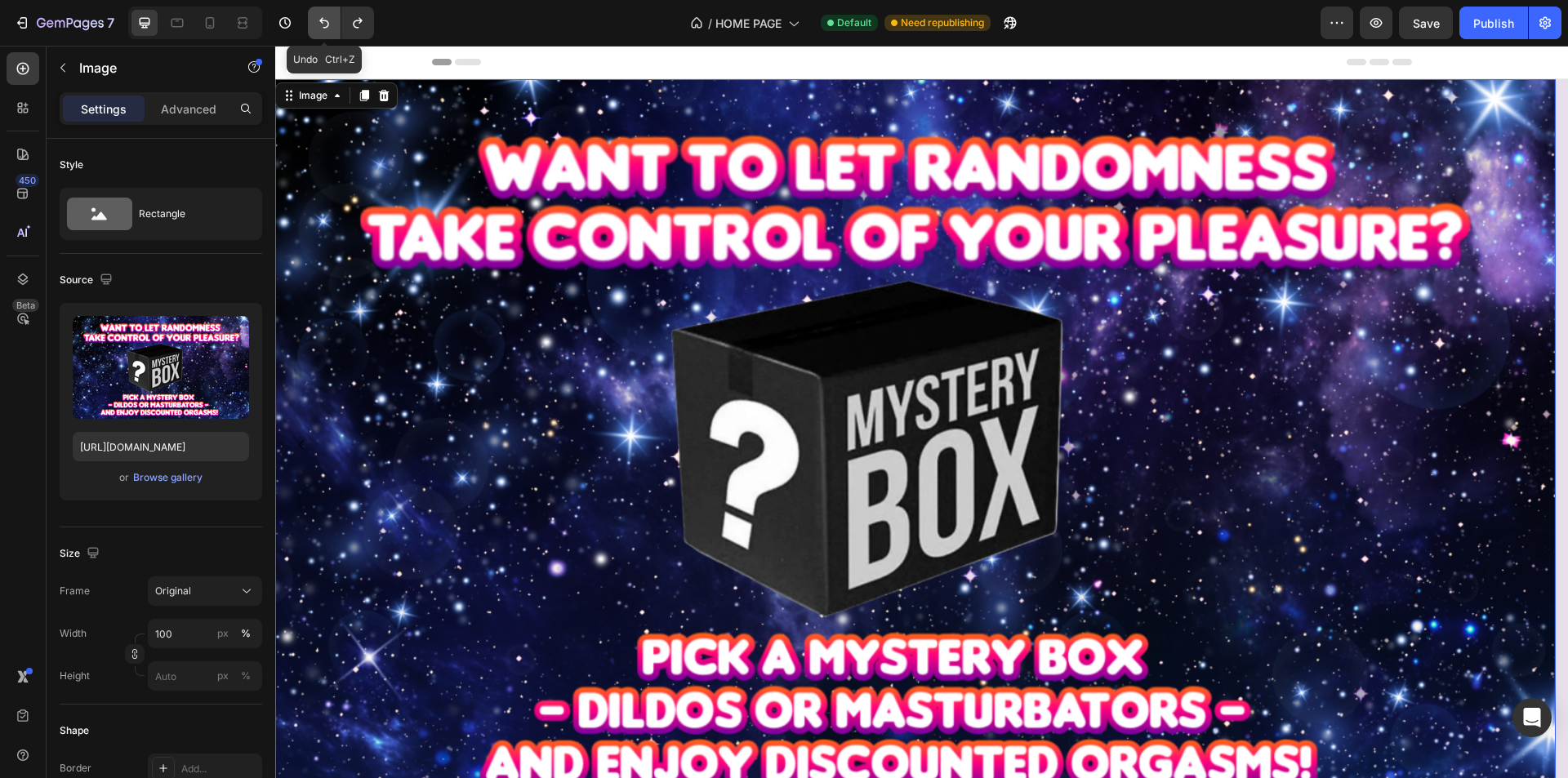
click at [329, 23] on icon "Undo/Redo" at bounding box center [325, 23] width 17 height 17
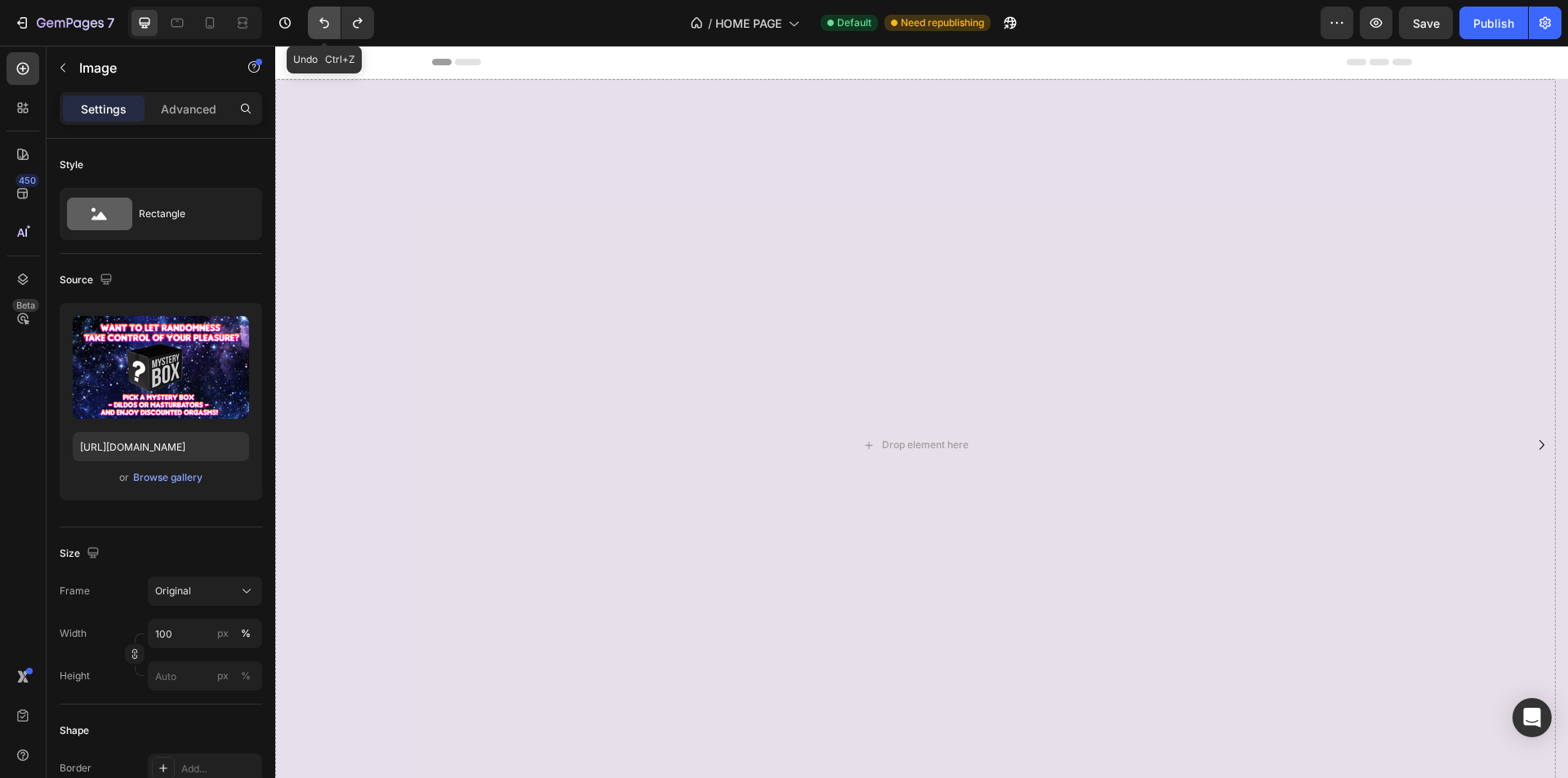
click at [329, 23] on icon "Undo/Redo" at bounding box center [325, 23] width 17 height 17
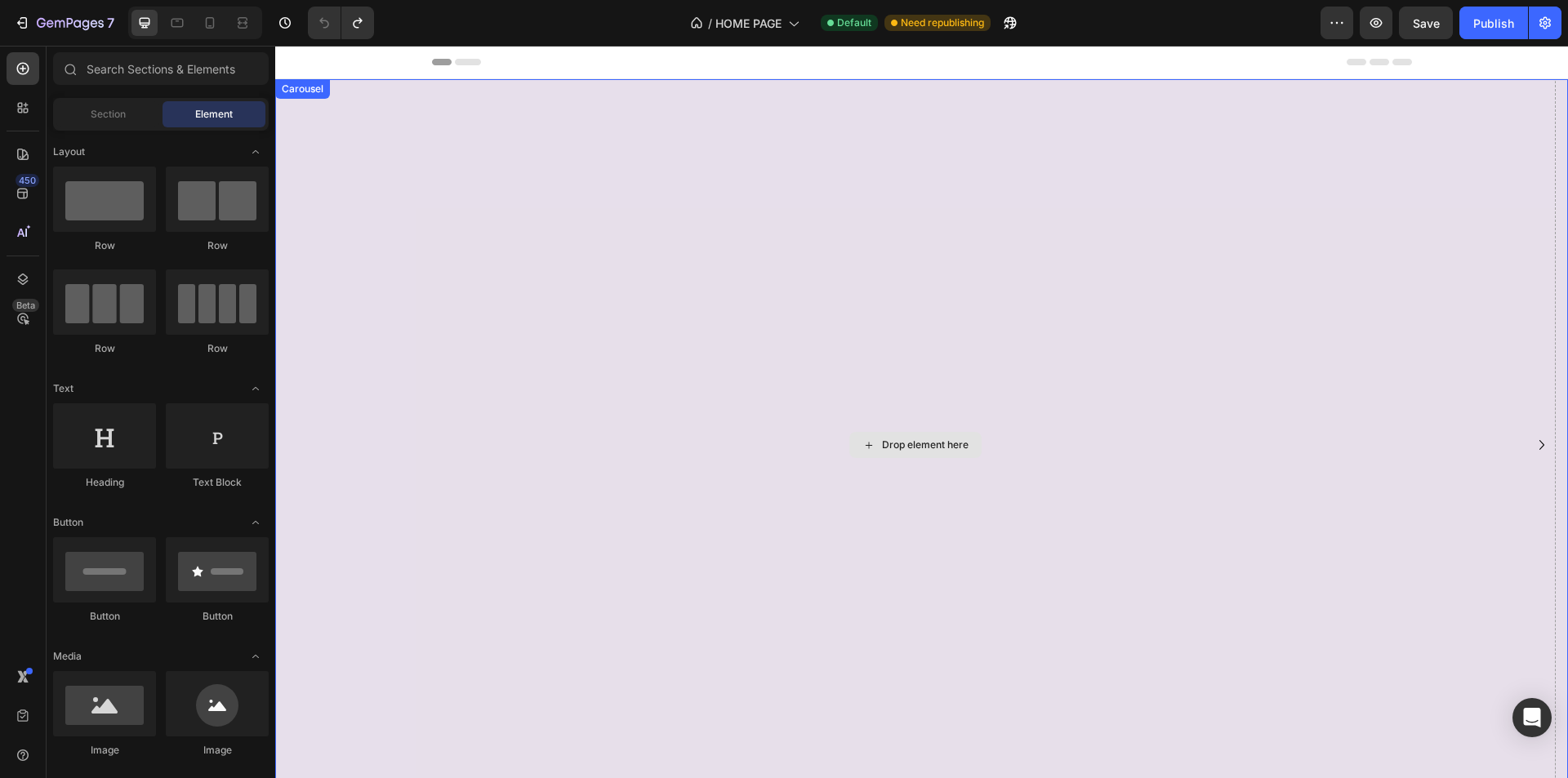
click at [467, 256] on div "Drop element here" at bounding box center [916, 445] width 1280 height 731
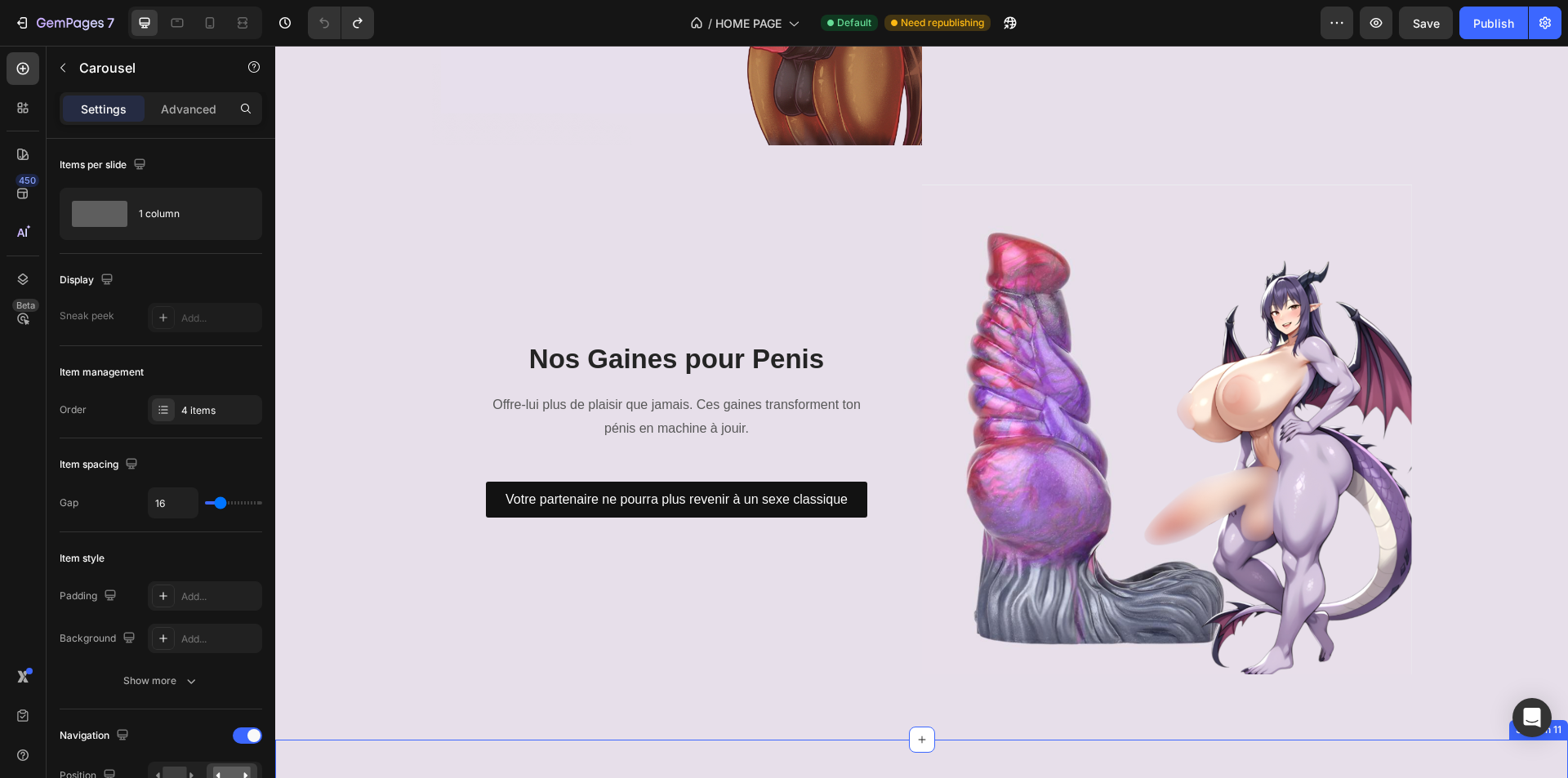
scroll to position [4737, 0]
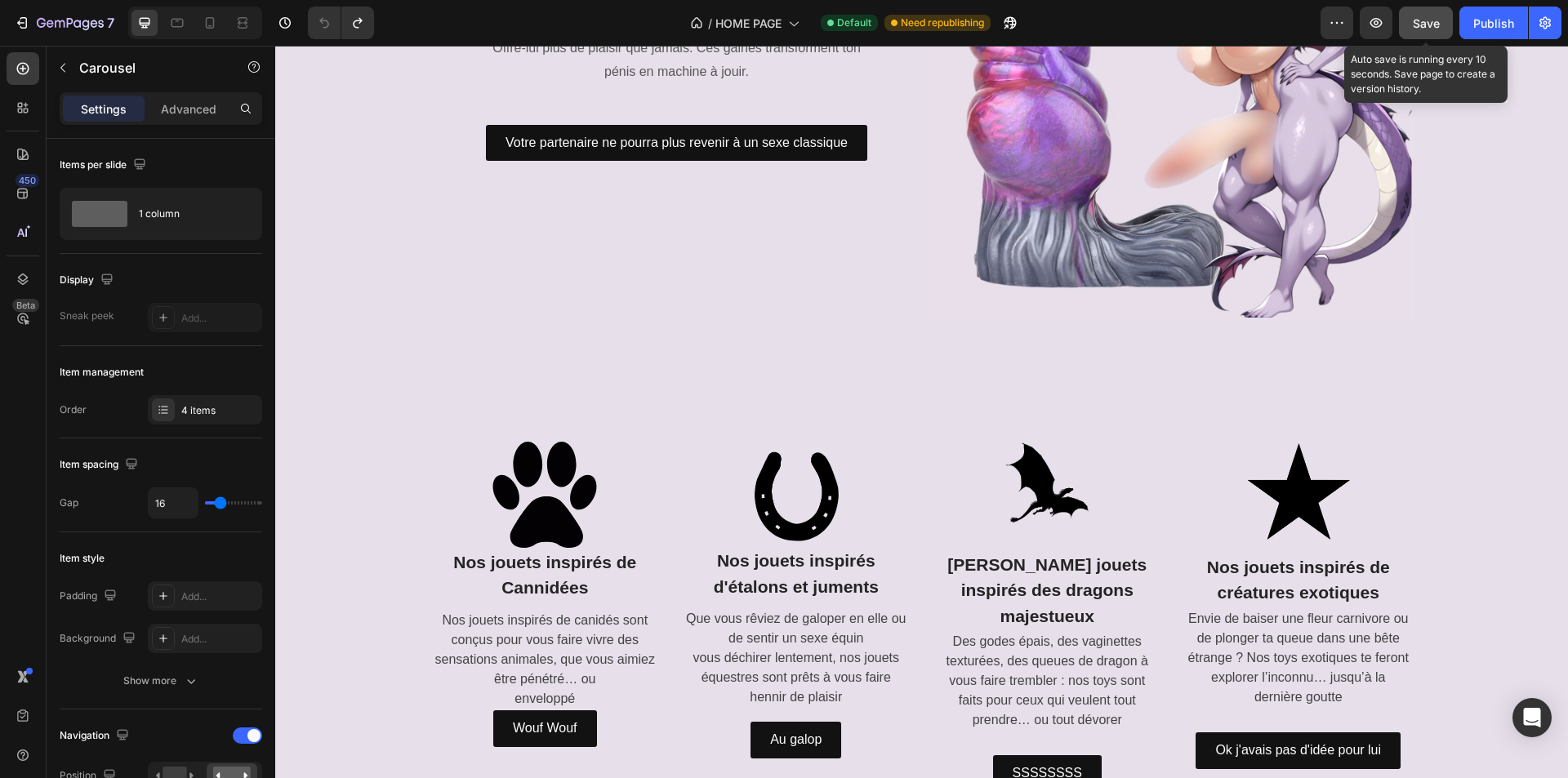
click at [1431, 17] on span "Save" at bounding box center [1426, 23] width 27 height 14
click at [1383, 25] on icon "button" at bounding box center [1376, 23] width 17 height 17
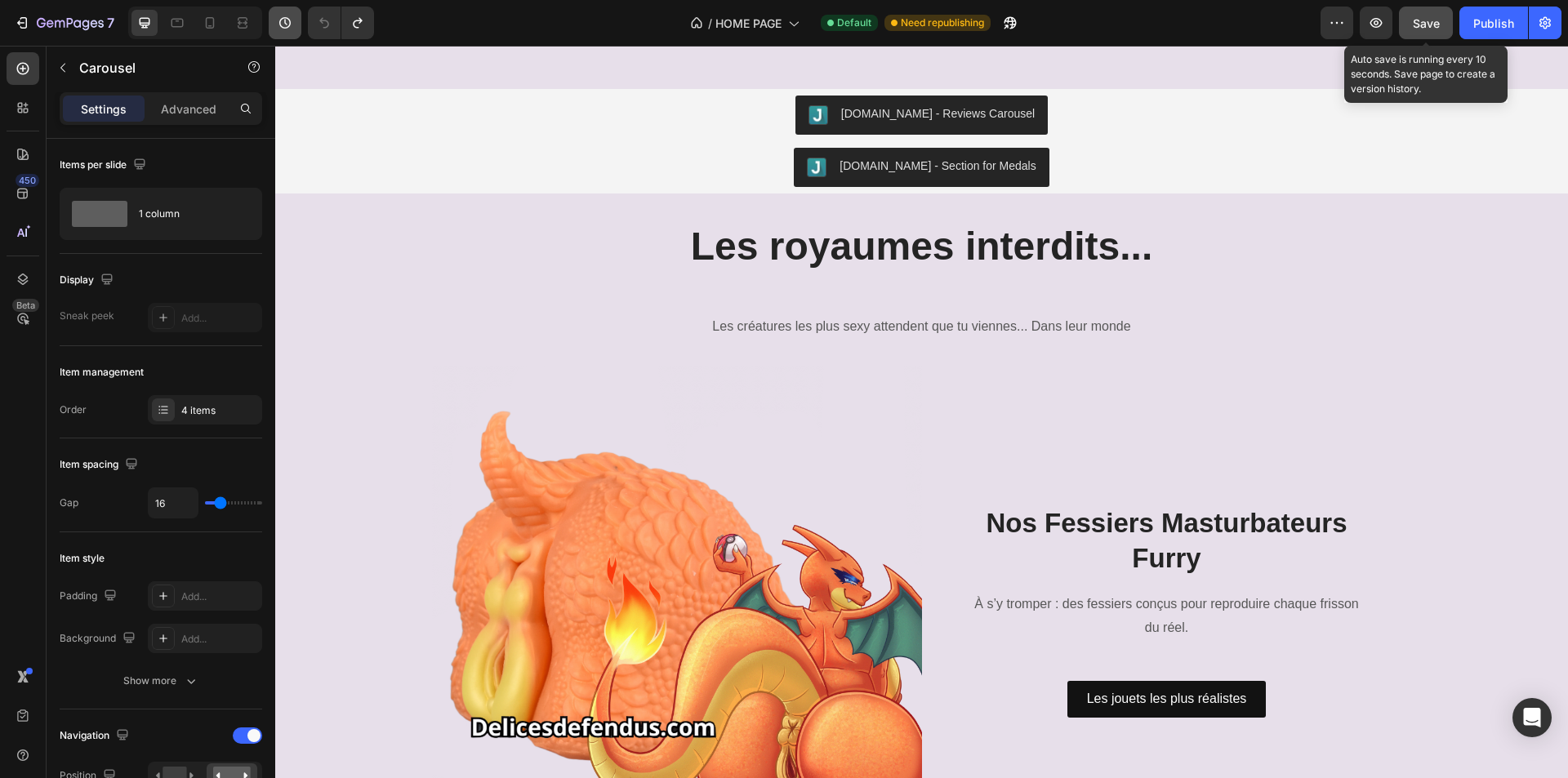
scroll to position [1878, 0]
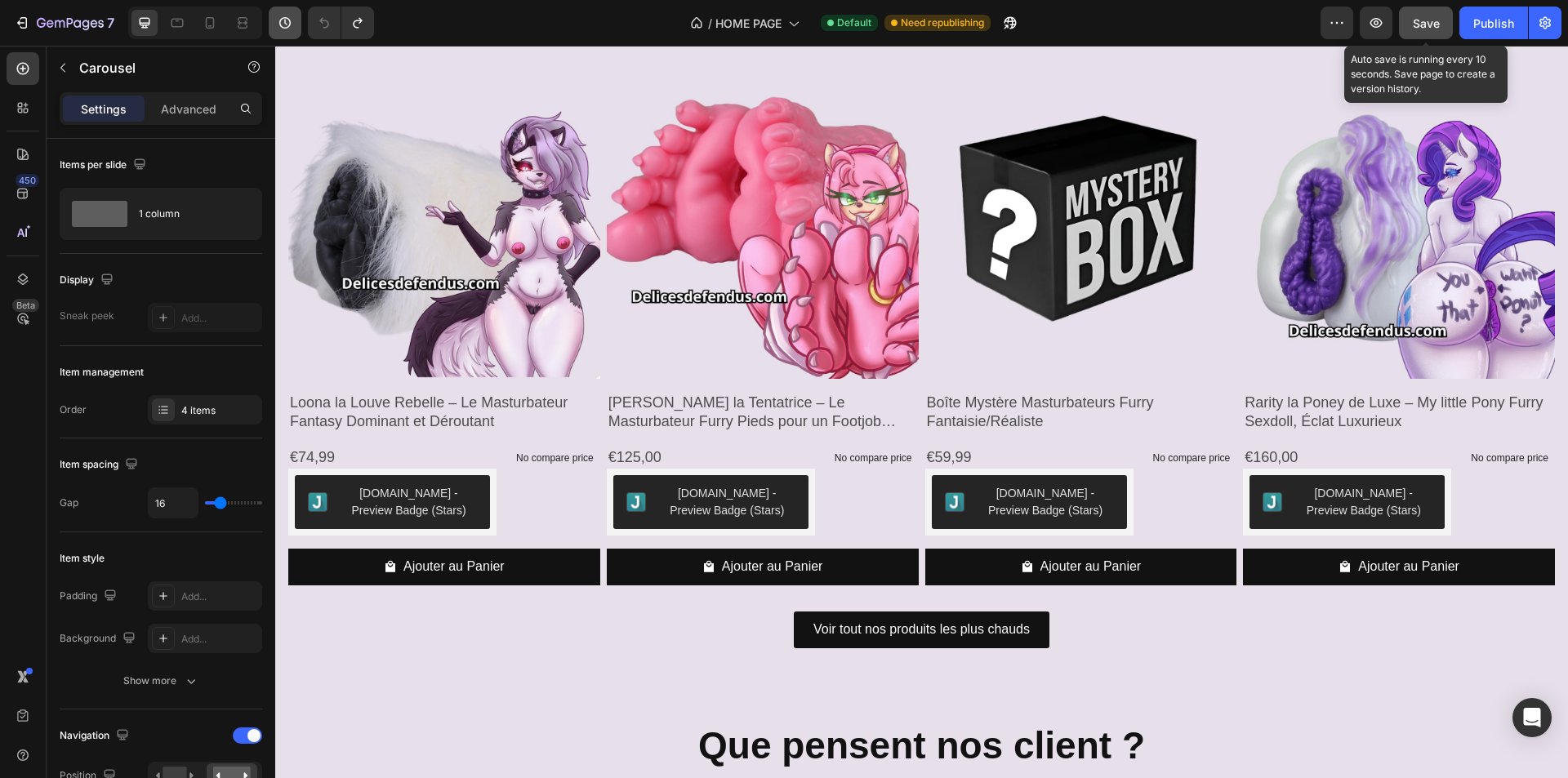
click at [283, 26] on icon "button" at bounding box center [286, 23] width 17 height 17
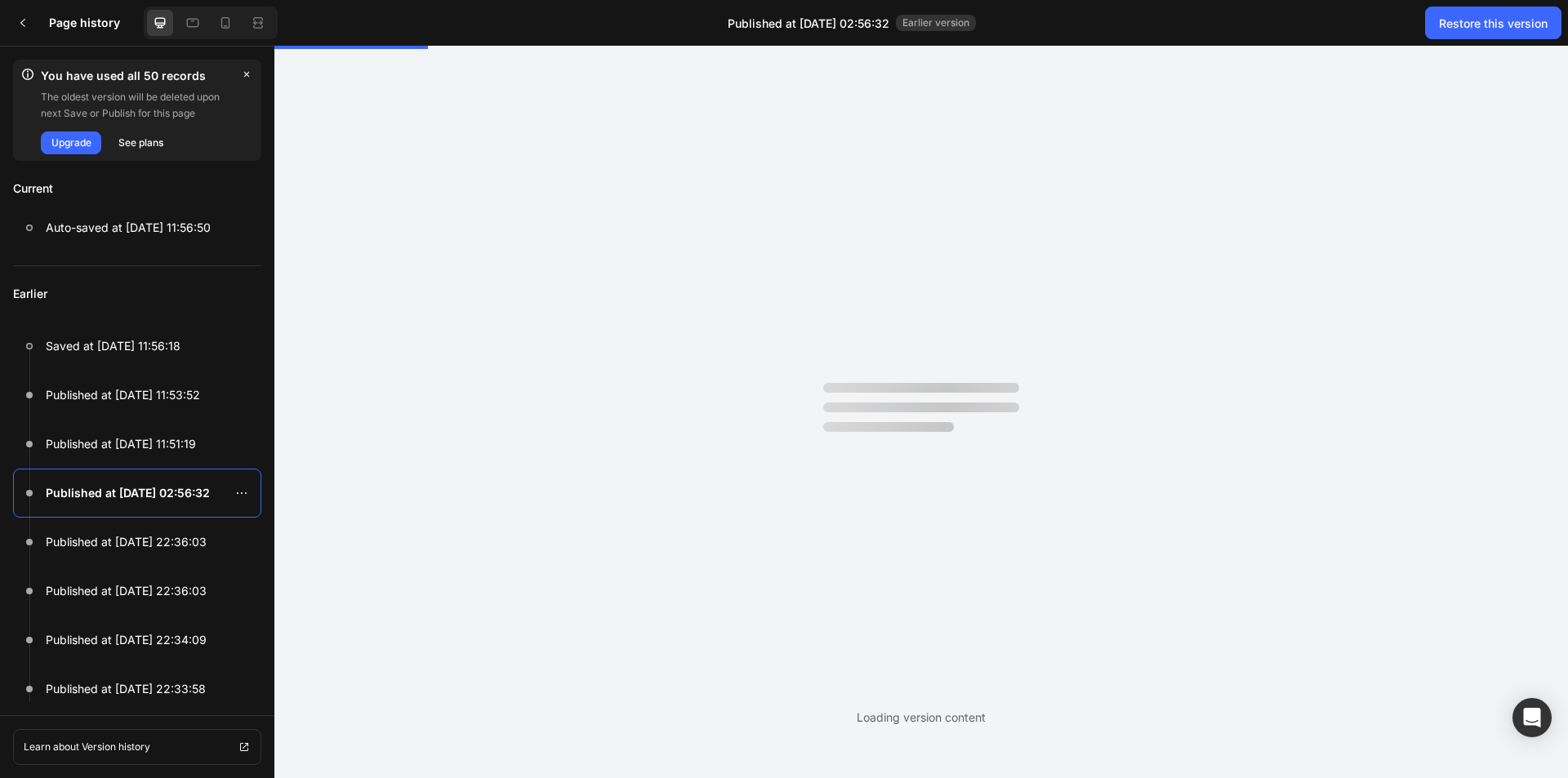
scroll to position [0, 0]
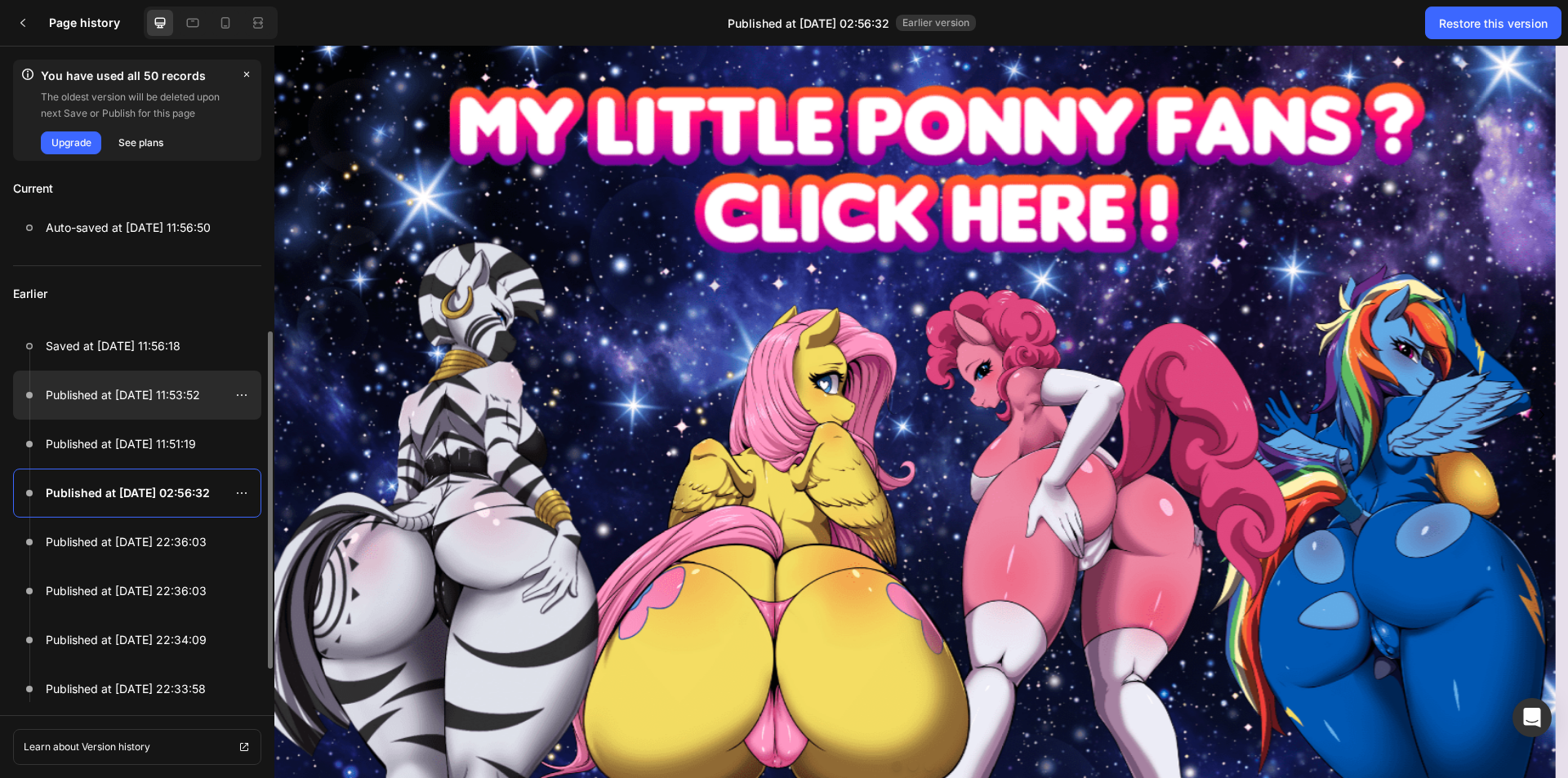
click at [177, 402] on p "Published at [DATE] 11:53:52" at bounding box center [123, 395] width 154 height 20
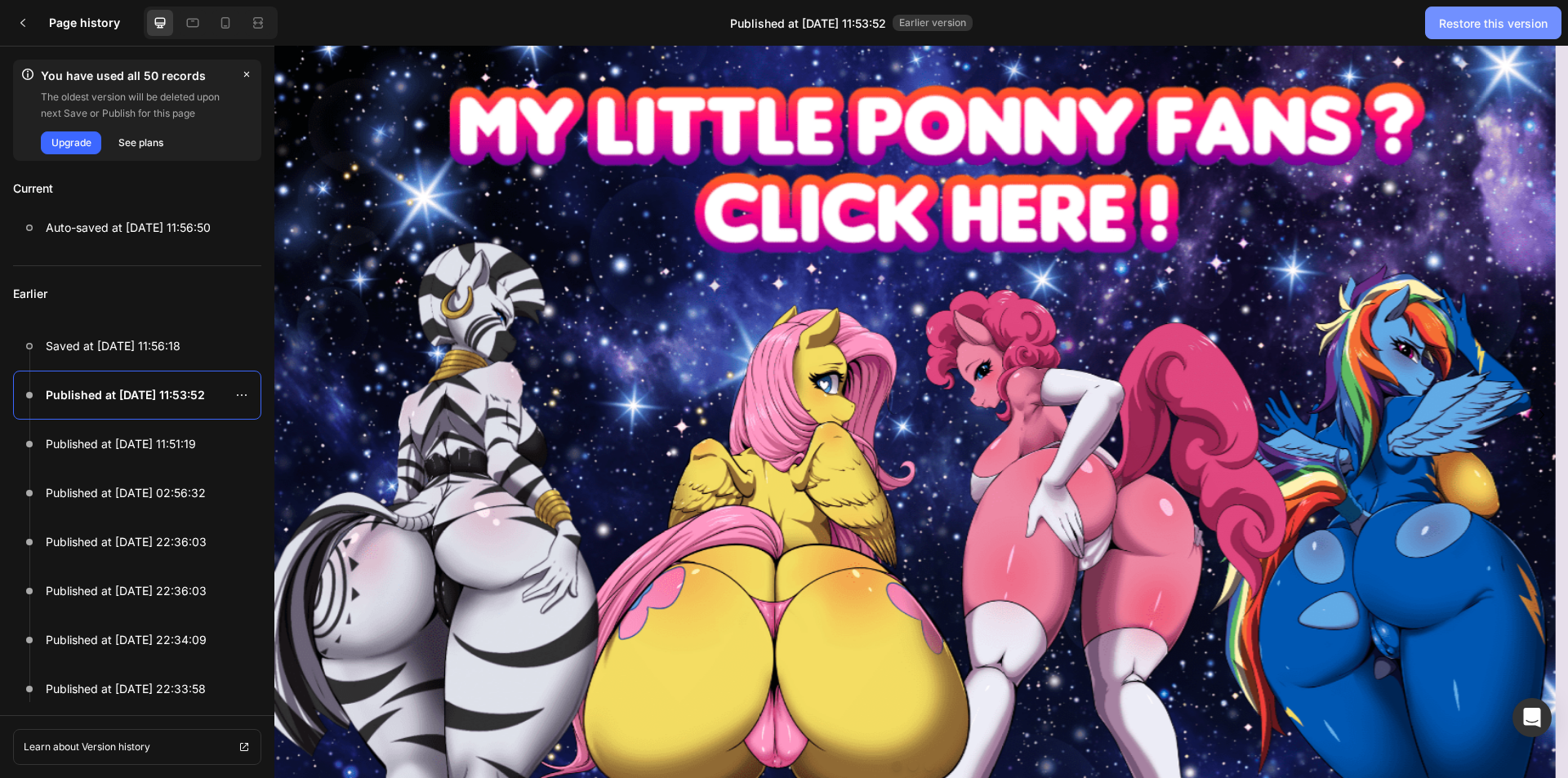
click at [1486, 22] on div "Restore this version" at bounding box center [1493, 23] width 109 height 17
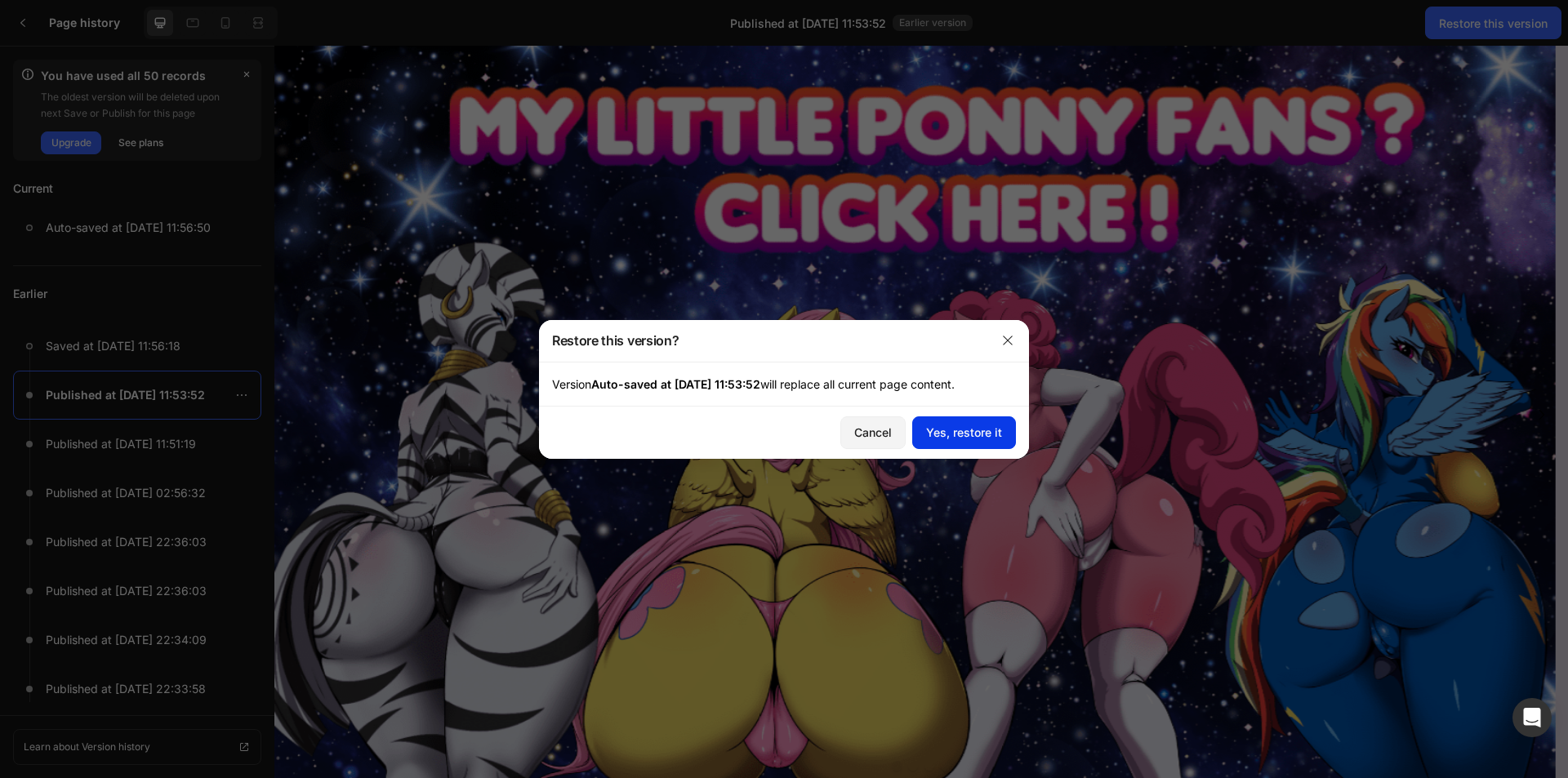
click at [969, 441] on button "Yes, restore it" at bounding box center [963, 433] width 103 height 33
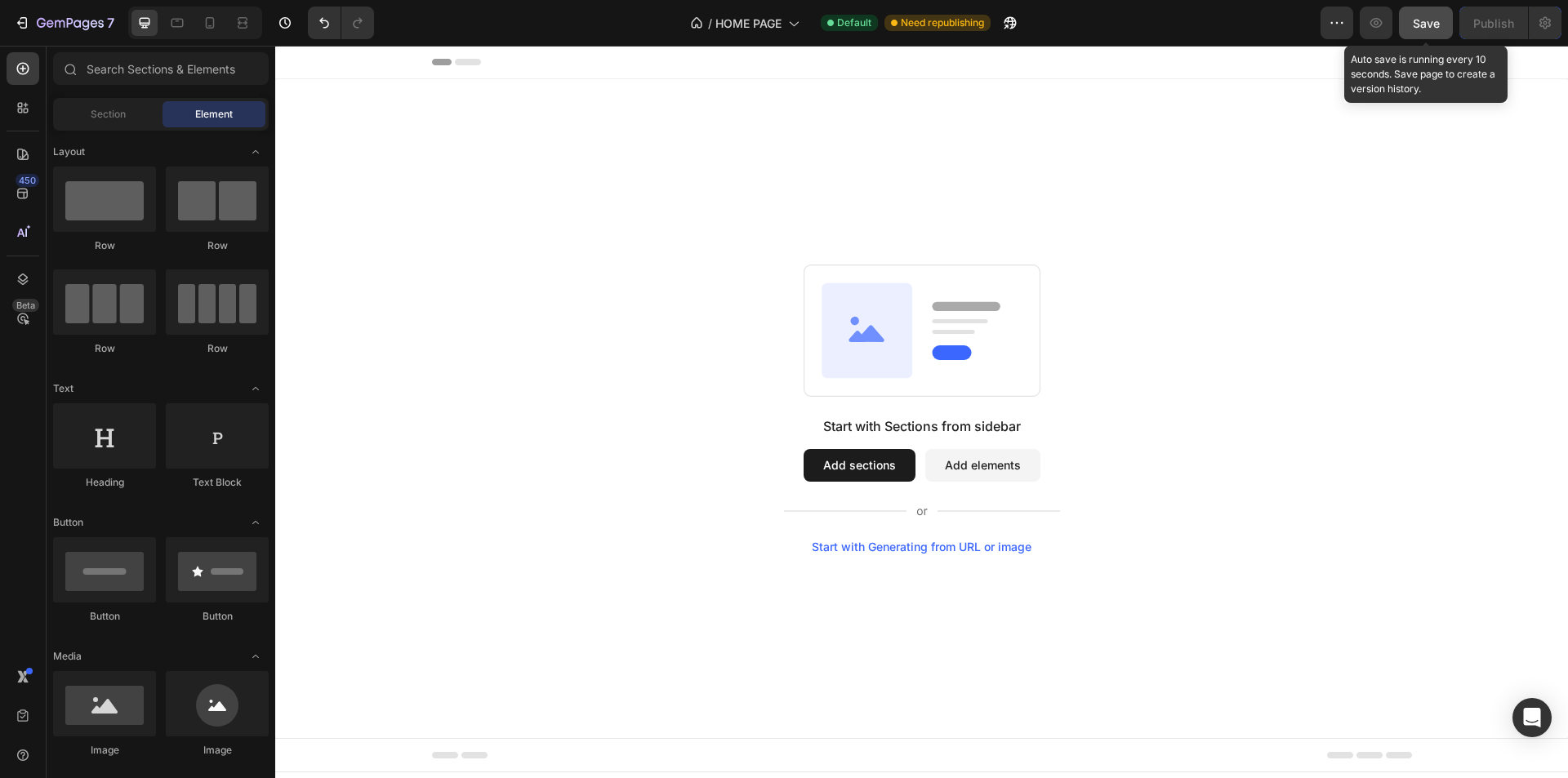
click at [274, 1] on div "7 Version history / HOME PAGE Default Need republishing Preview Save Auto save …" at bounding box center [784, 23] width 1568 height 47
click at [283, 18] on icon "button" at bounding box center [285, 22] width 11 height 11
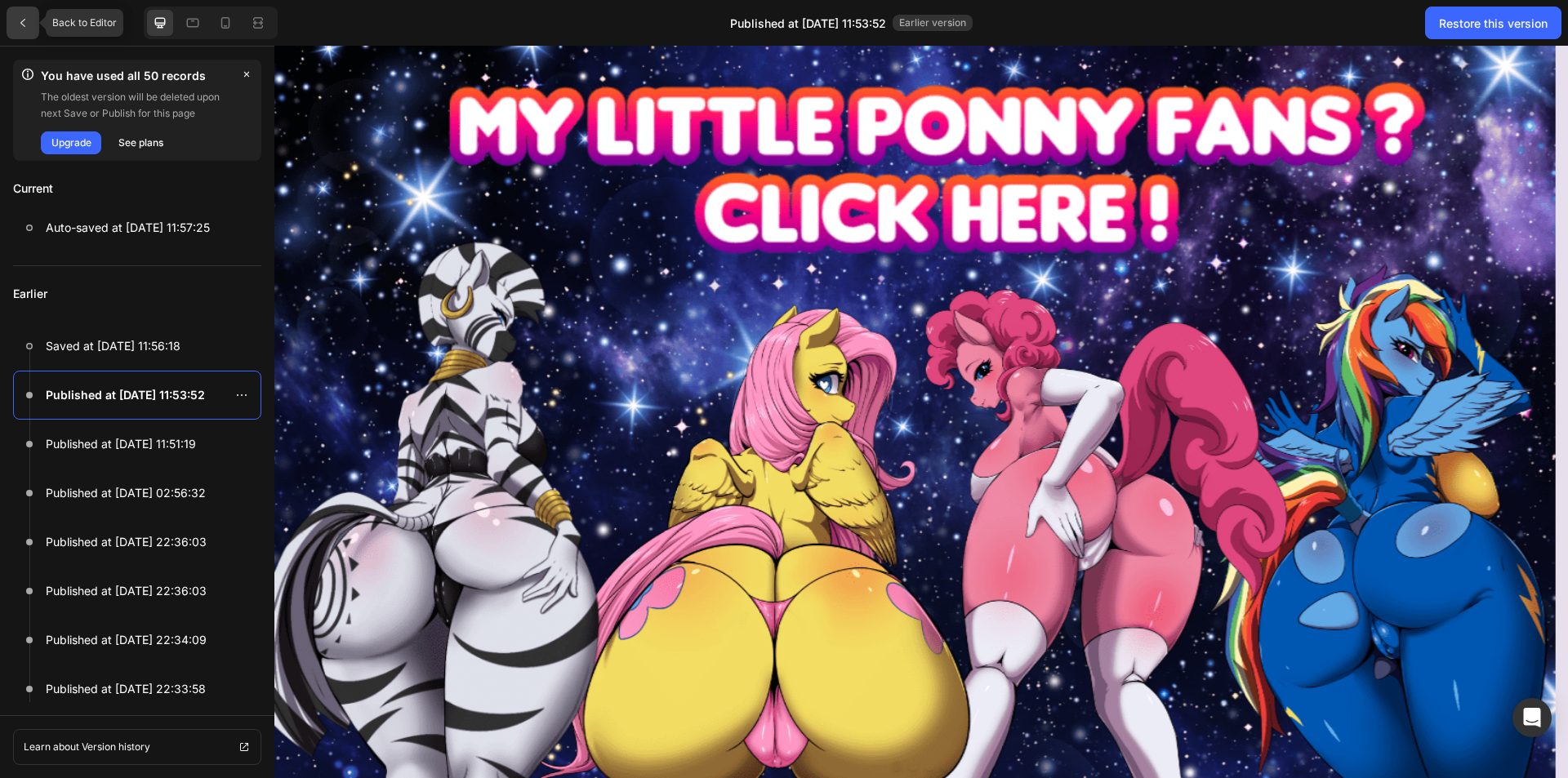
click at [28, 23] on icon at bounding box center [23, 23] width 13 height 13
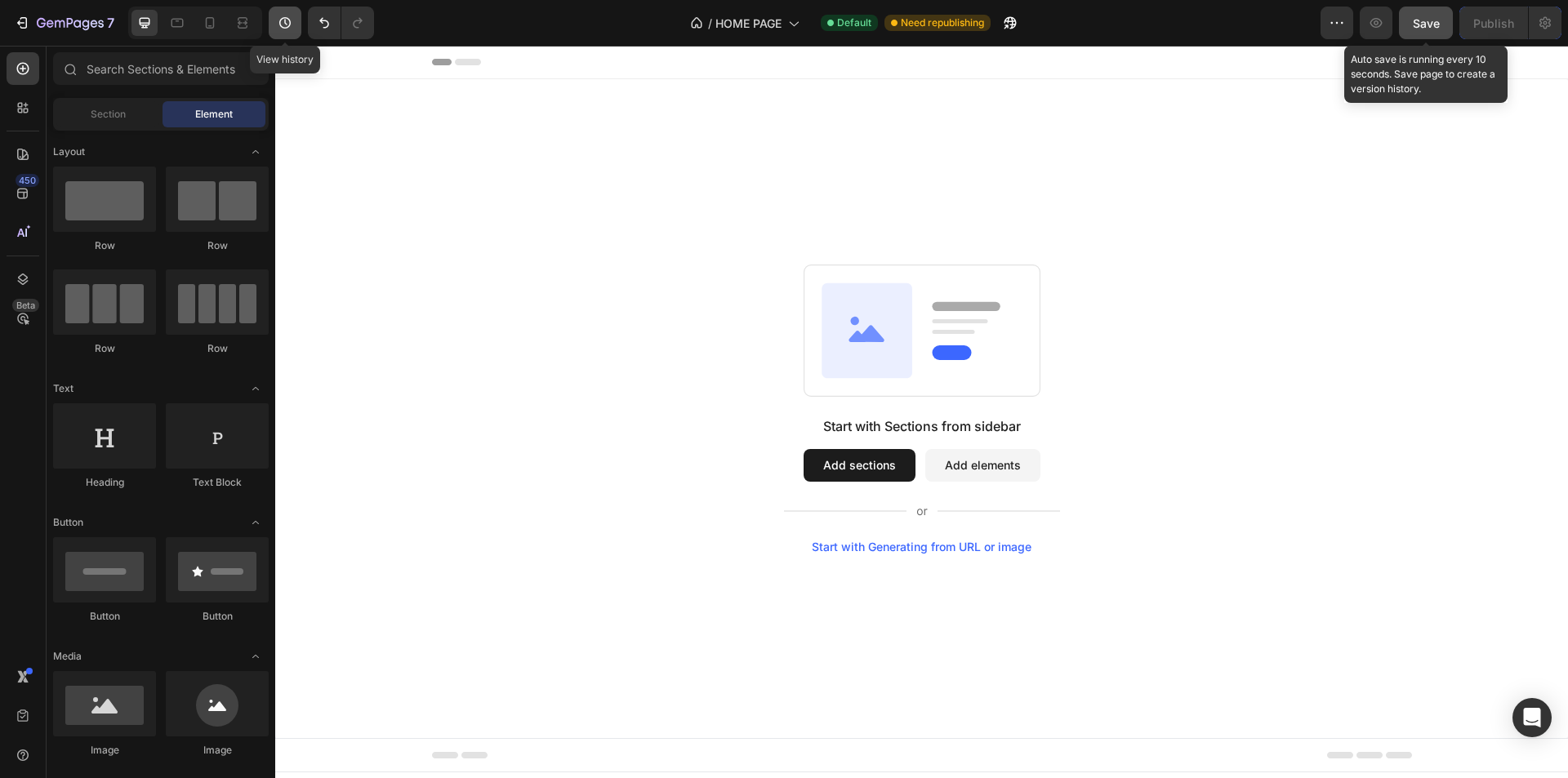
click at [288, 26] on icon "button" at bounding box center [286, 23] width 17 height 17
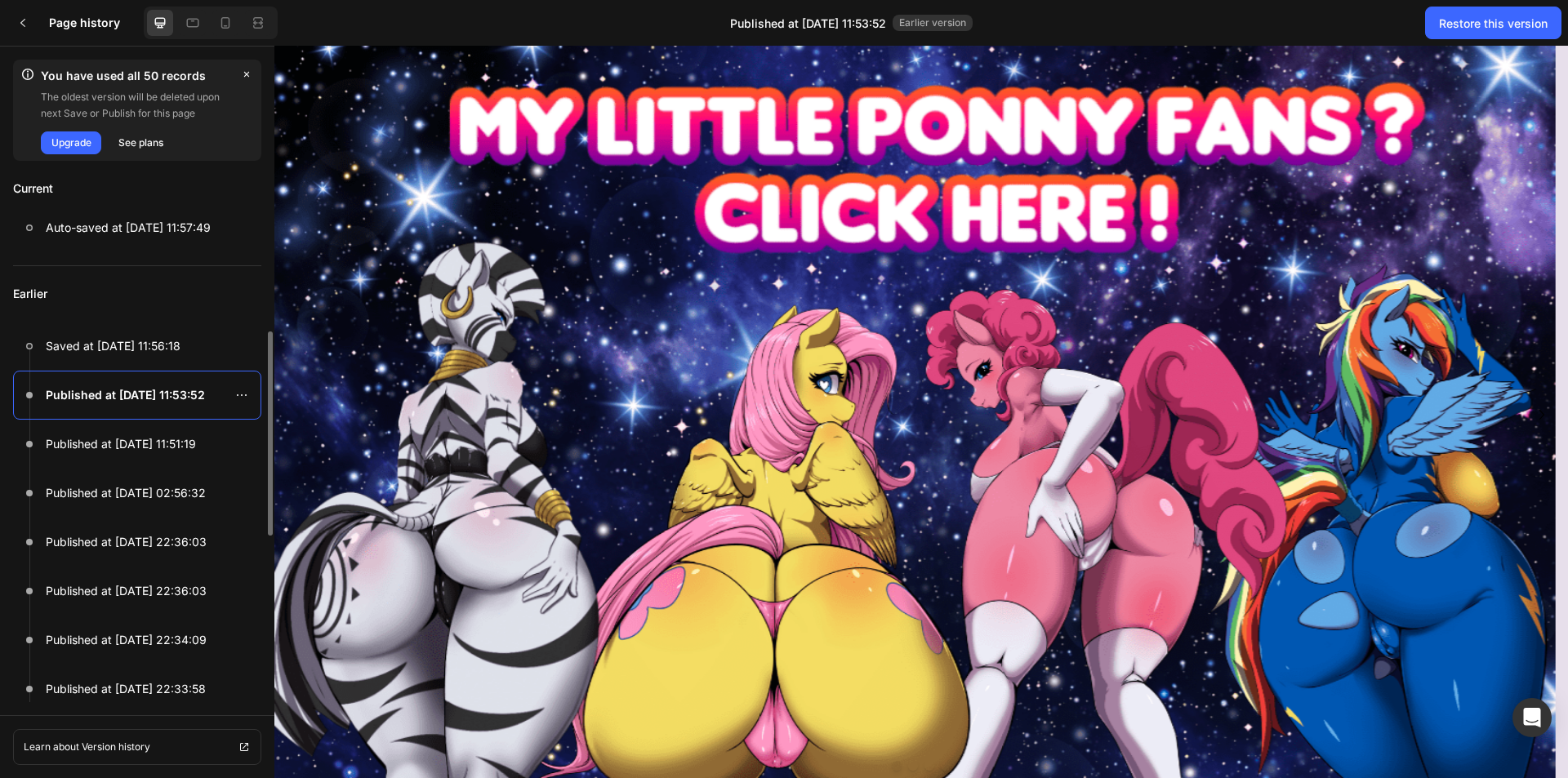
click at [128, 400] on p "Published at [DATE] 11:53:52" at bounding box center [125, 395] width 159 height 20
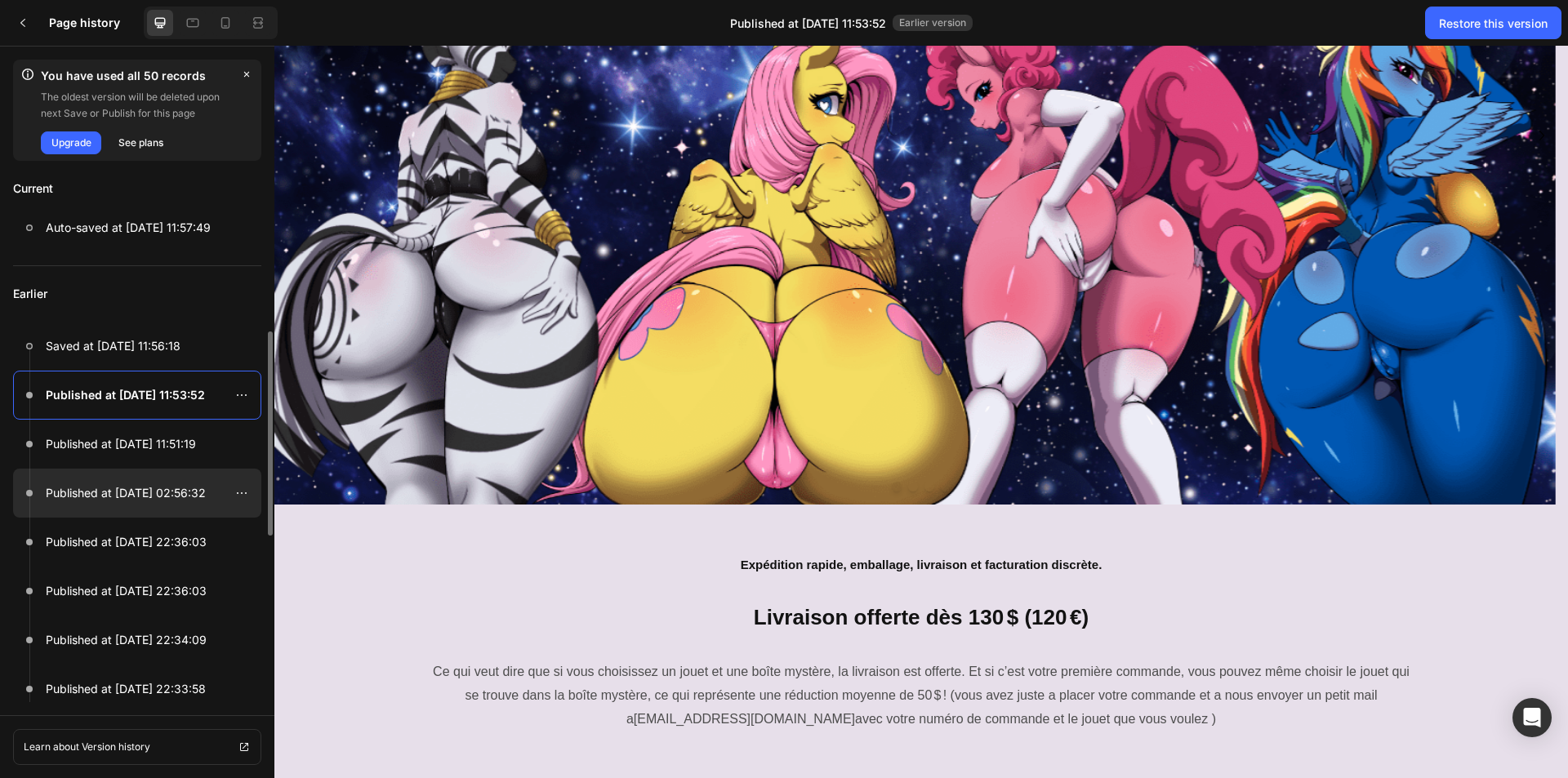
scroll to position [327, 0]
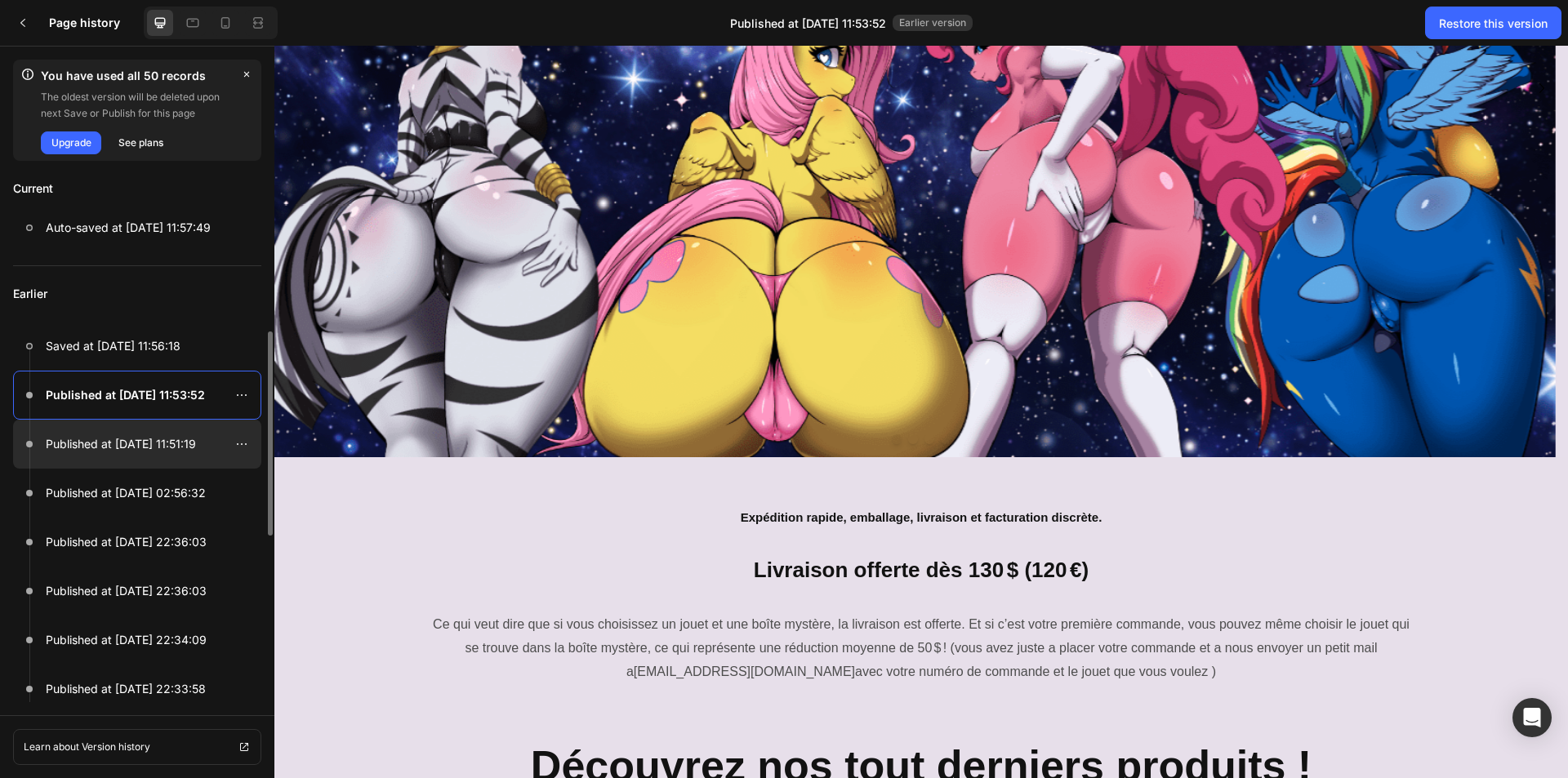
click at [150, 461] on div at bounding box center [137, 444] width 248 height 49
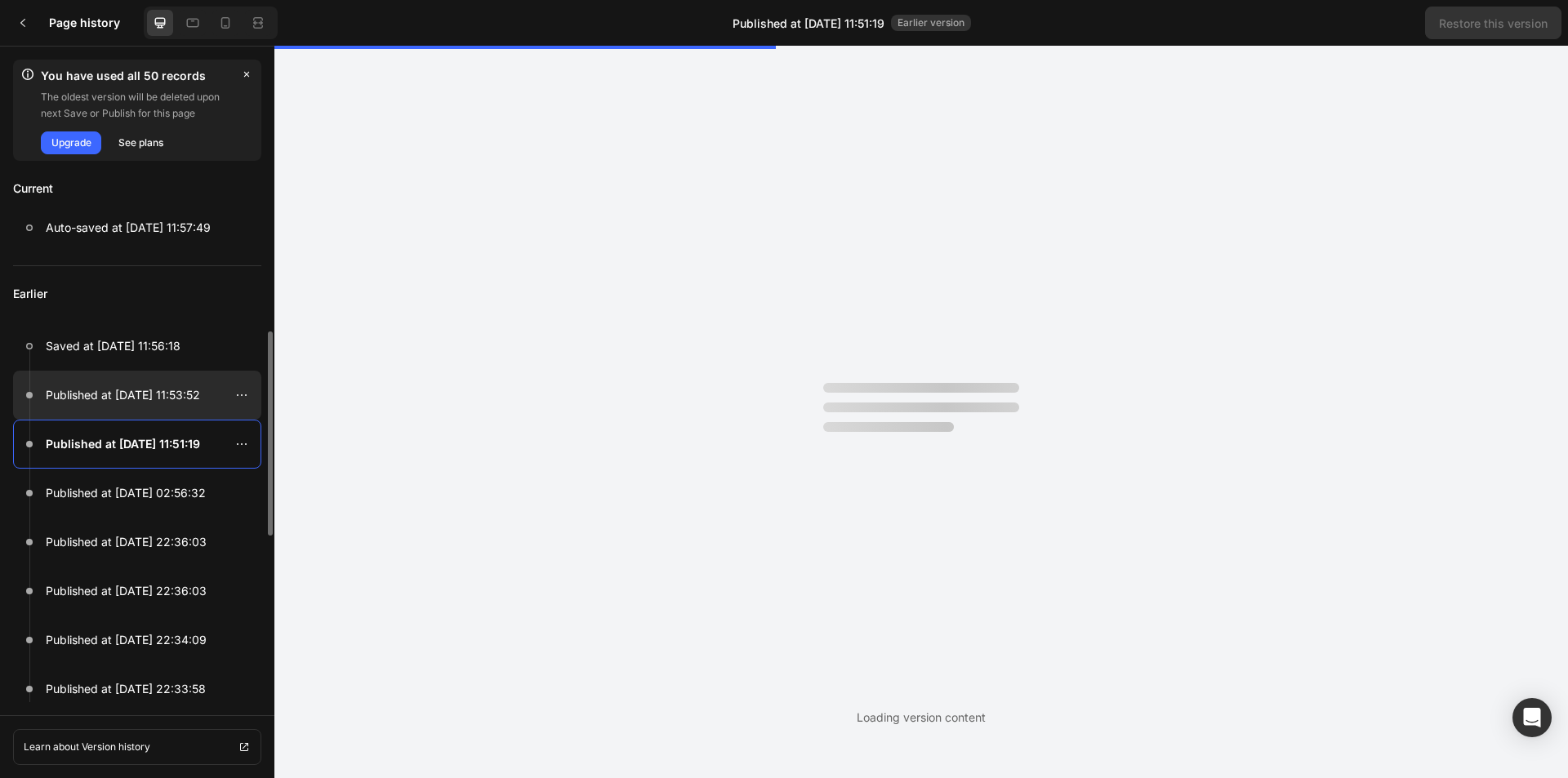
scroll to position [0, 0]
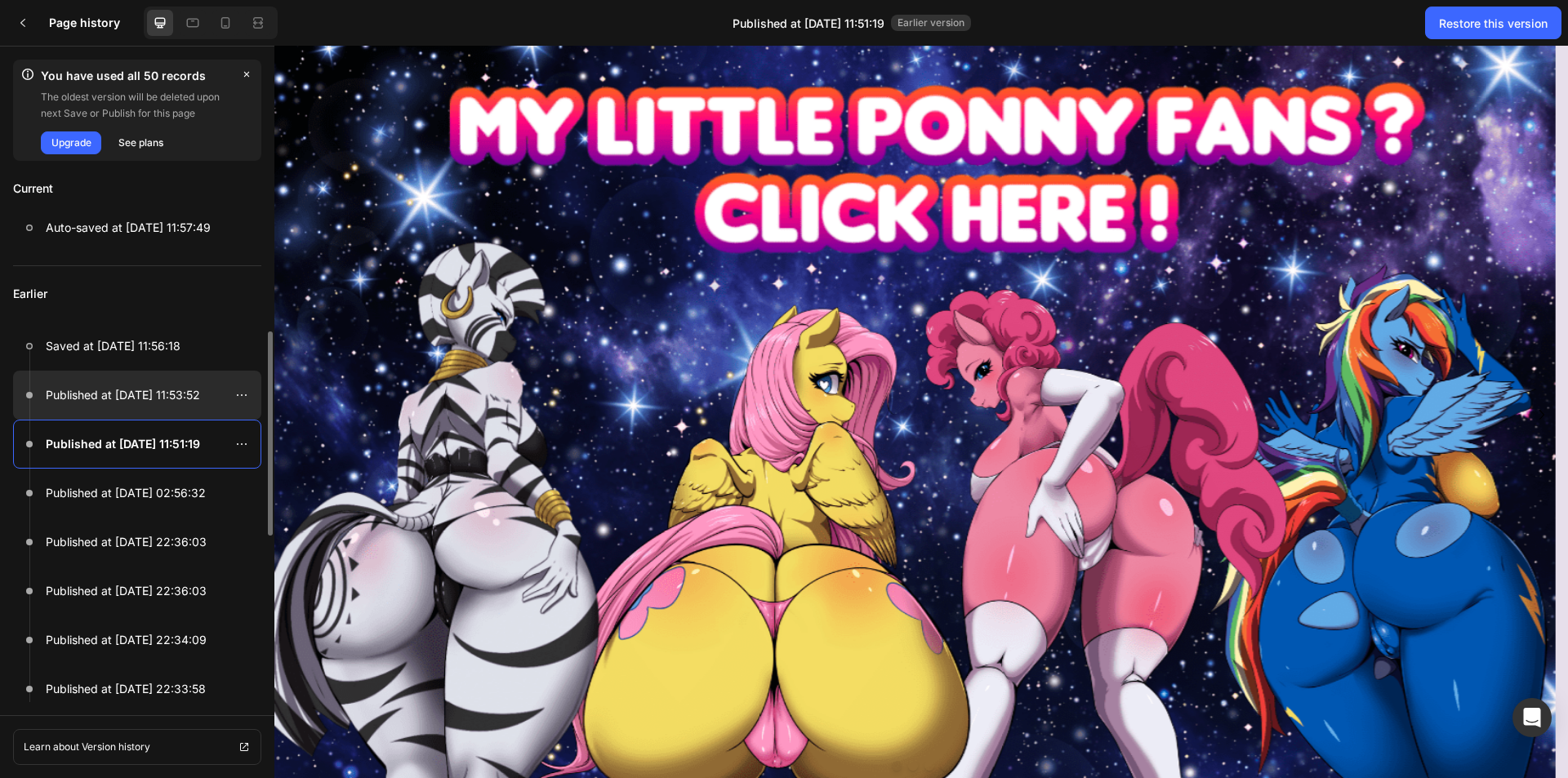
click at [166, 404] on p "Published at [DATE] 11:53:52" at bounding box center [123, 395] width 154 height 20
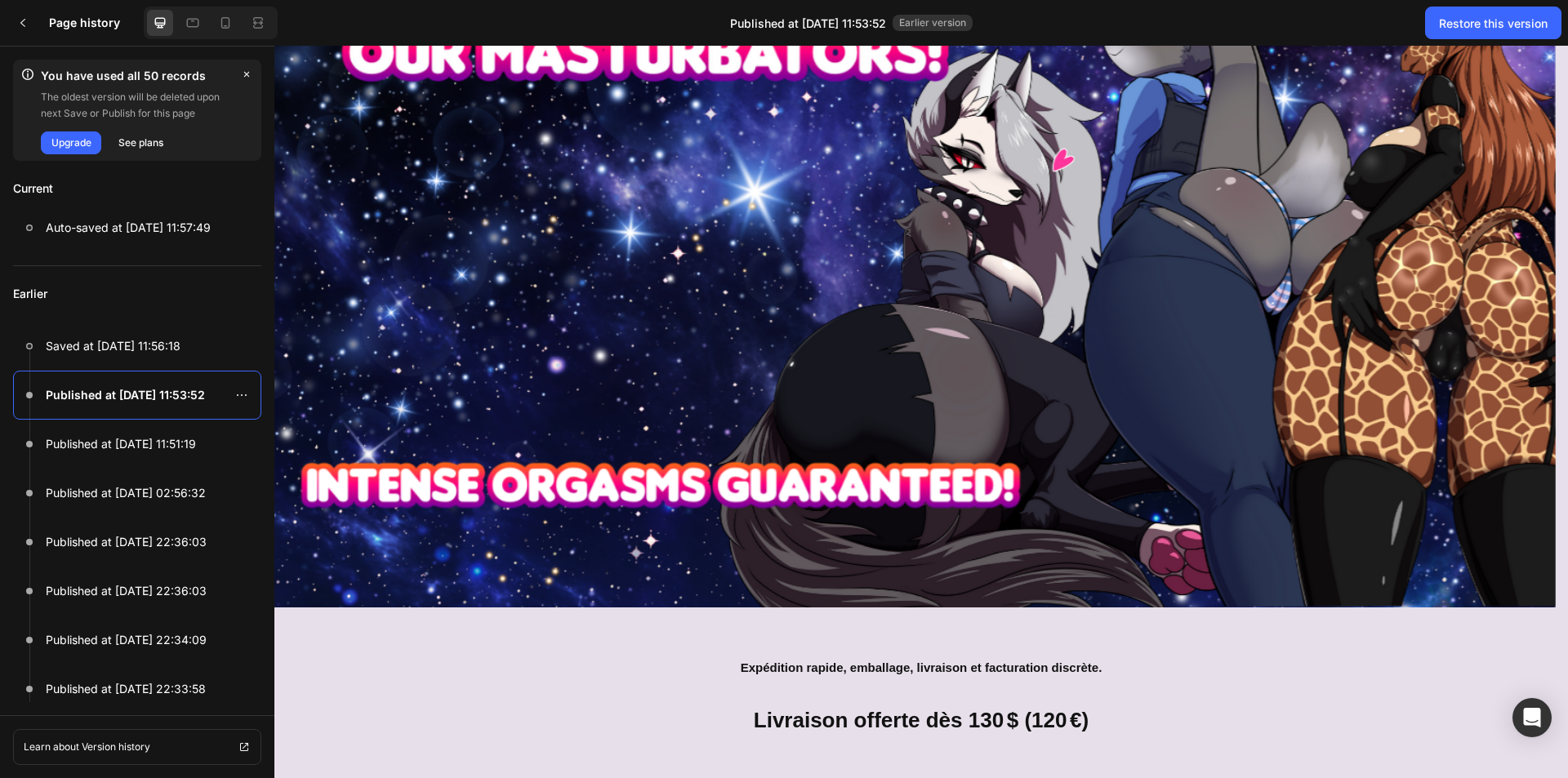
scroll to position [409, 0]
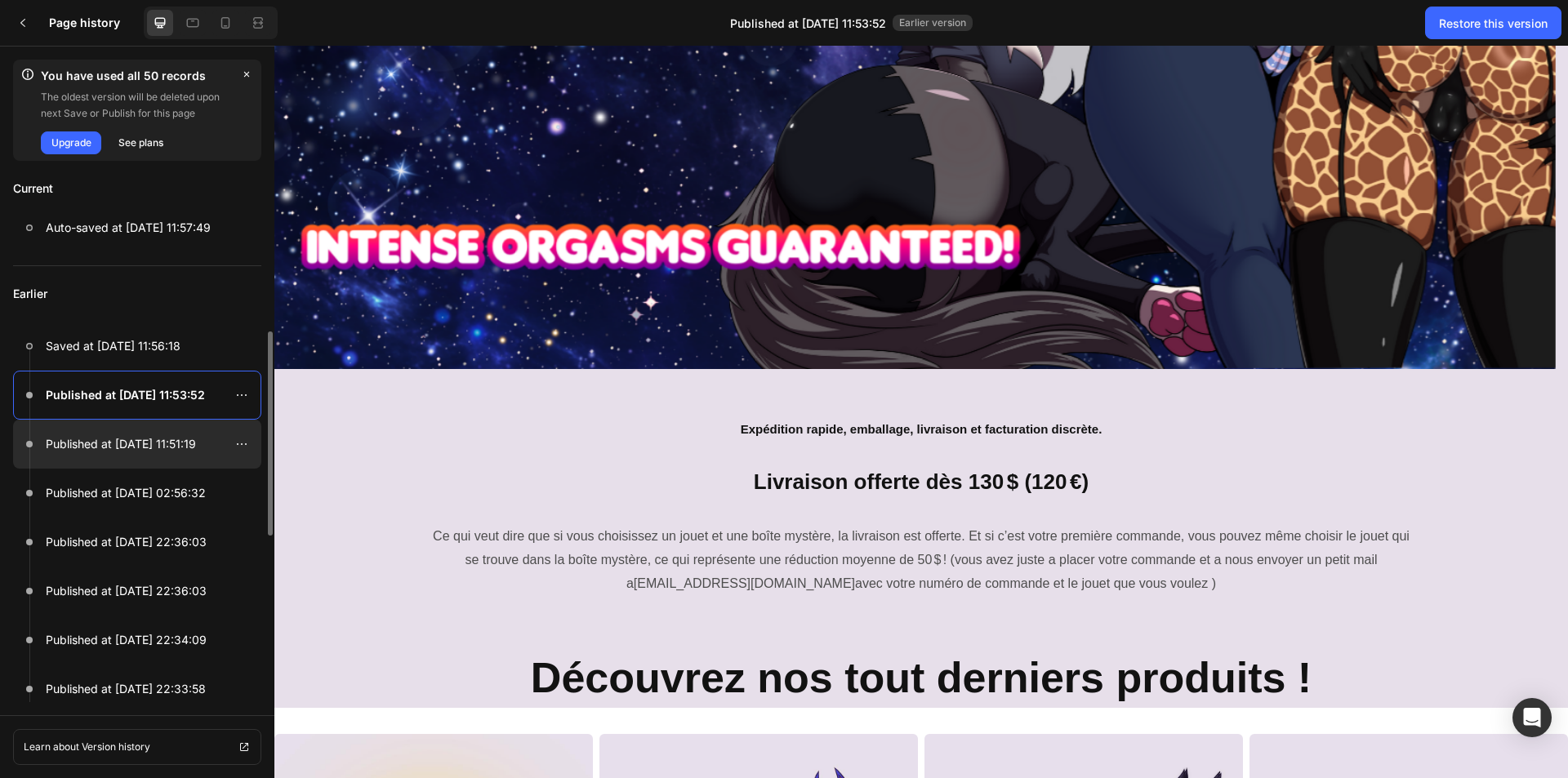
click at [157, 450] on p "Published at [DATE] 11:51:19" at bounding box center [120, 444] width 150 height 20
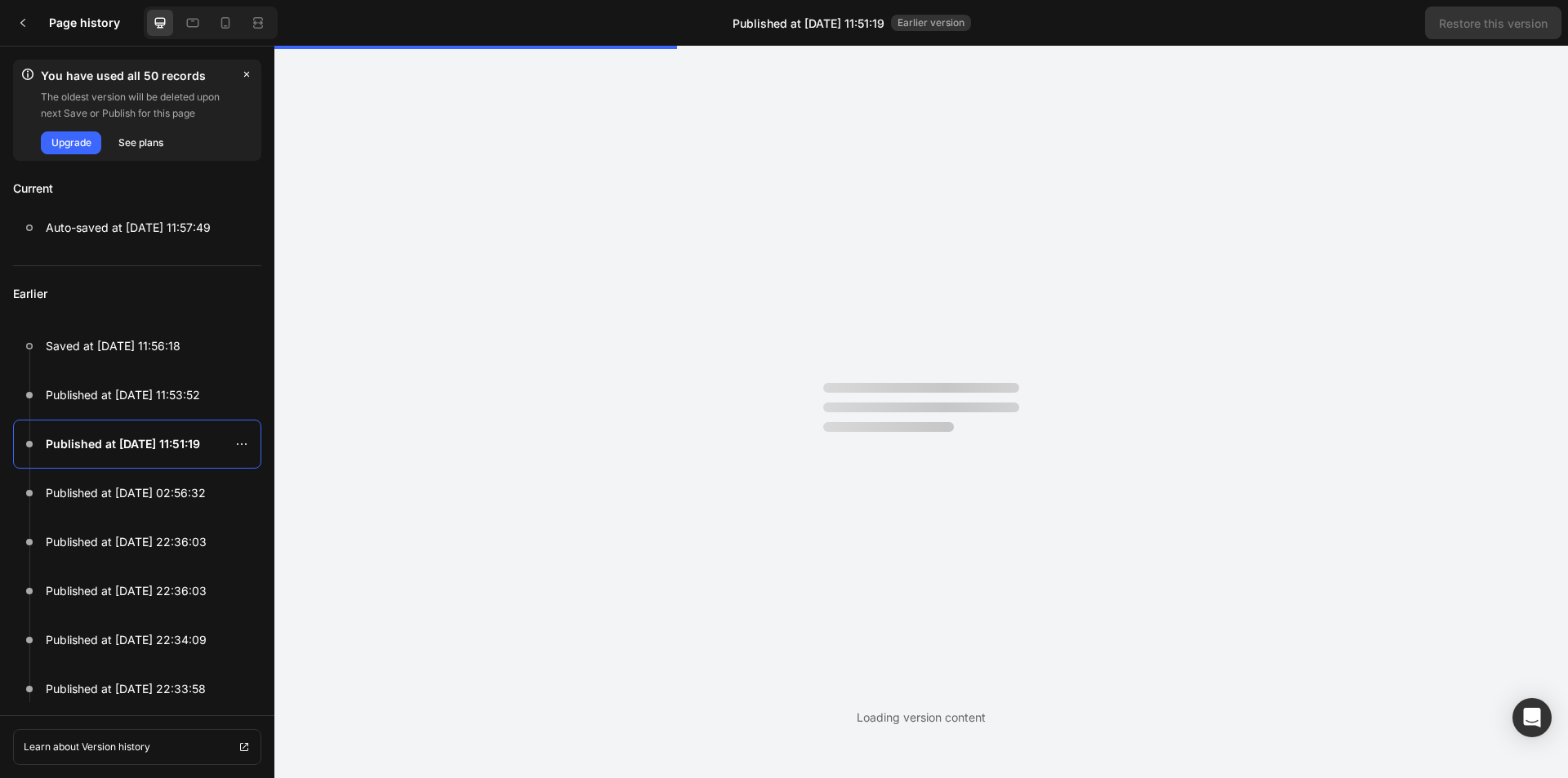
scroll to position [0, 0]
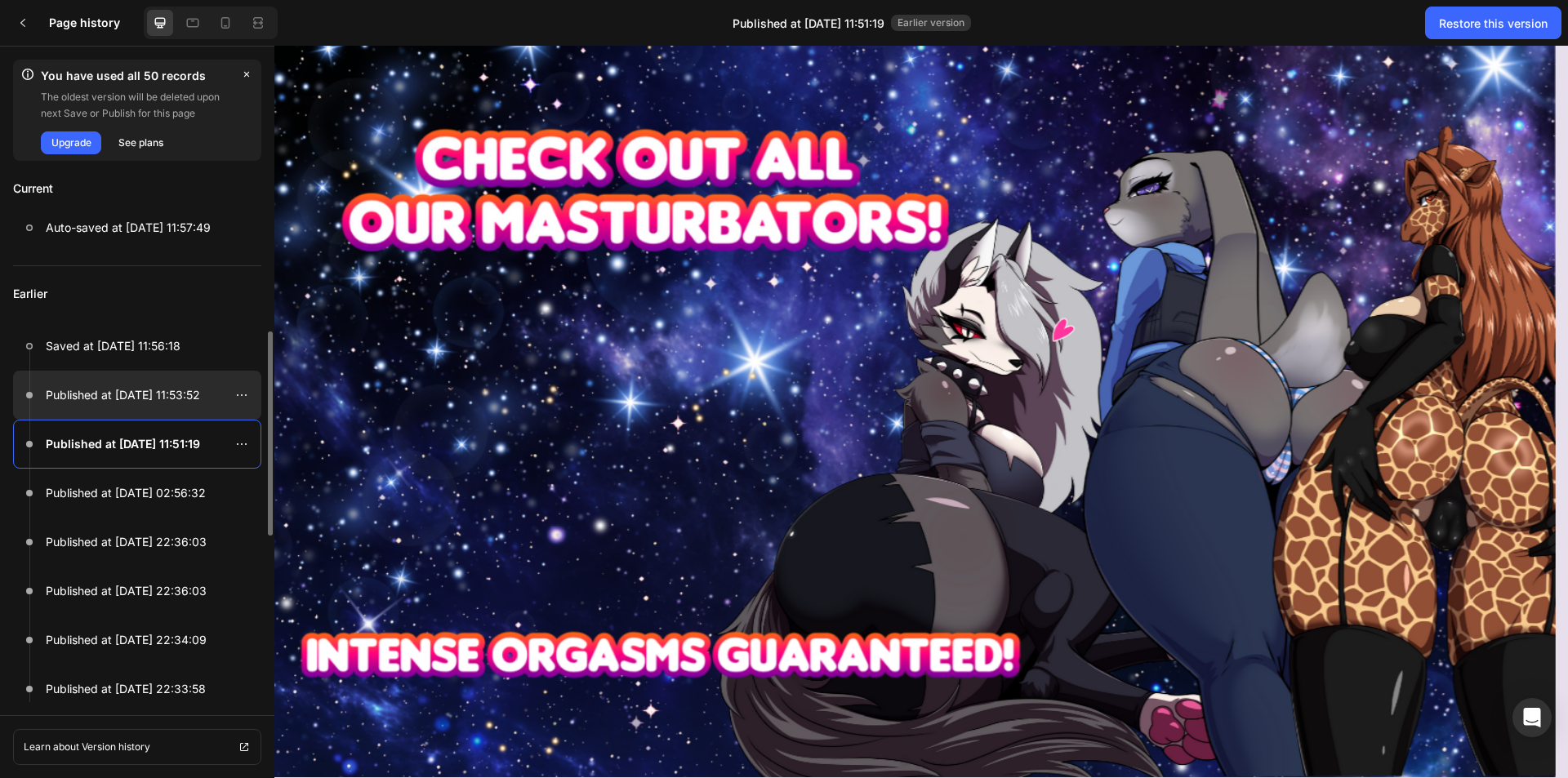
click at [180, 402] on p "Published at [DATE] 11:53:52" at bounding box center [123, 395] width 154 height 20
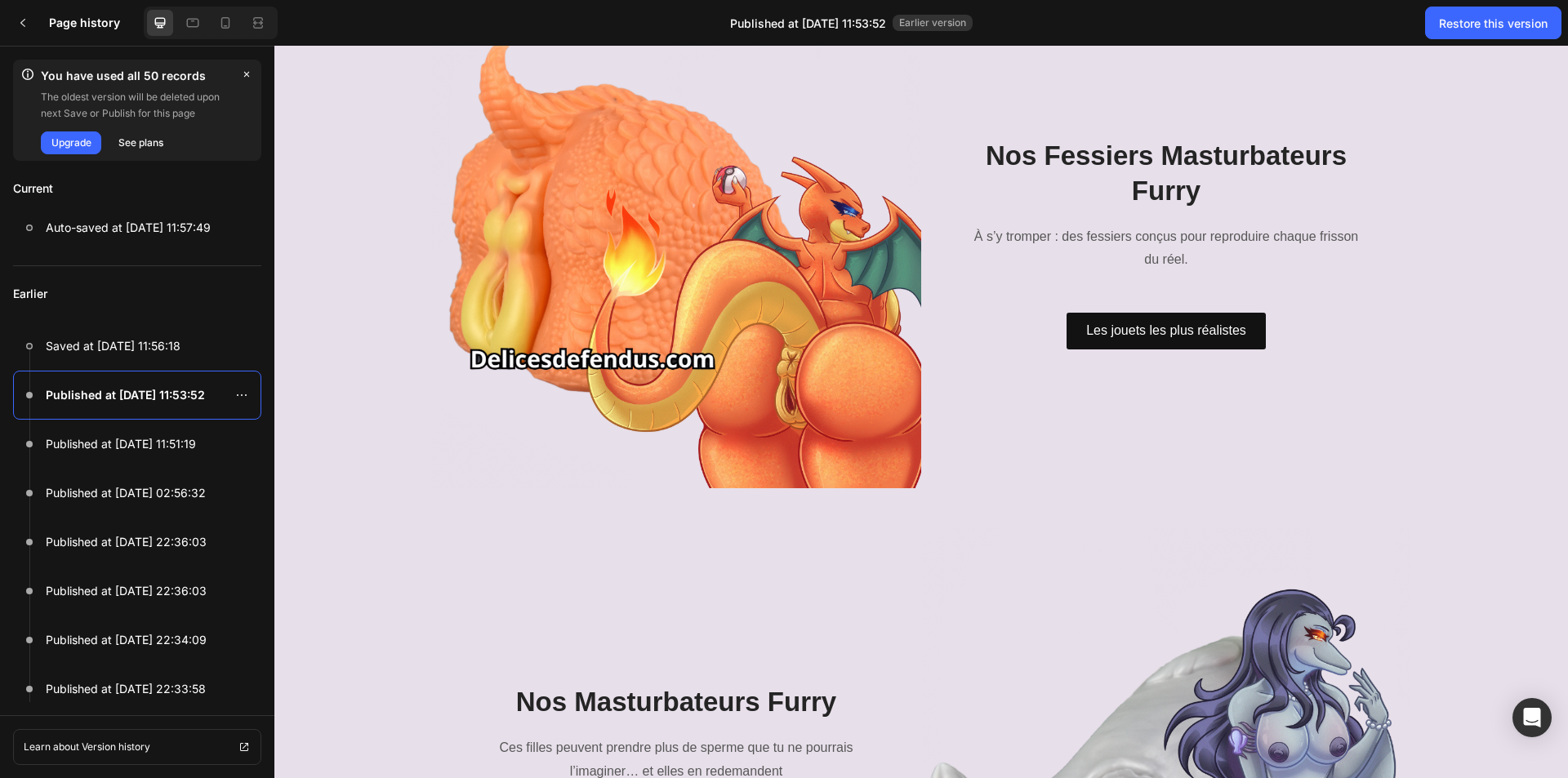
scroll to position [1470, 0]
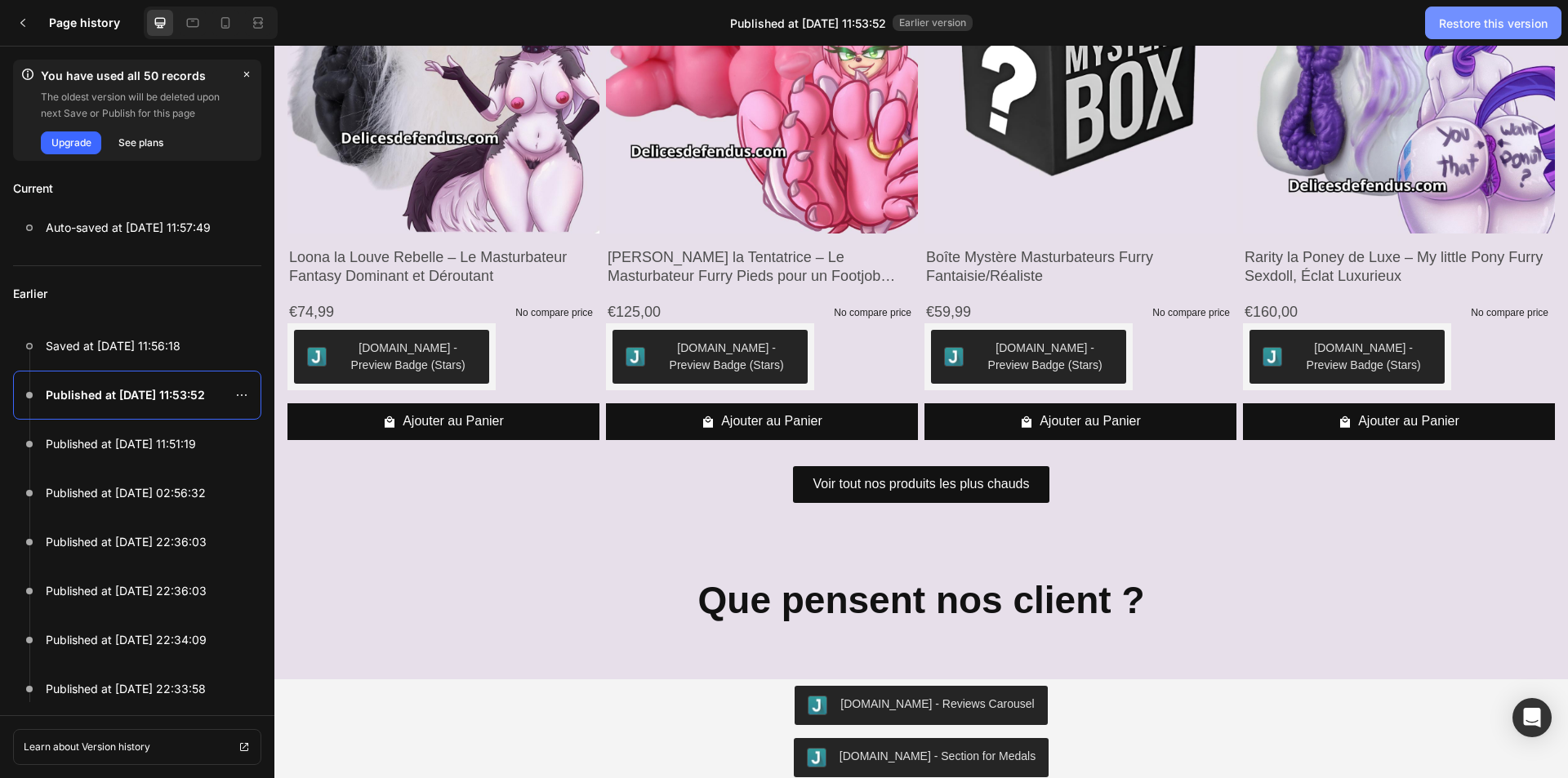
click at [1483, 30] on div "Restore this version" at bounding box center [1493, 23] width 109 height 17
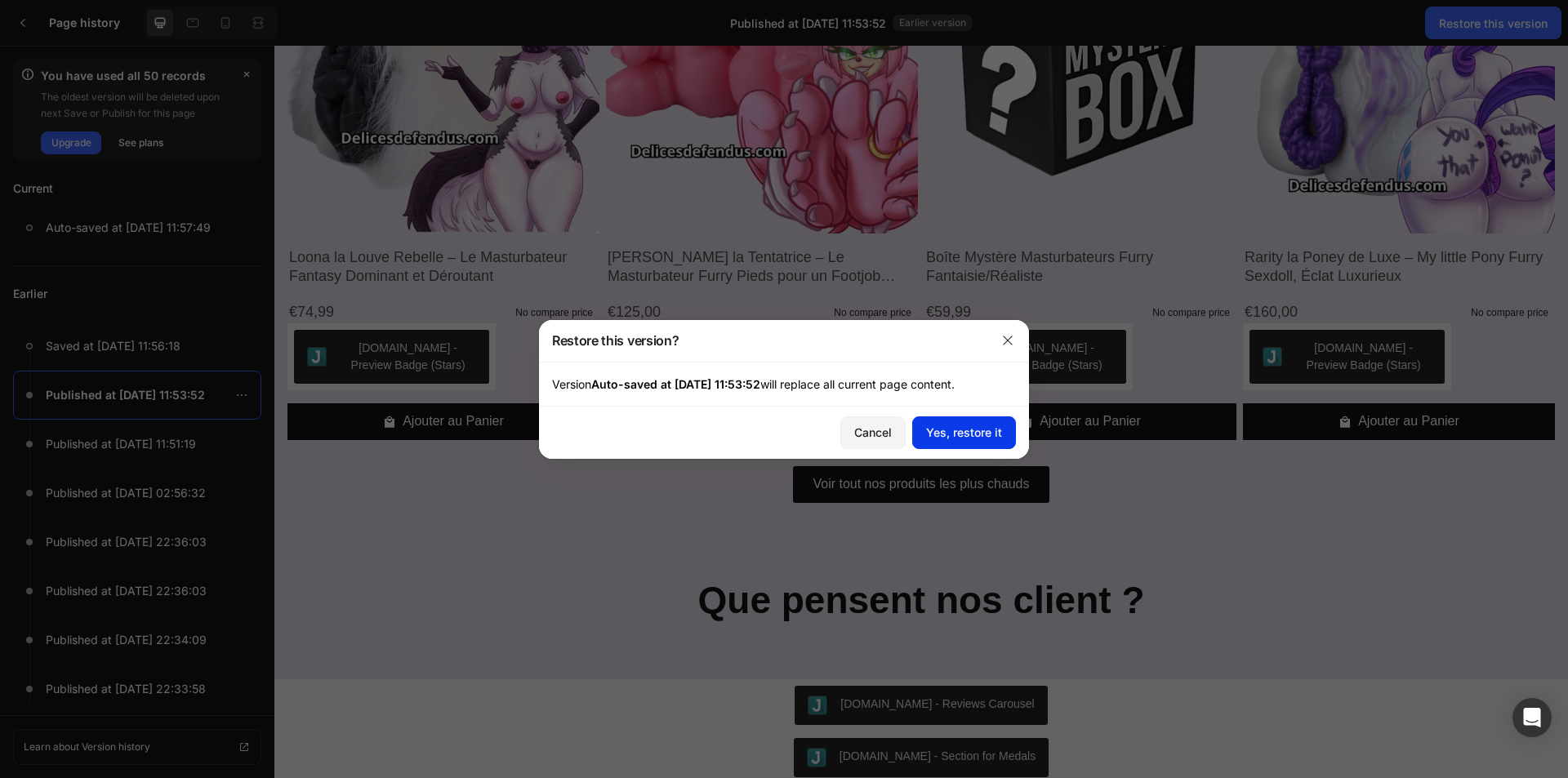
click at [958, 436] on div "Yes, restore it" at bounding box center [964, 432] width 76 height 17
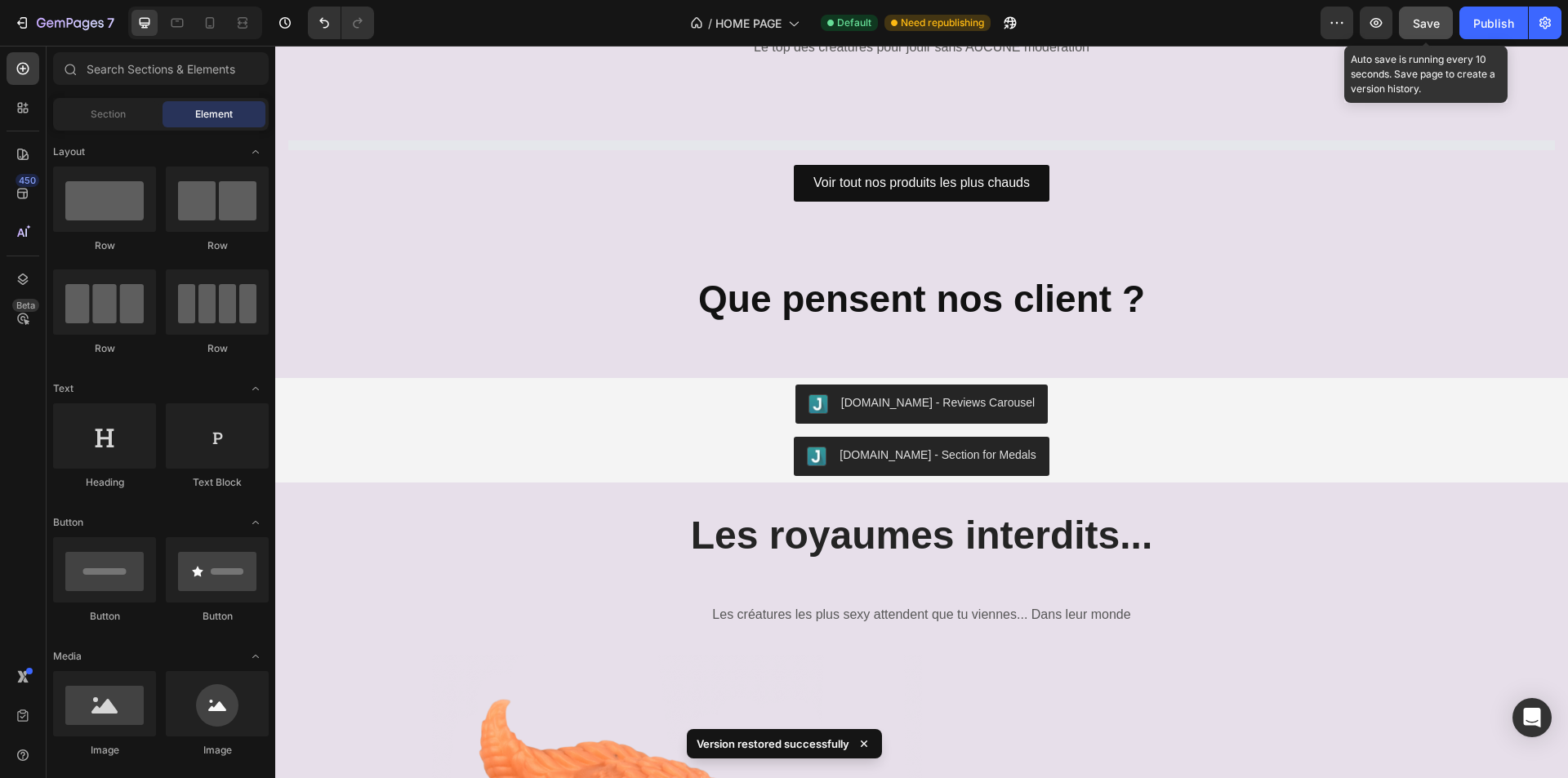
scroll to position [1307, 0]
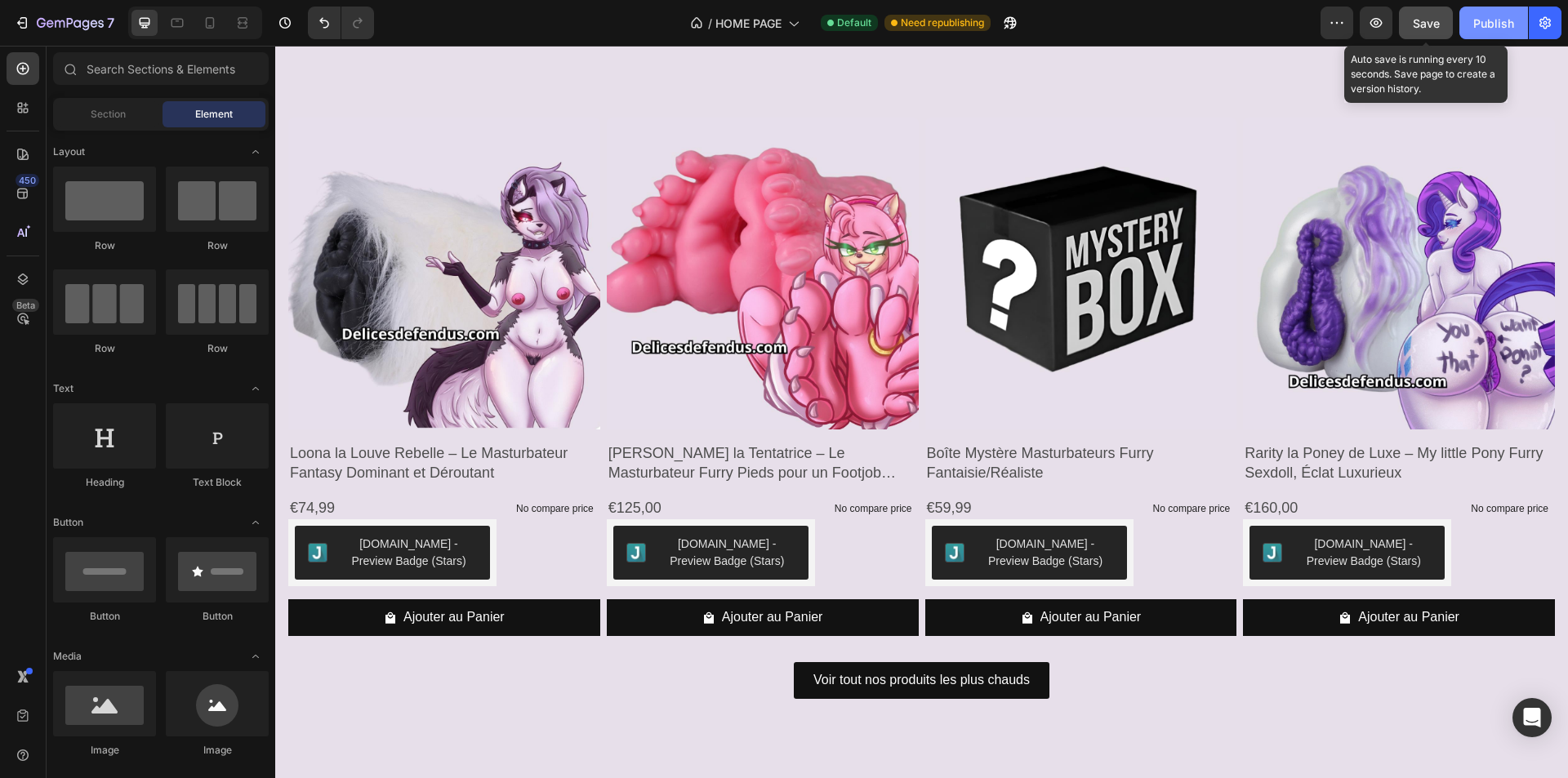
click at [1501, 29] on div "Publish" at bounding box center [1494, 23] width 41 height 17
drag, startPoint x: 856, startPoint y: 143, endPoint x: 844, endPoint y: 180, distance: 38.9
click at [856, 143] on img at bounding box center [762, 273] width 312 height 312
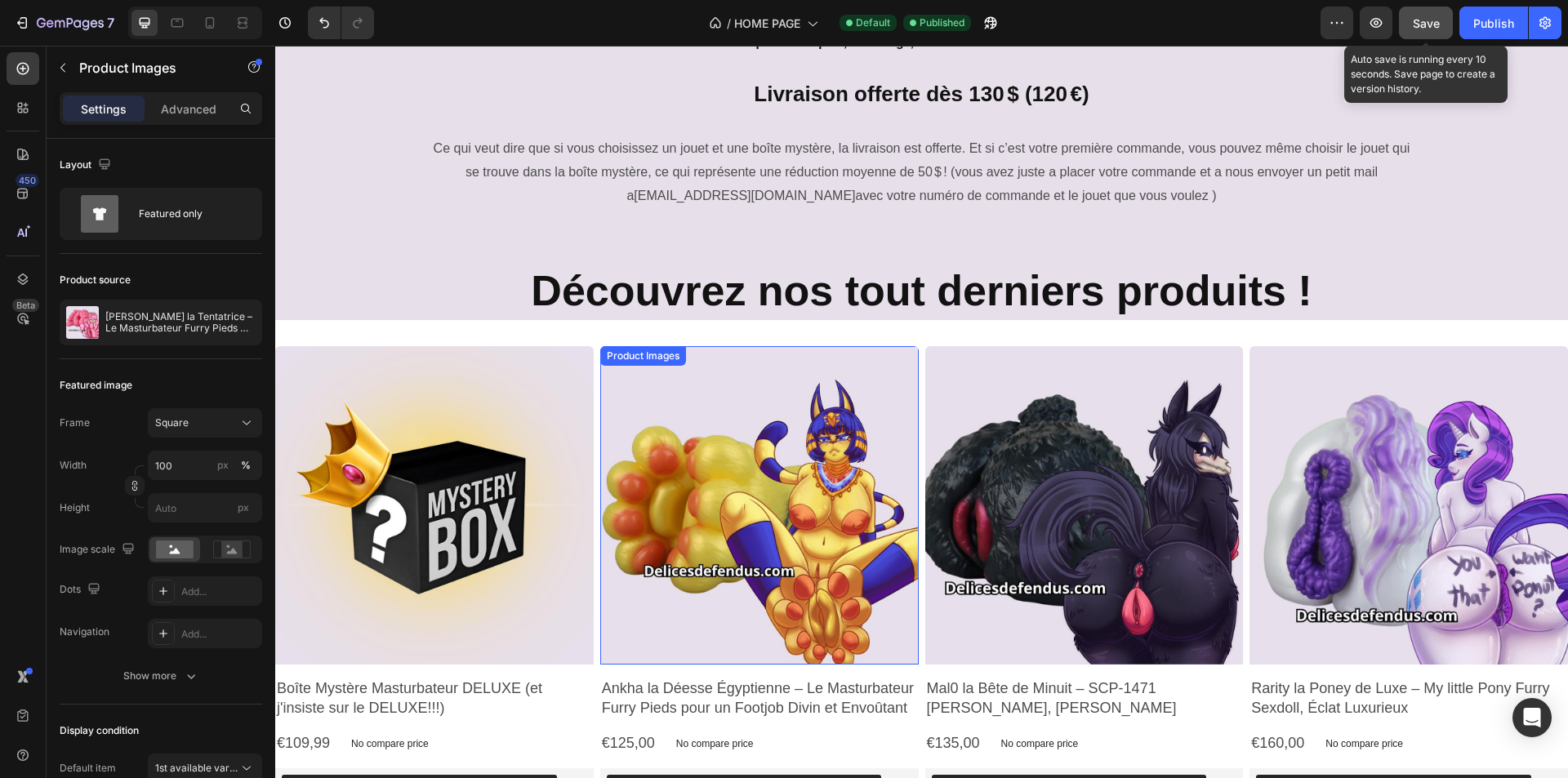
scroll to position [735, 0]
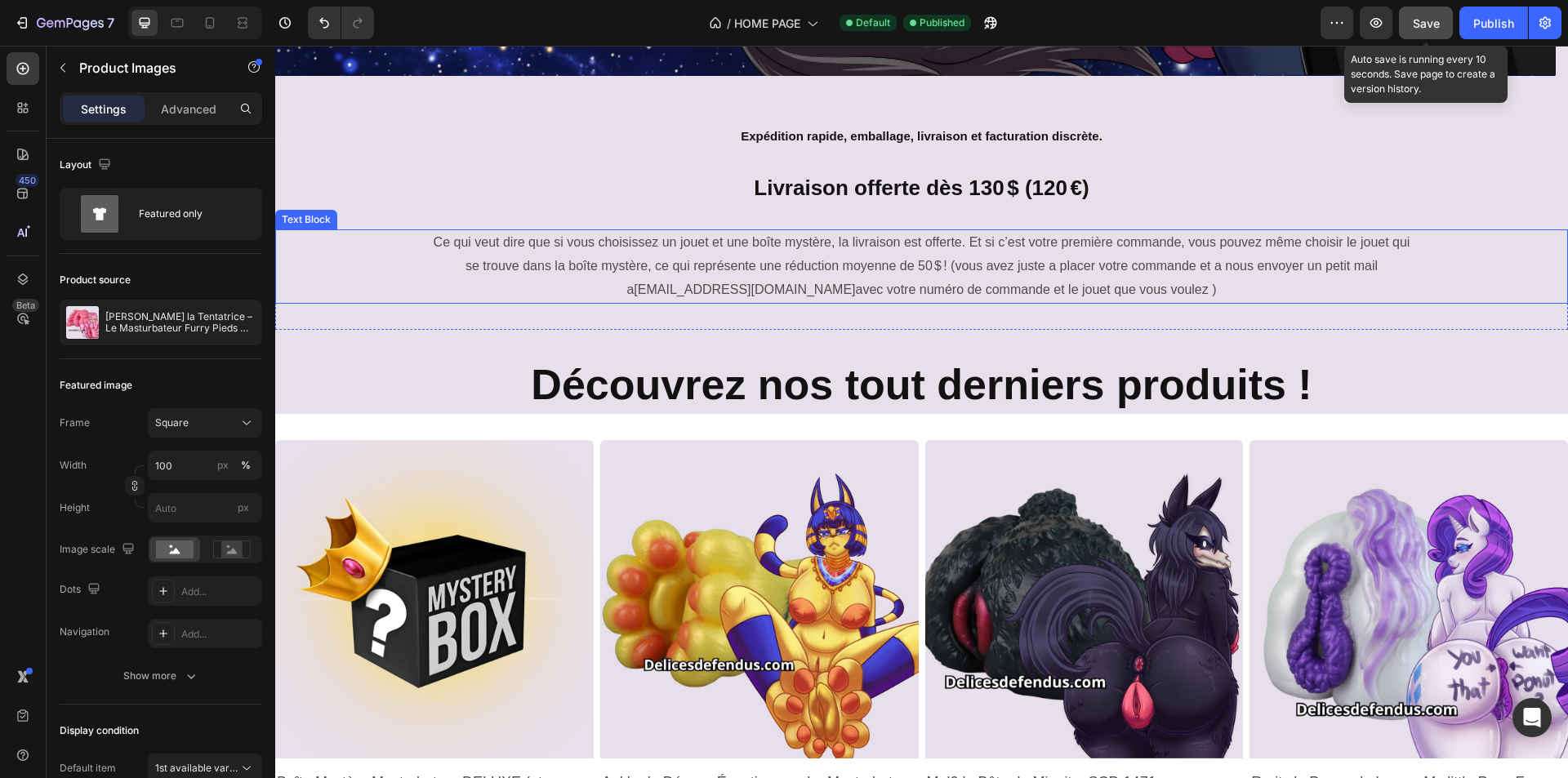
click at [631, 275] on p "Ce qui veut dire que si vous choisissez un jouet et une boîte mystère, la livra…" at bounding box center [922, 265] width 977 height 70
